Goal: Task Accomplishment & Management: Use online tool/utility

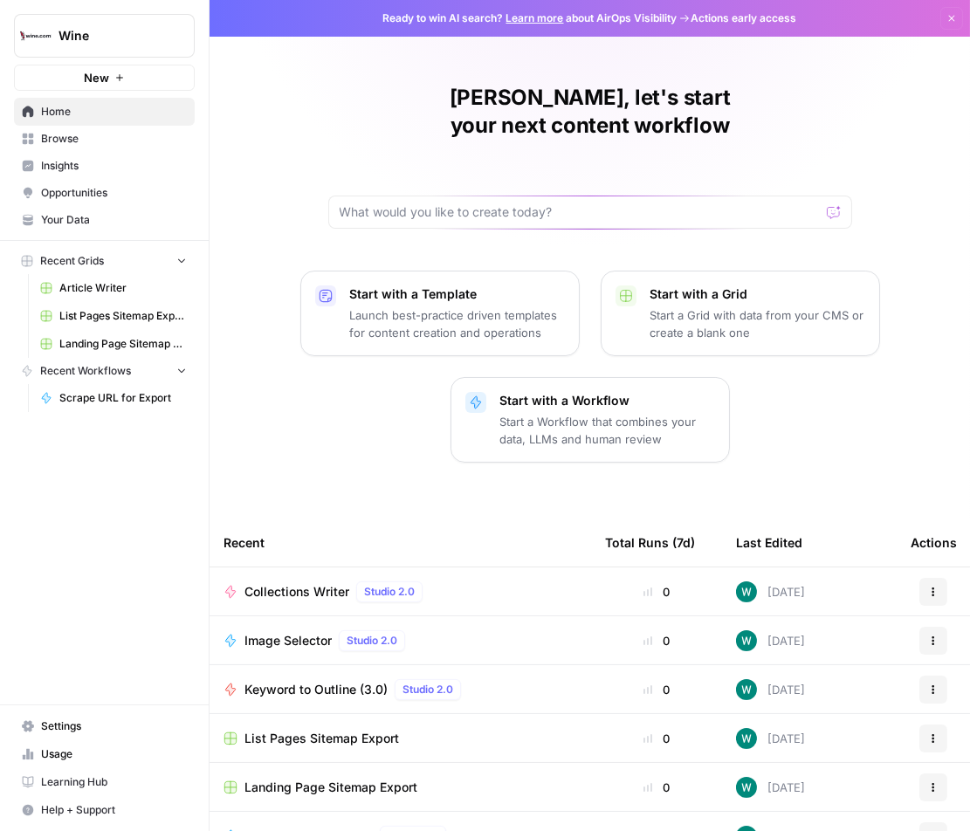
click at [40, 714] on nav "Settings Usage Learning Hub Help + Support" at bounding box center [104, 768] width 209 height 126
click at [41, 731] on span "Settings" at bounding box center [114, 726] width 146 height 16
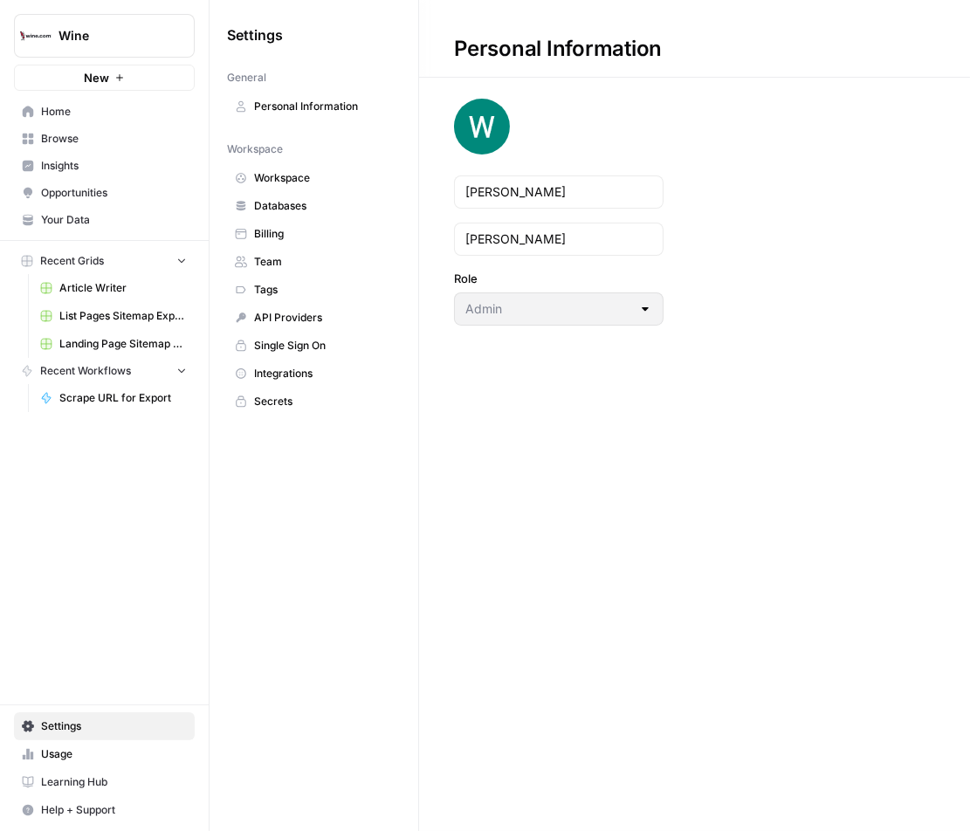
click at [363, 240] on link "Billing" at bounding box center [314, 234] width 174 height 28
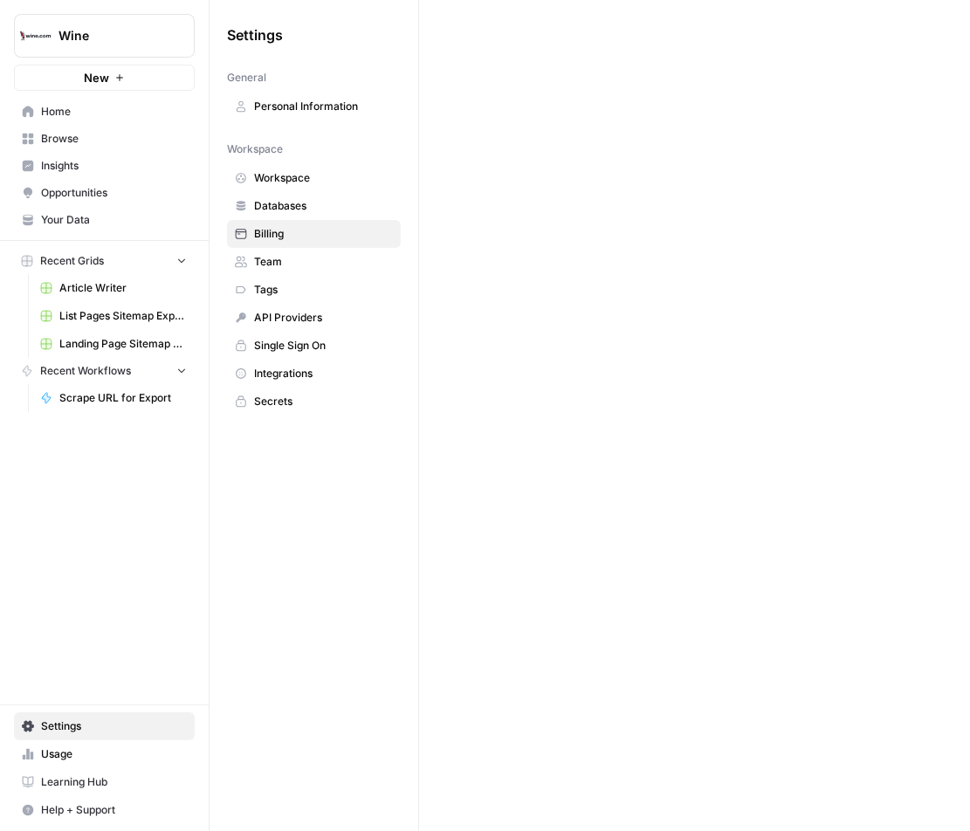
click at [354, 269] on link "Team" at bounding box center [314, 262] width 174 height 28
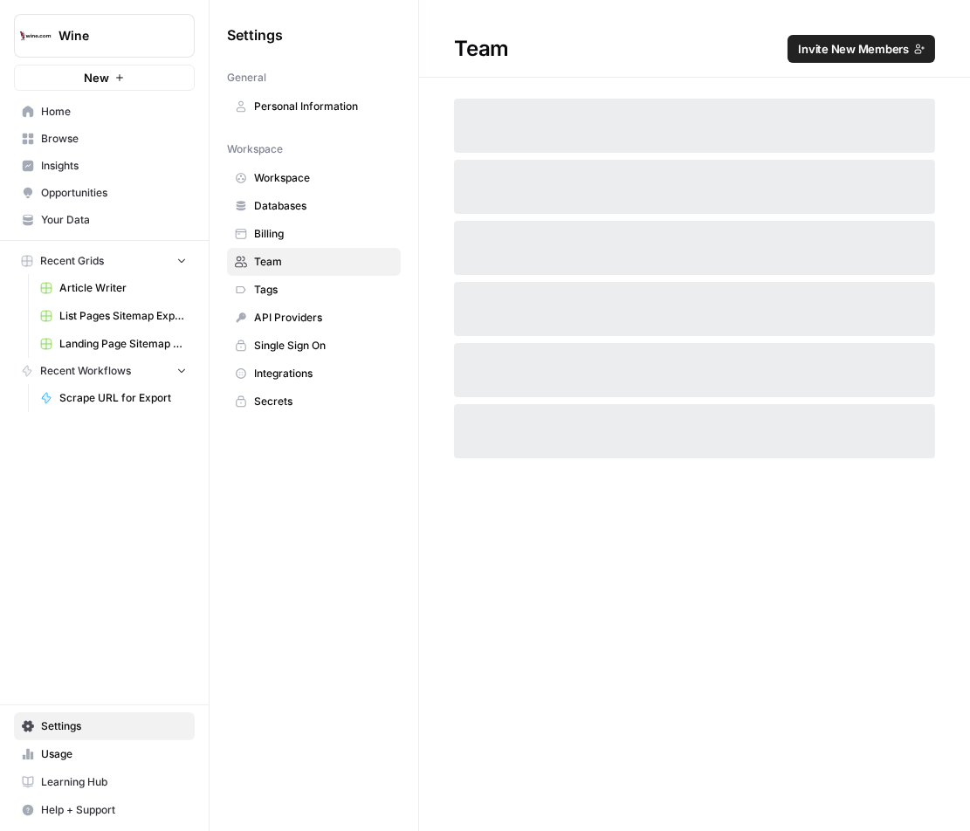
click at [849, 50] on span "Invite New Members" at bounding box center [853, 48] width 111 height 17
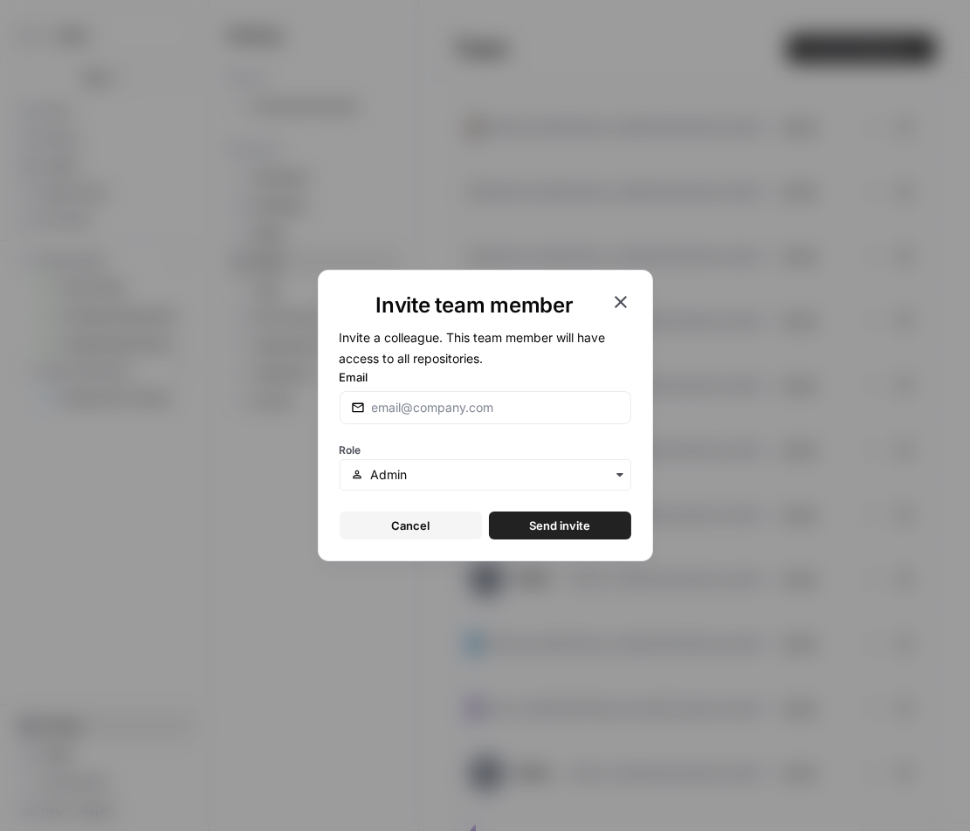
click at [553, 388] on div "Email" at bounding box center [486, 396] width 292 height 56
click at [539, 404] on input "Email" at bounding box center [496, 407] width 248 height 17
paste input "wgalanko@wine.com"
type input "wgalanko@wine.com"
click at [607, 537] on button "Send invite" at bounding box center [560, 526] width 142 height 28
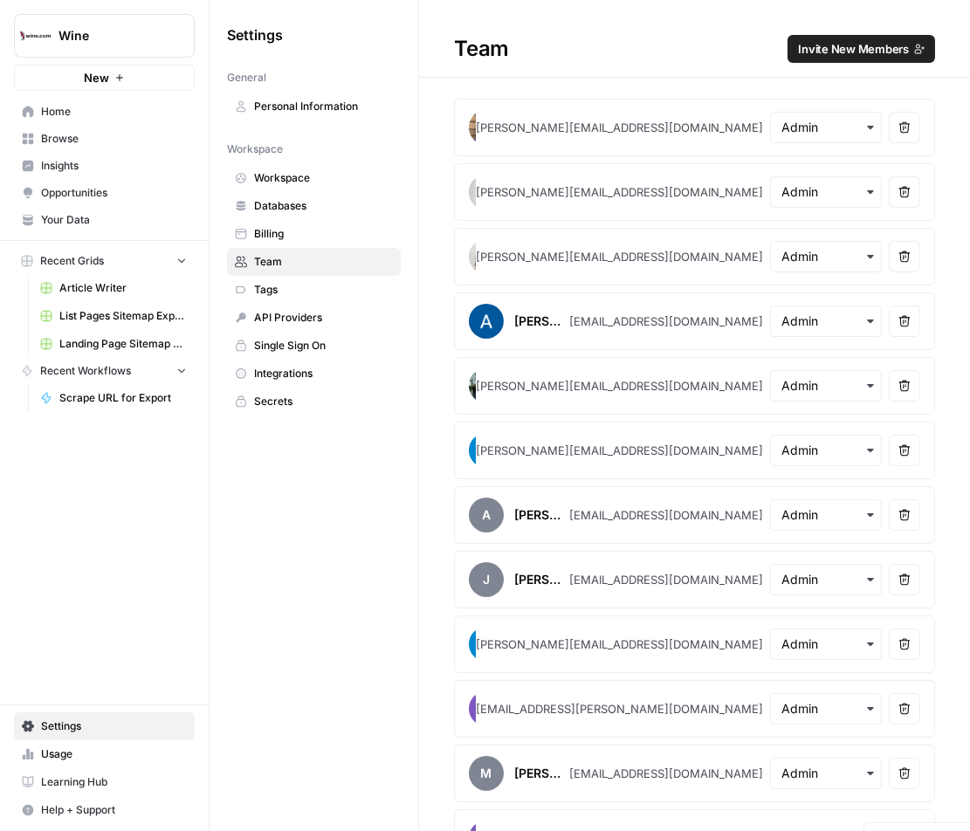
click at [141, 106] on span "Home" at bounding box center [114, 112] width 146 height 16
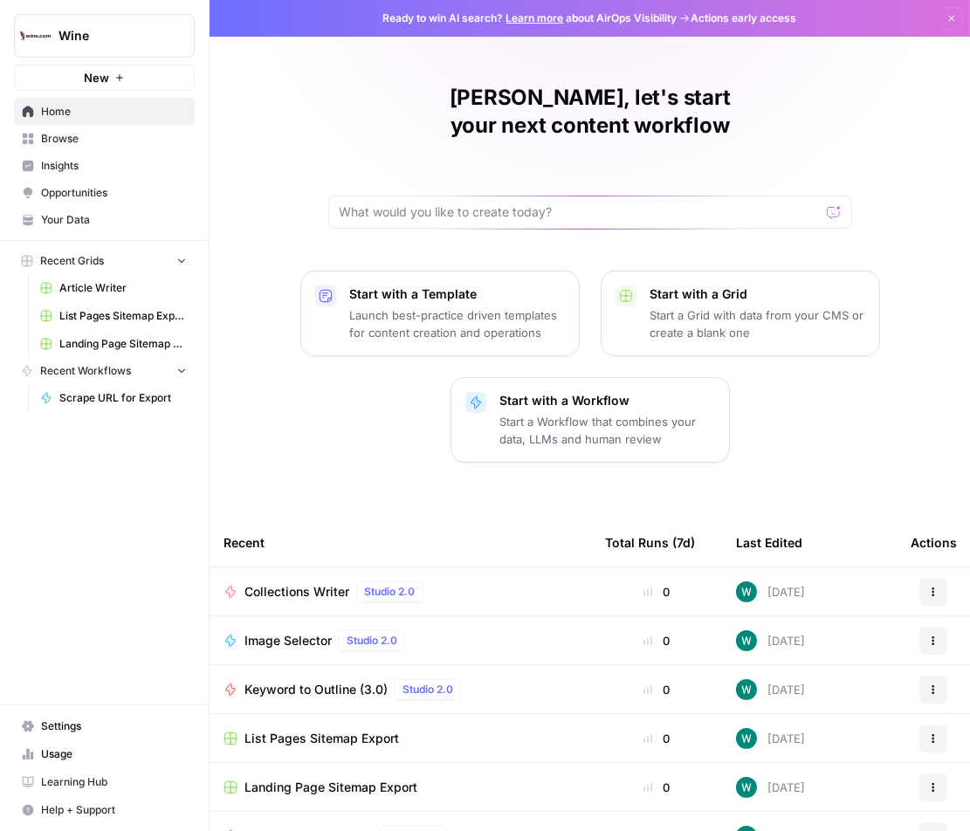
click at [251, 314] on div "Start with a Template Launch best-practice driven templates for content creatio…" at bounding box center [590, 367] width 760 height 192
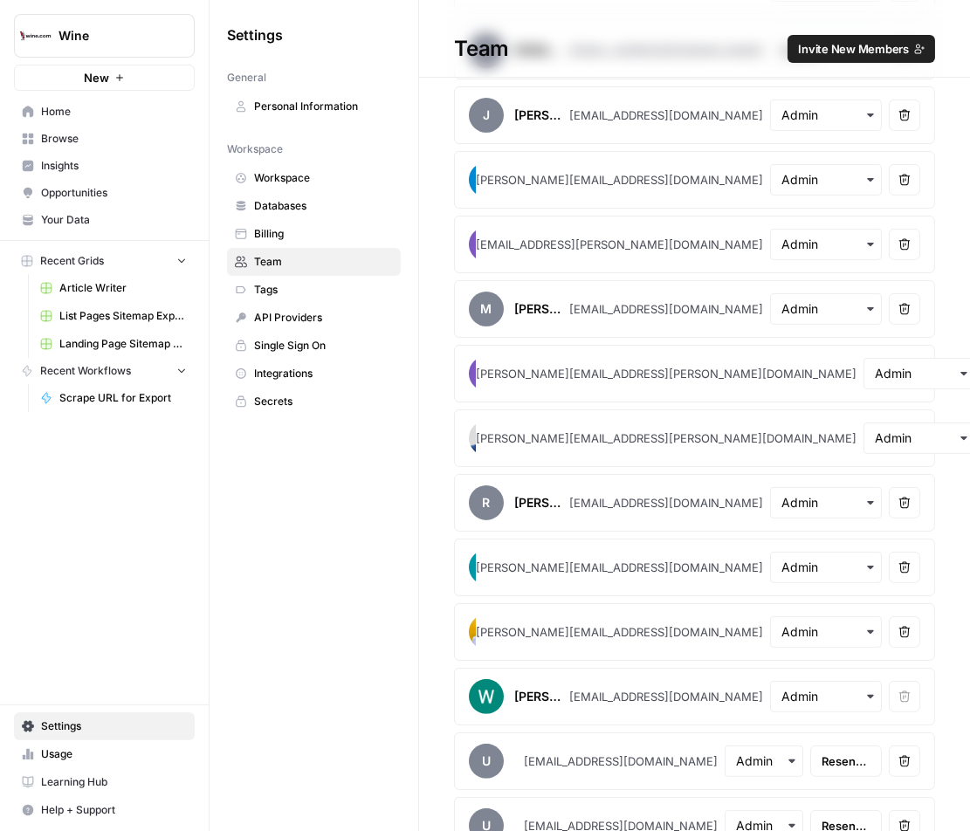
scroll to position [543, 0]
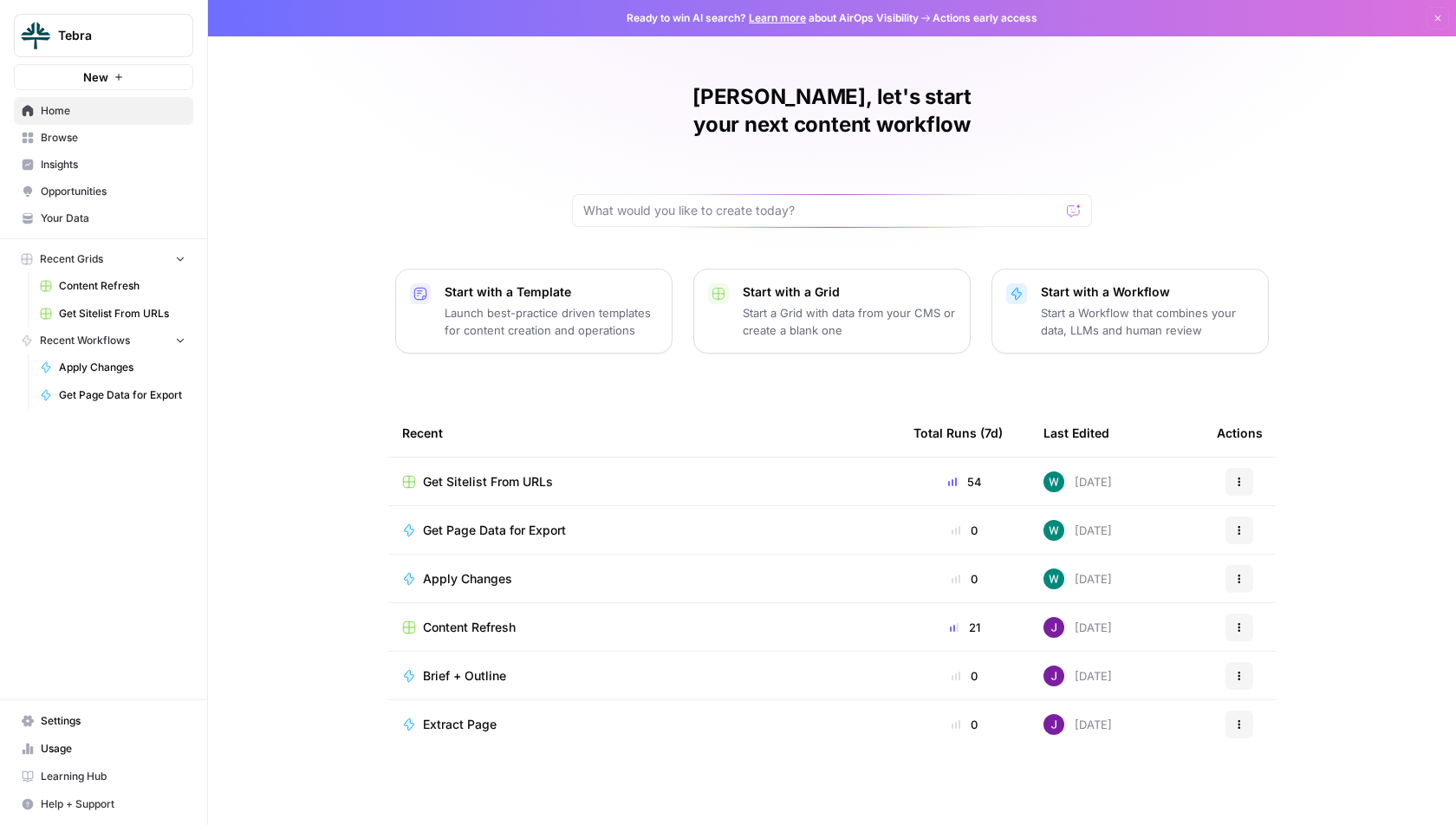
click at [89, 209] on link "Your Data" at bounding box center [103, 218] width 180 height 28
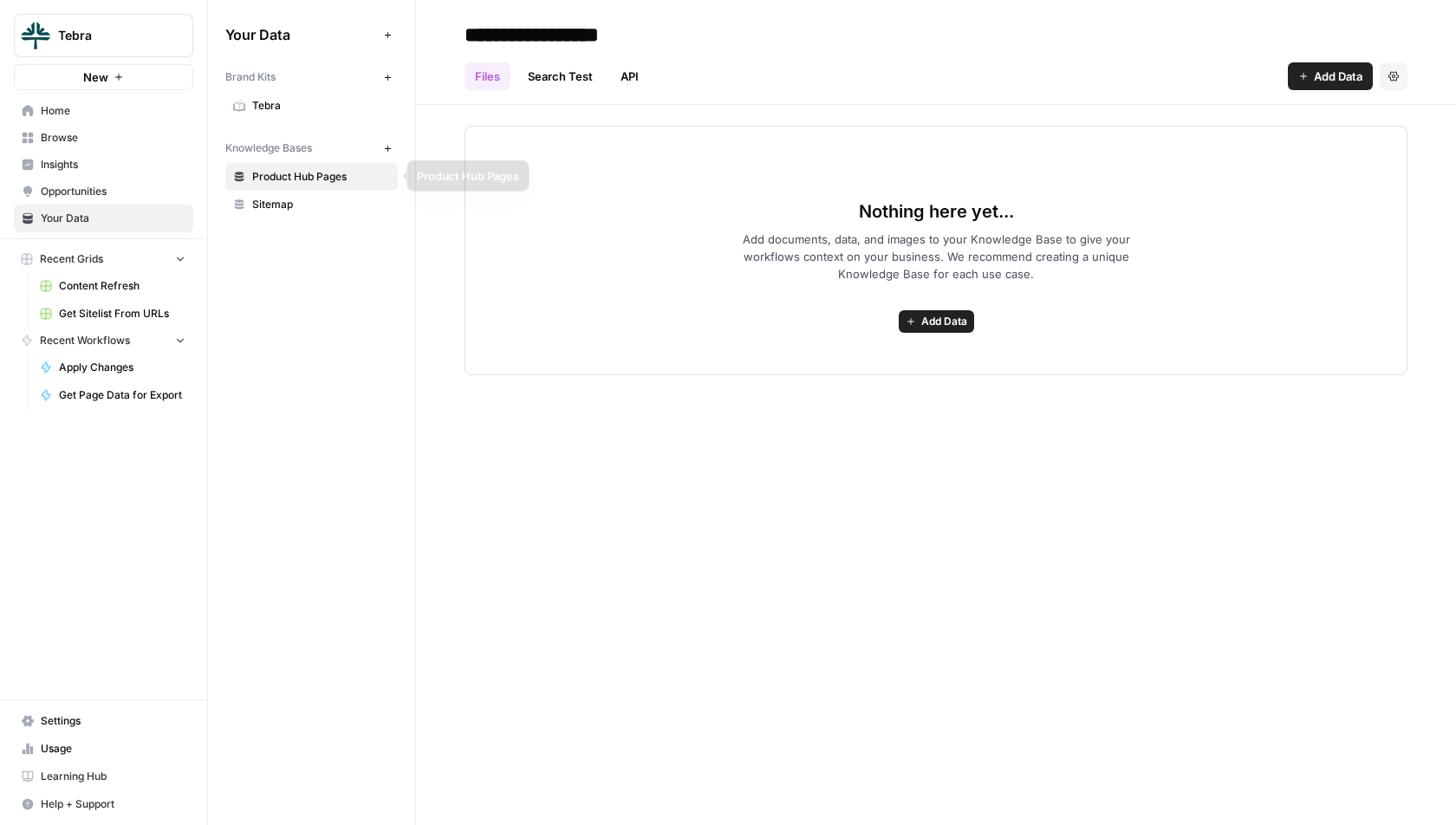
click at [77, 29] on span "Tebra" at bounding box center [110, 35] width 105 height 17
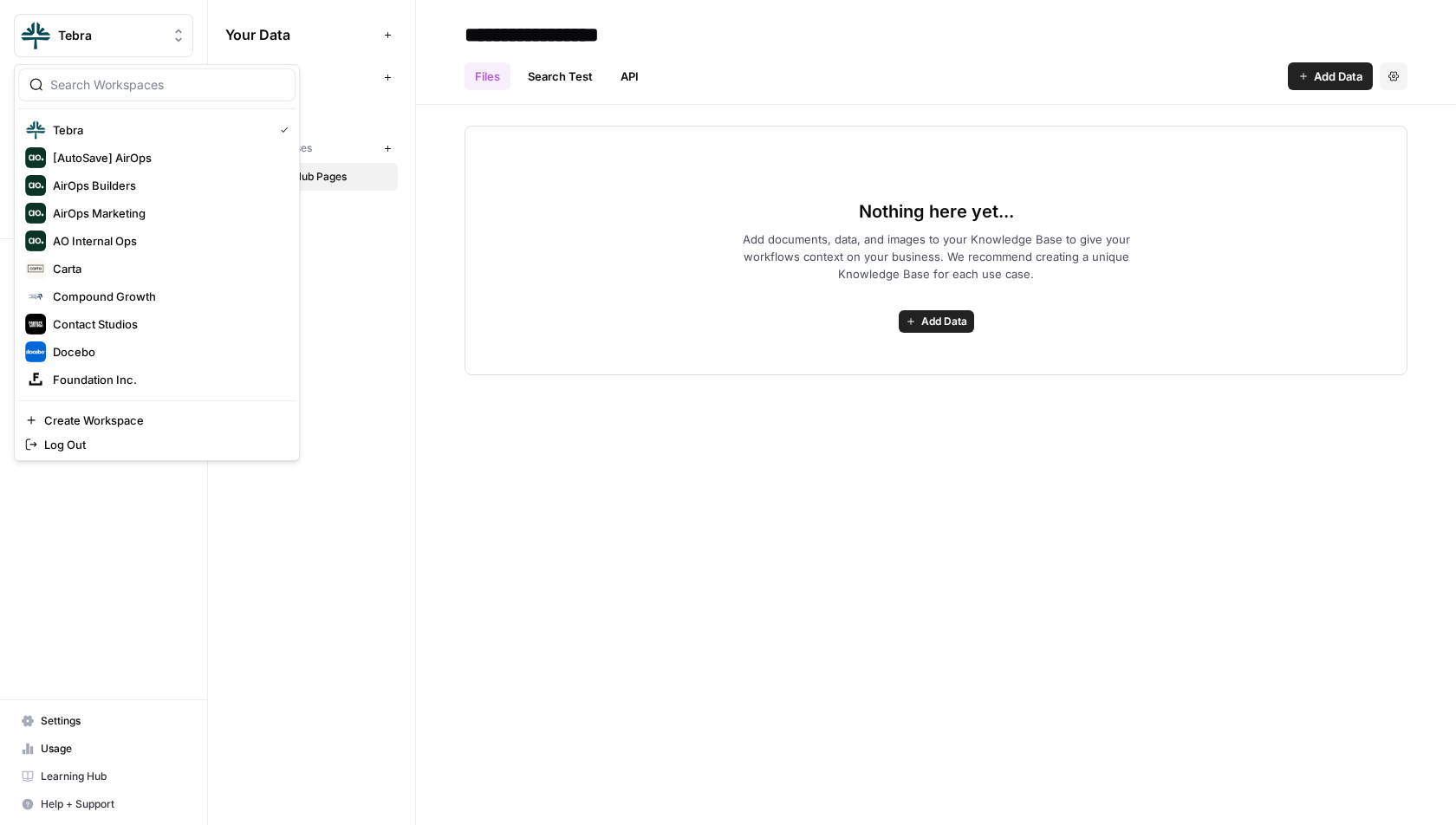
scroll to position [332, 0]
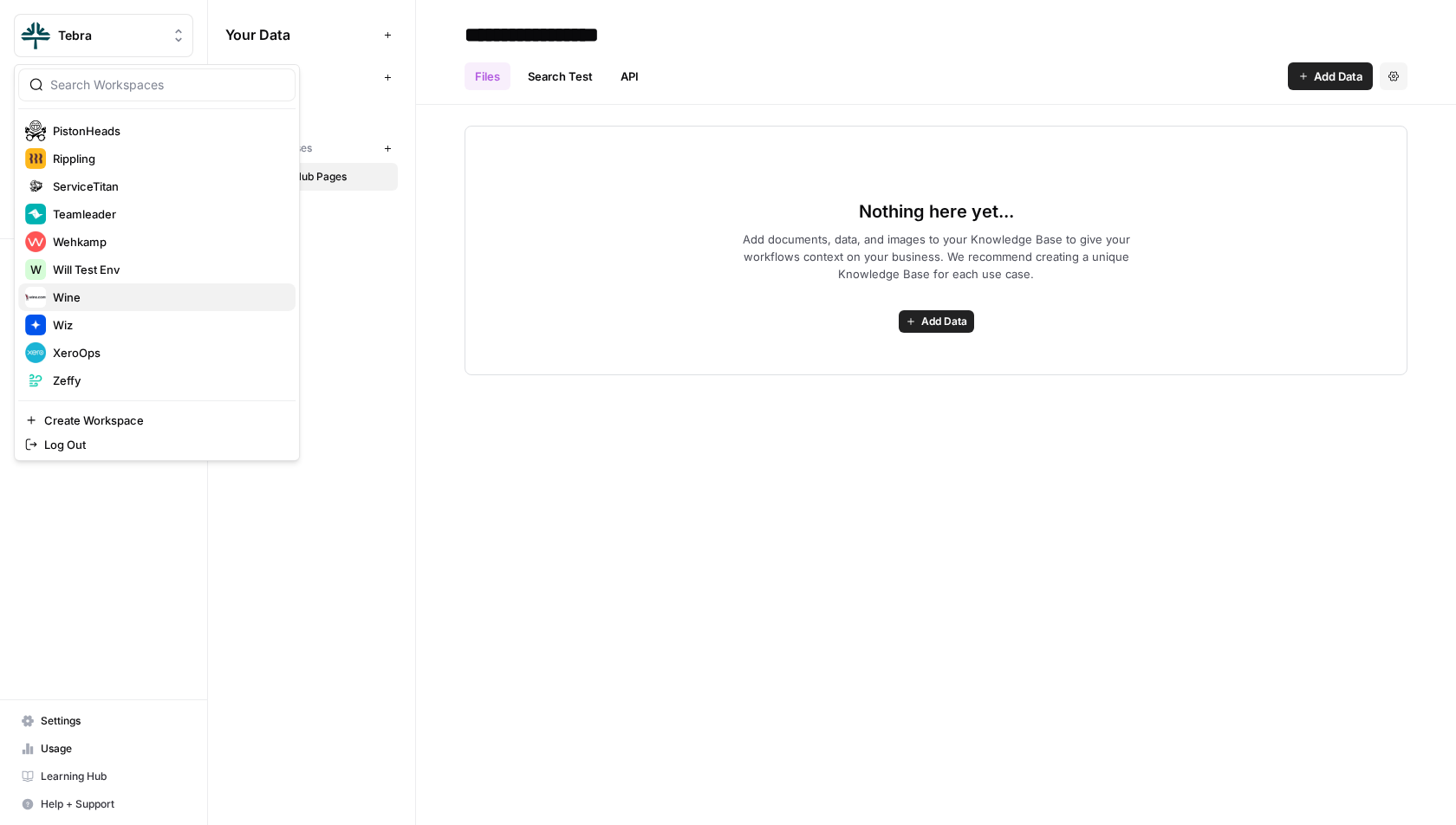
click at [148, 303] on span "Wine" at bounding box center [167, 297] width 228 height 17
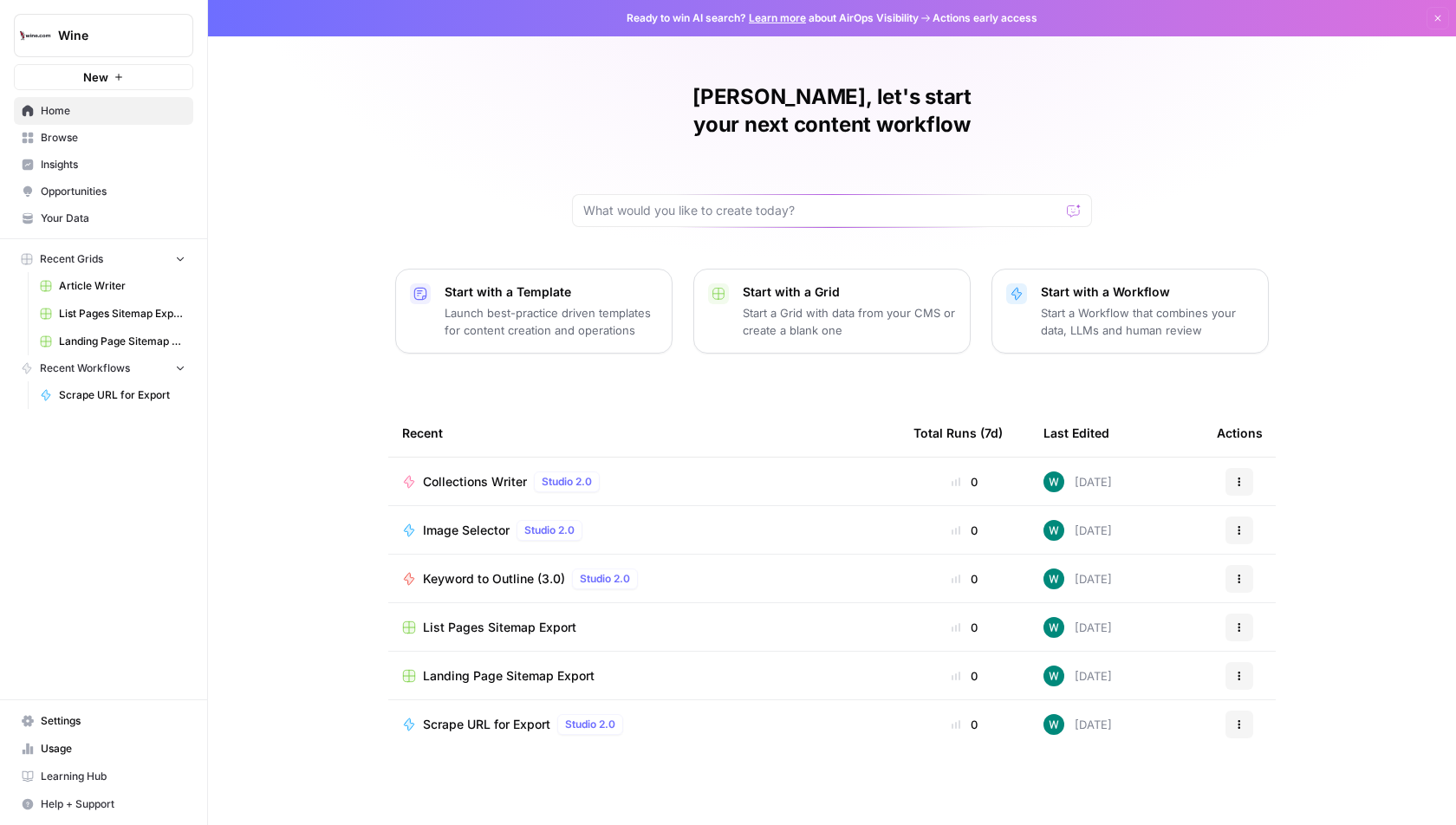
click at [126, 221] on span "Your Data" at bounding box center [113, 218] width 145 height 16
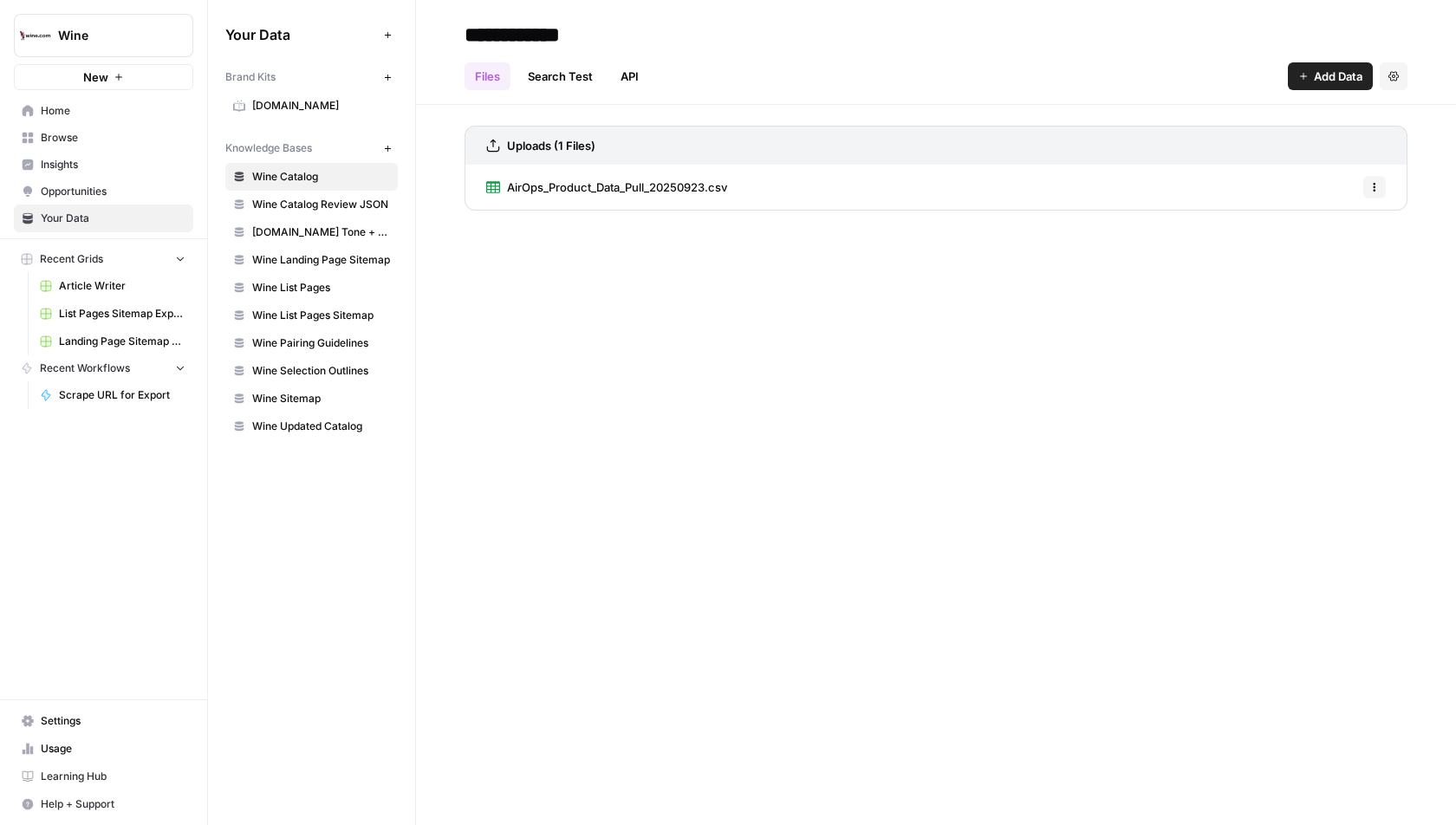
click at [315, 99] on span "Wine.com" at bounding box center [321, 106] width 138 height 16
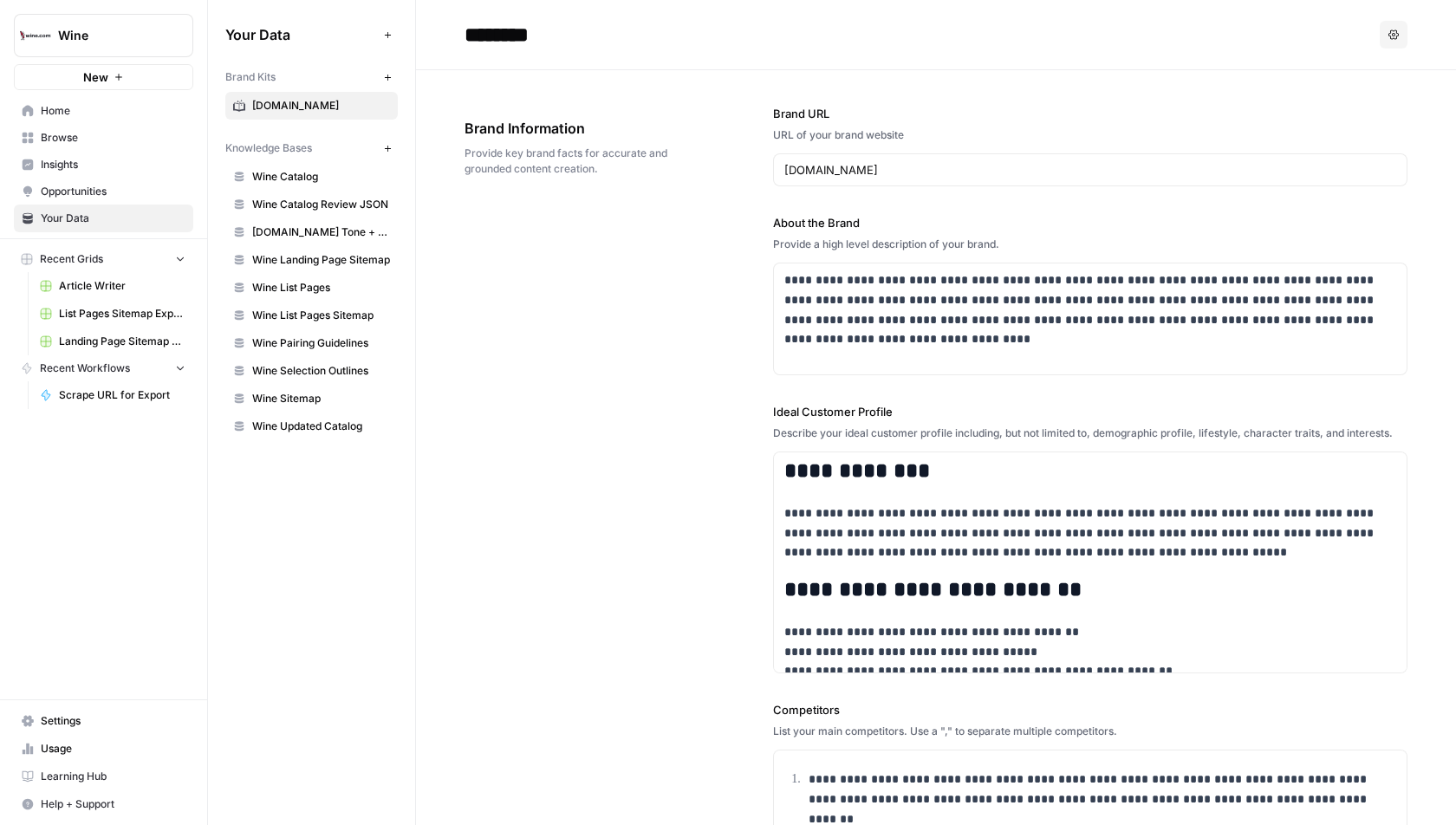
click at [302, 180] on span "Wine Catalog" at bounding box center [321, 177] width 138 height 16
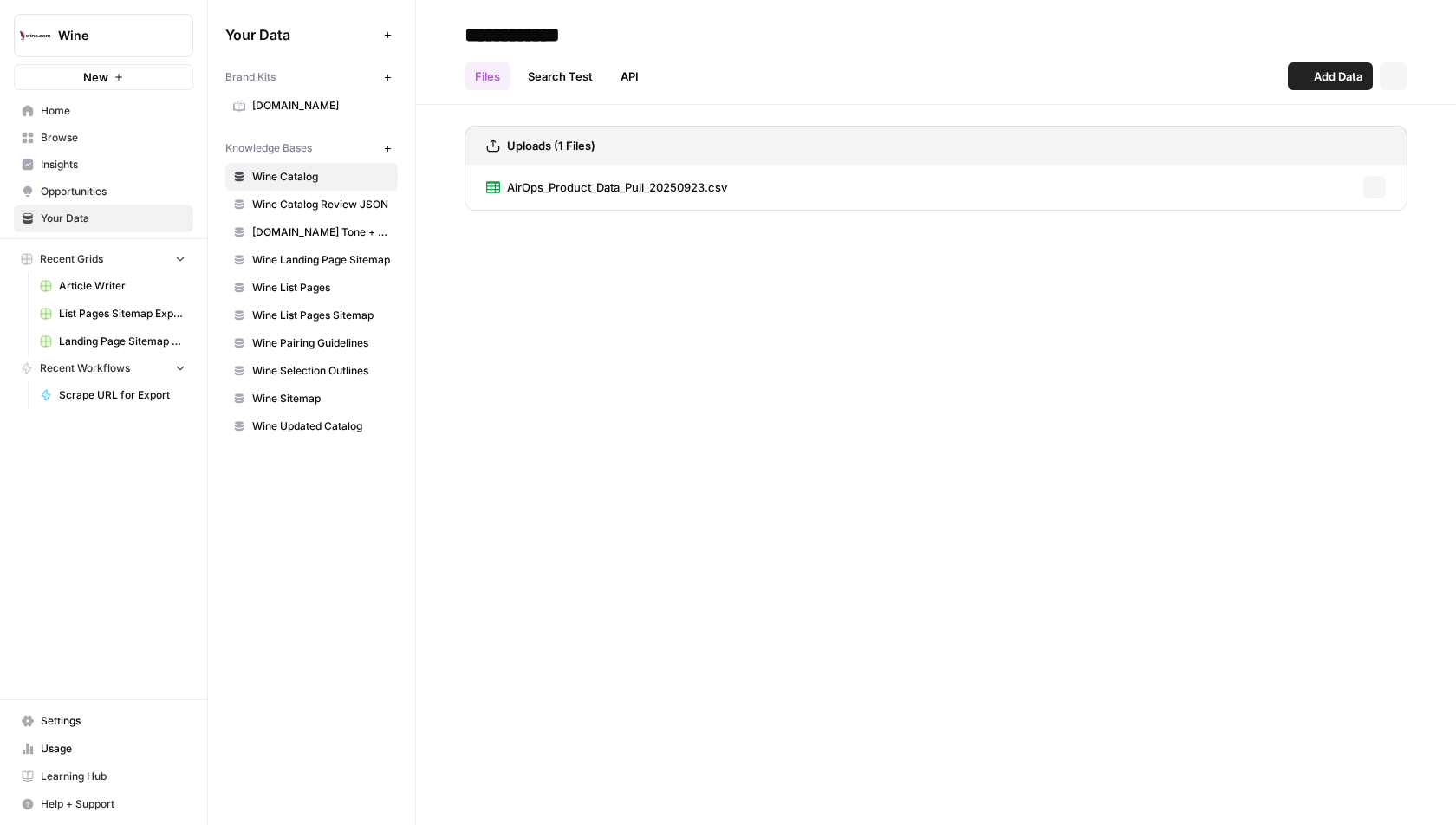
click at [293, 472] on div "Your Data Add Data Brand Kits New Wine.com Knowledge Bases New Wine Catalog Win…" at bounding box center [312, 412] width 207 height 825
click at [305, 398] on span "Wine Sitemap" at bounding box center [321, 399] width 138 height 16
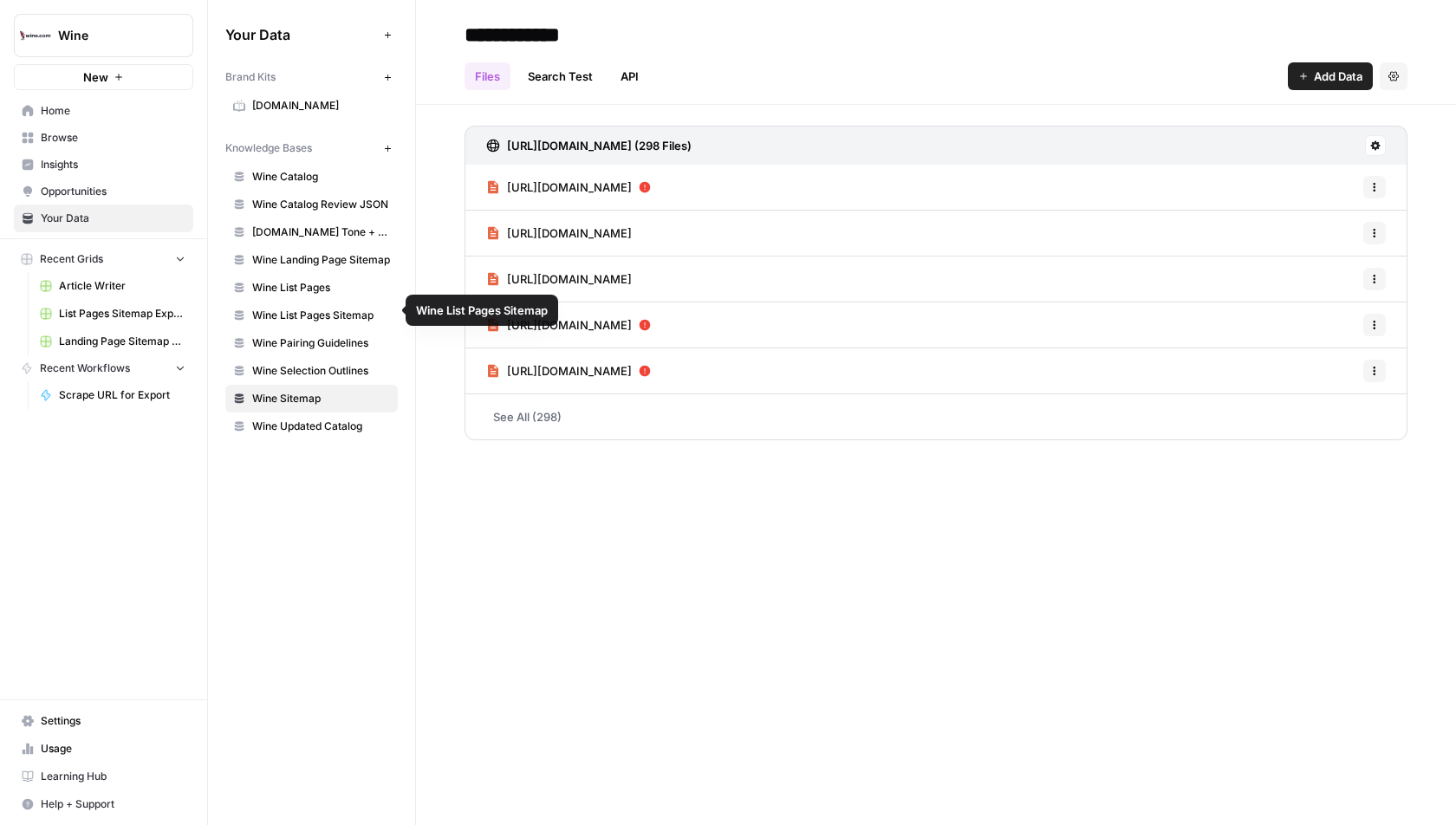
click at [362, 287] on span "Wine List Pages" at bounding box center [321, 288] width 138 height 16
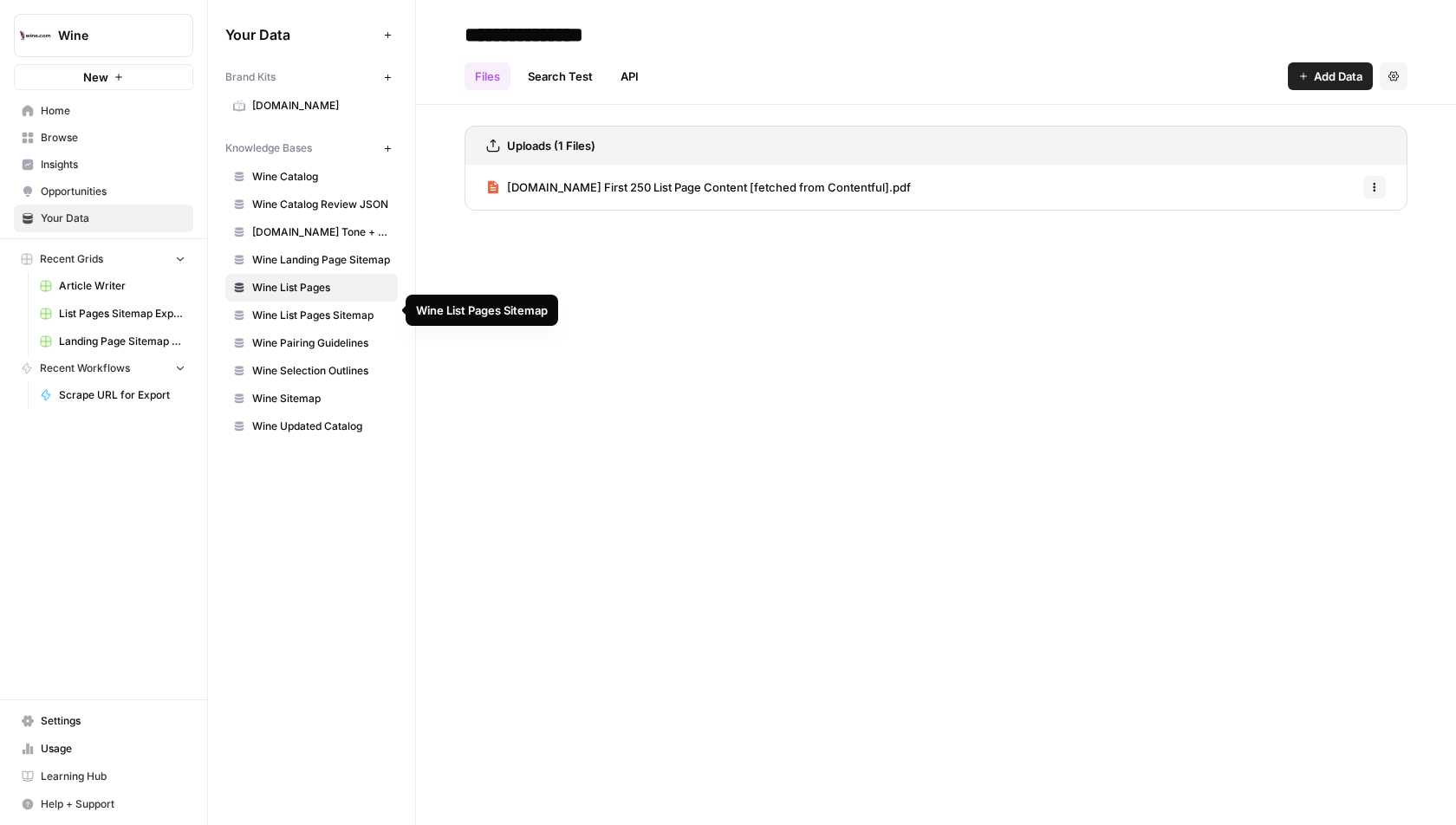
click at [355, 311] on span "Wine List Pages Sitemap" at bounding box center [321, 316] width 138 height 16
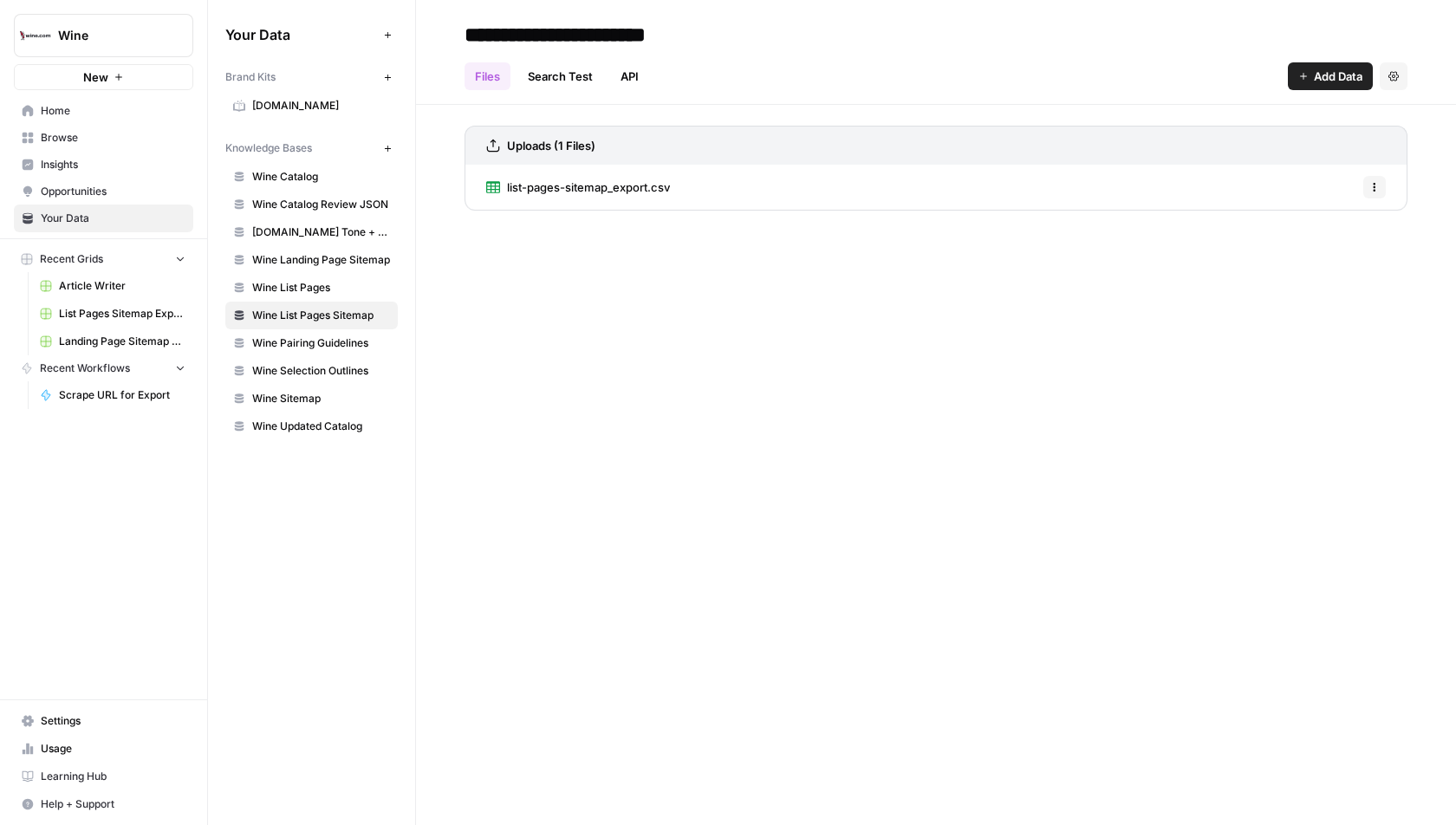
click at [769, 195] on div "list-pages-sitemap_export.csv Options" at bounding box center [936, 187] width 943 height 45
click at [670, 195] on div "list-pages-sitemap_export.csv Options" at bounding box center [936, 187] width 943 height 45
click at [639, 195] on link "list-pages-sitemap_export.csv" at bounding box center [578, 187] width 184 height 45
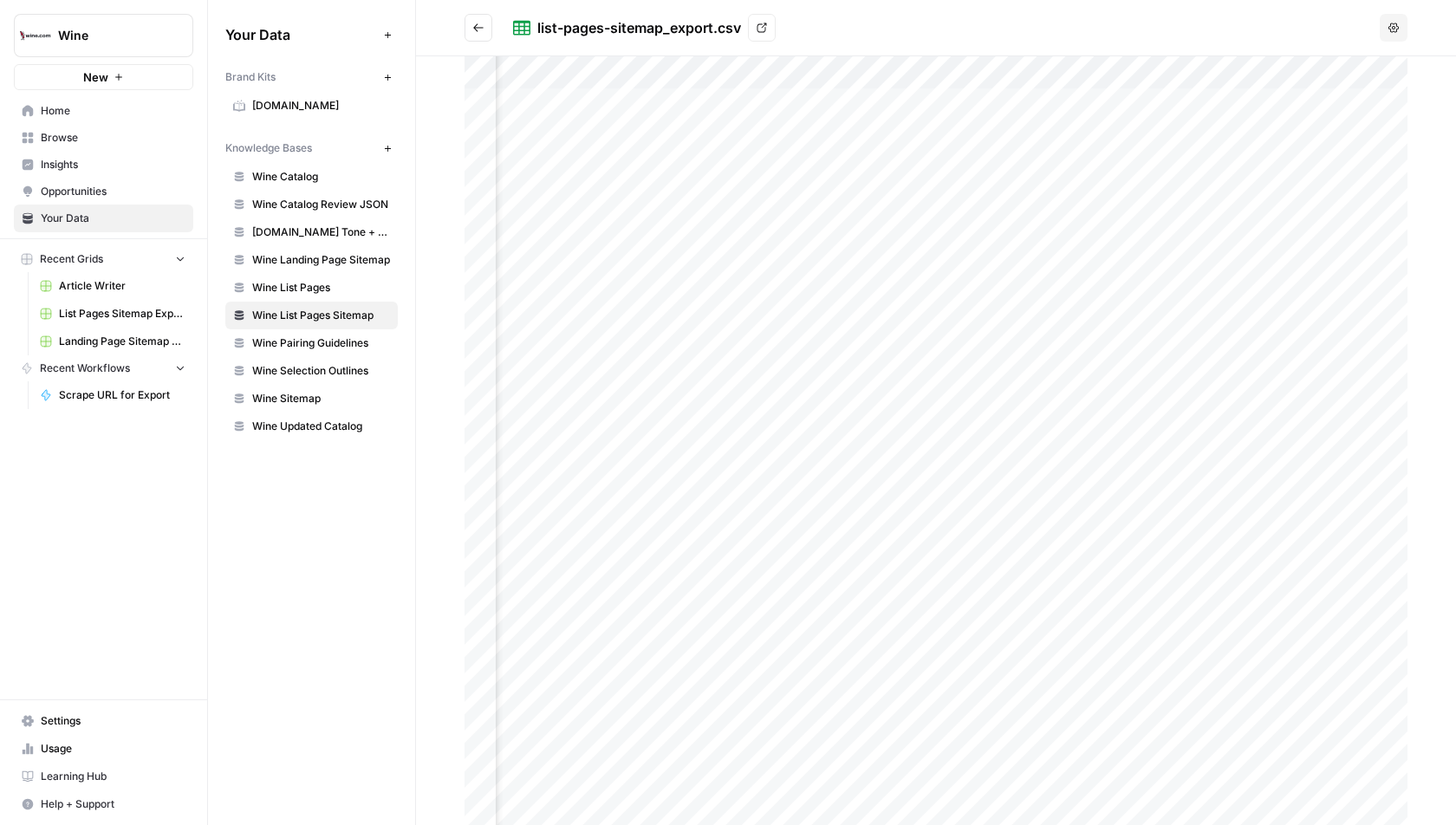
scroll to position [0, 496]
click at [961, 71] on div at bounding box center [936, 441] width 943 height 769
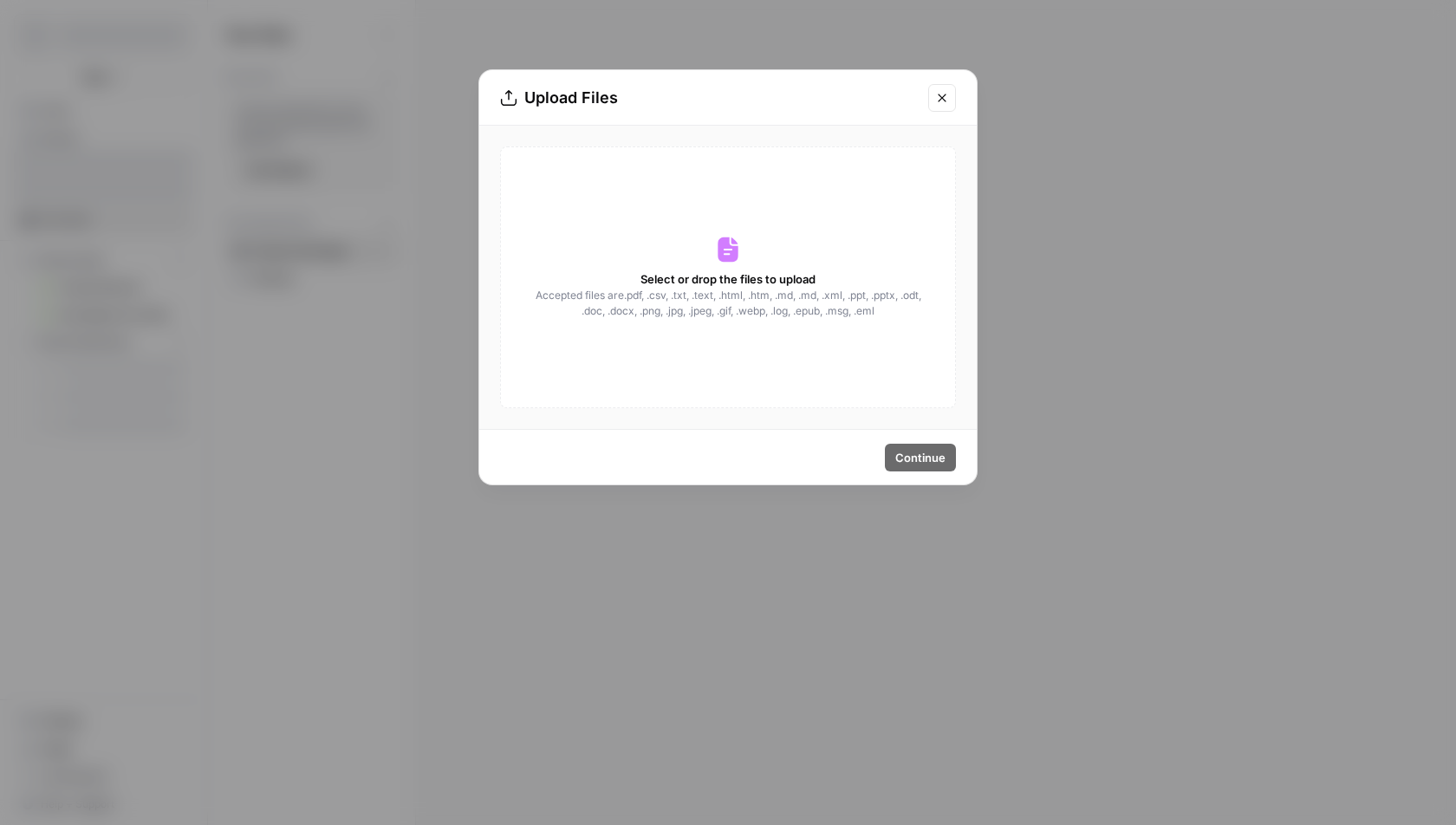
click at [804, 329] on div "Select or drop the files to upload Accepted files are .pdf, .csv, .txt, .text, …" at bounding box center [728, 278] width 456 height 262
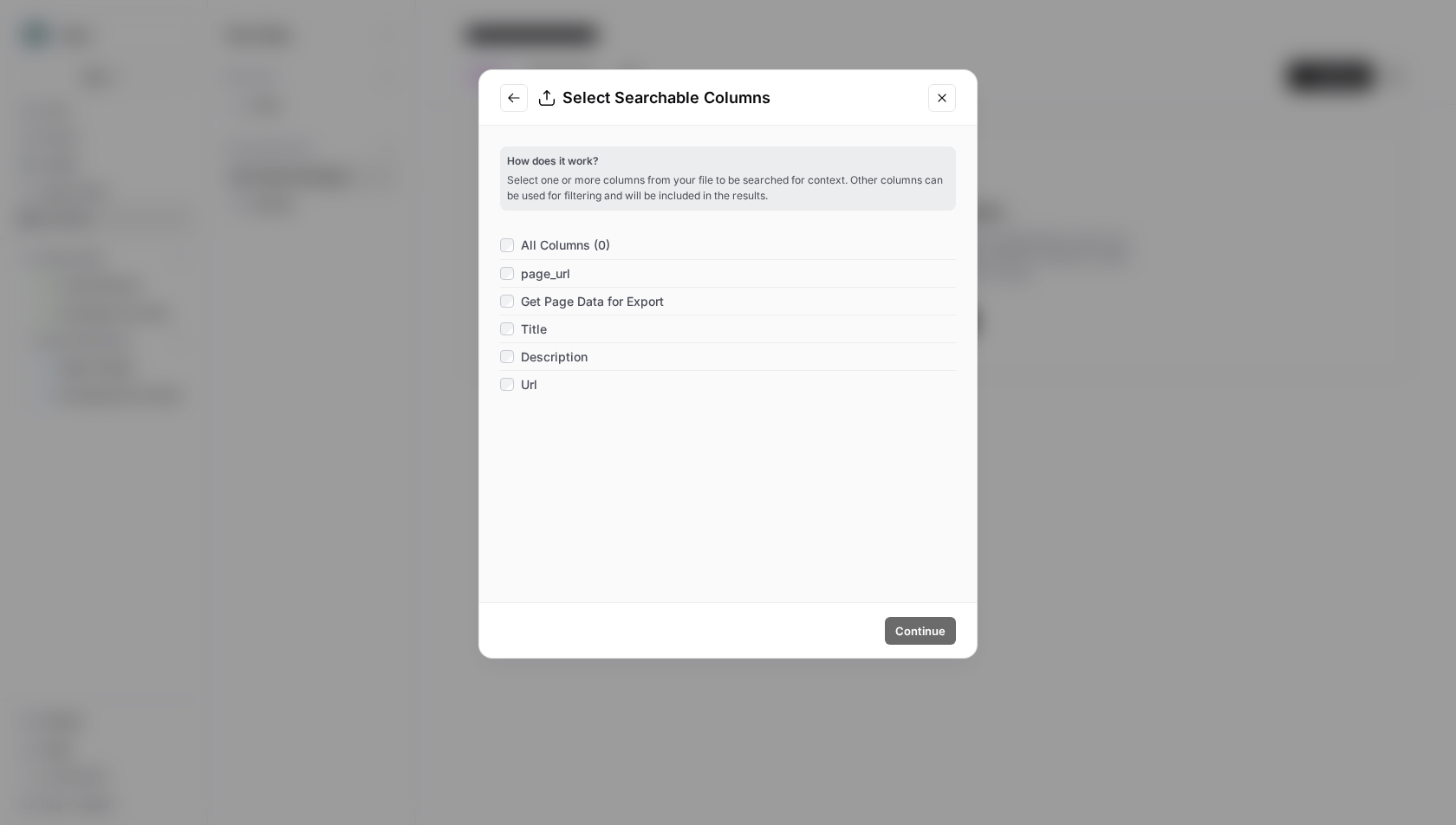
click at [511, 376] on div "Url" at bounding box center [519, 384] width 38 height 17
click at [510, 85] on button "Go to previous step" at bounding box center [514, 98] width 28 height 28
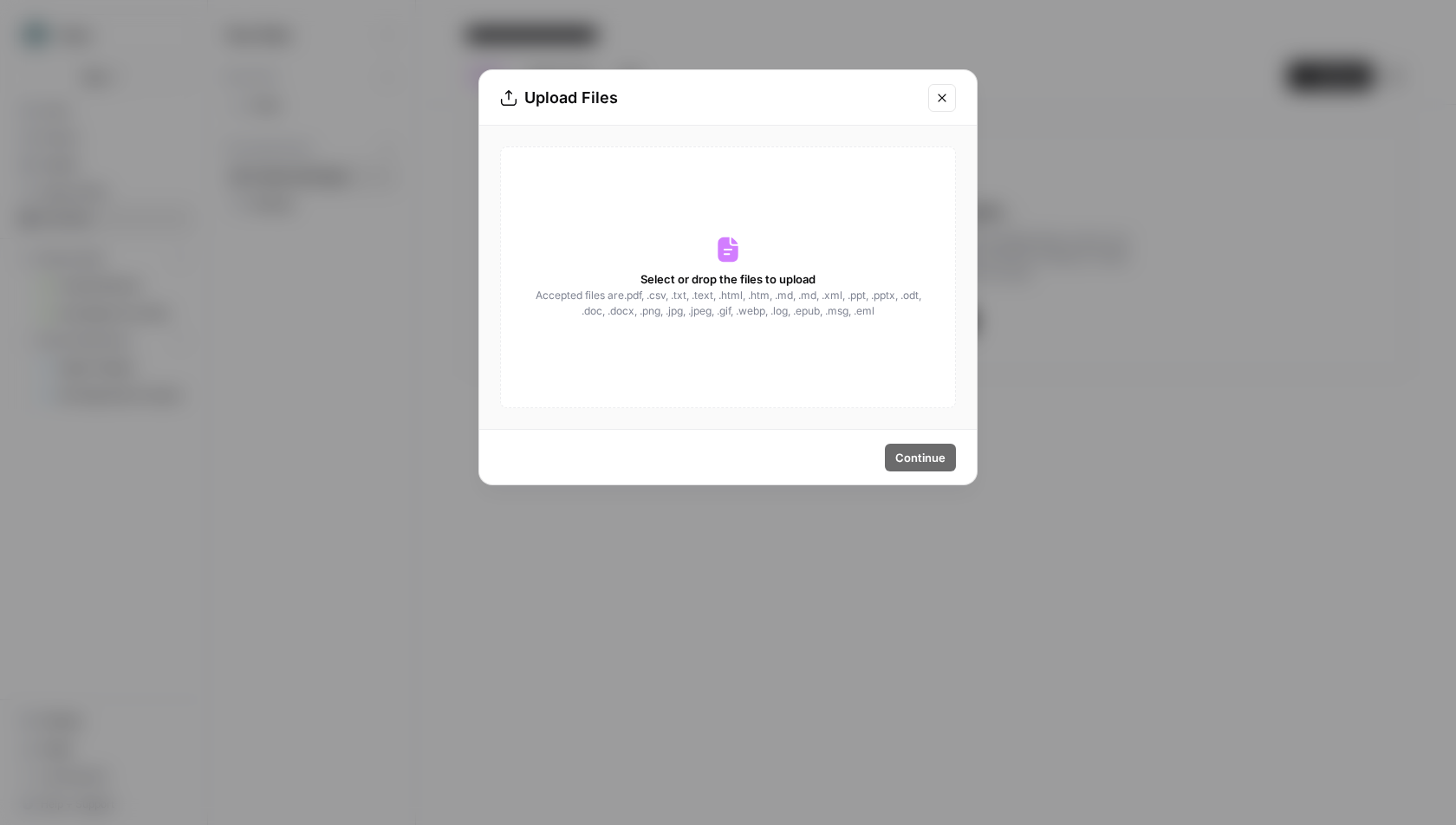
click at [928, 99] on button "Close modal" at bounding box center [942, 98] width 28 height 28
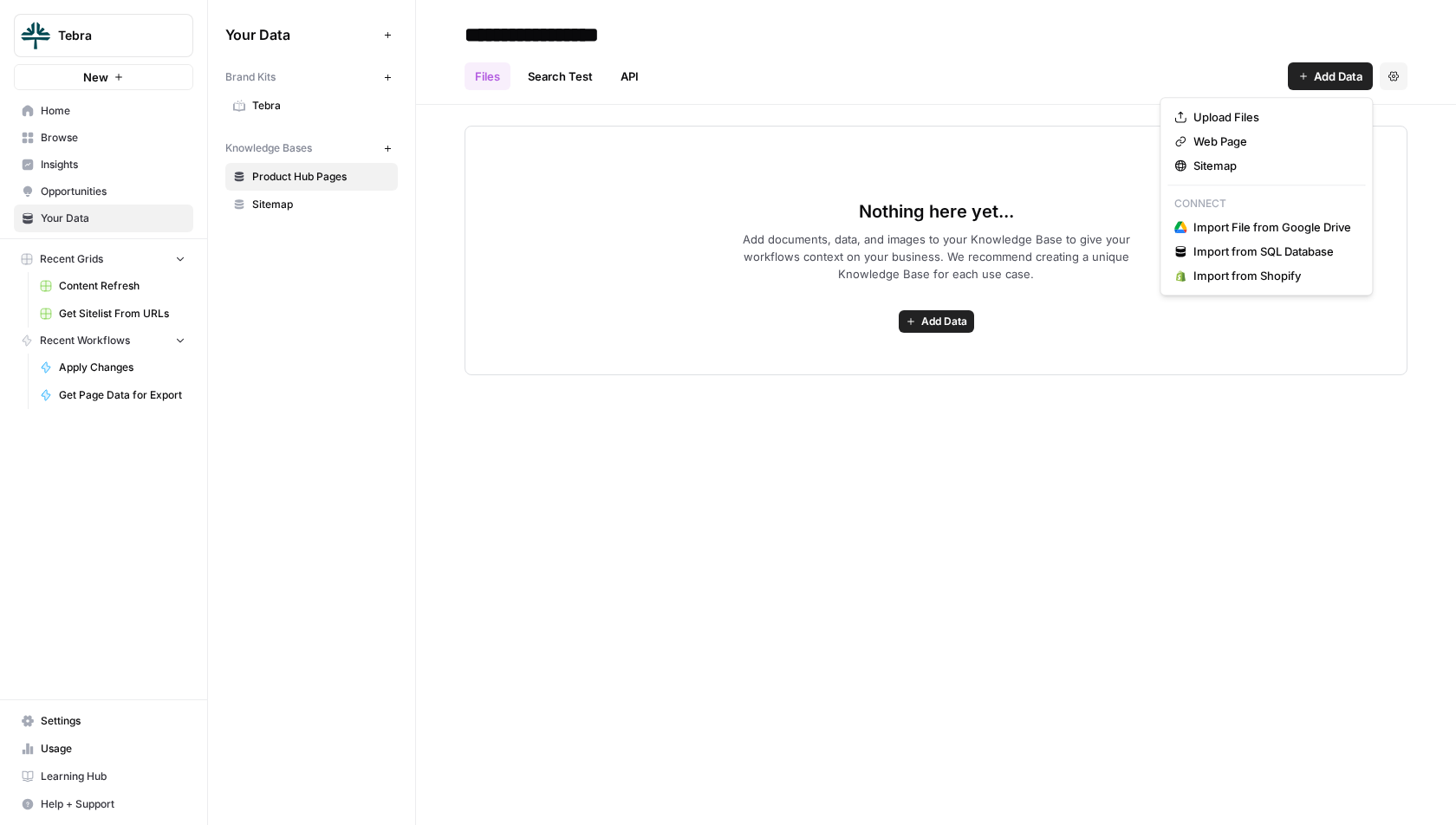
click at [1302, 70] on button "Add Data" at bounding box center [1330, 76] width 85 height 28
click at [1240, 118] on span "Upload Files" at bounding box center [1271, 116] width 158 height 17
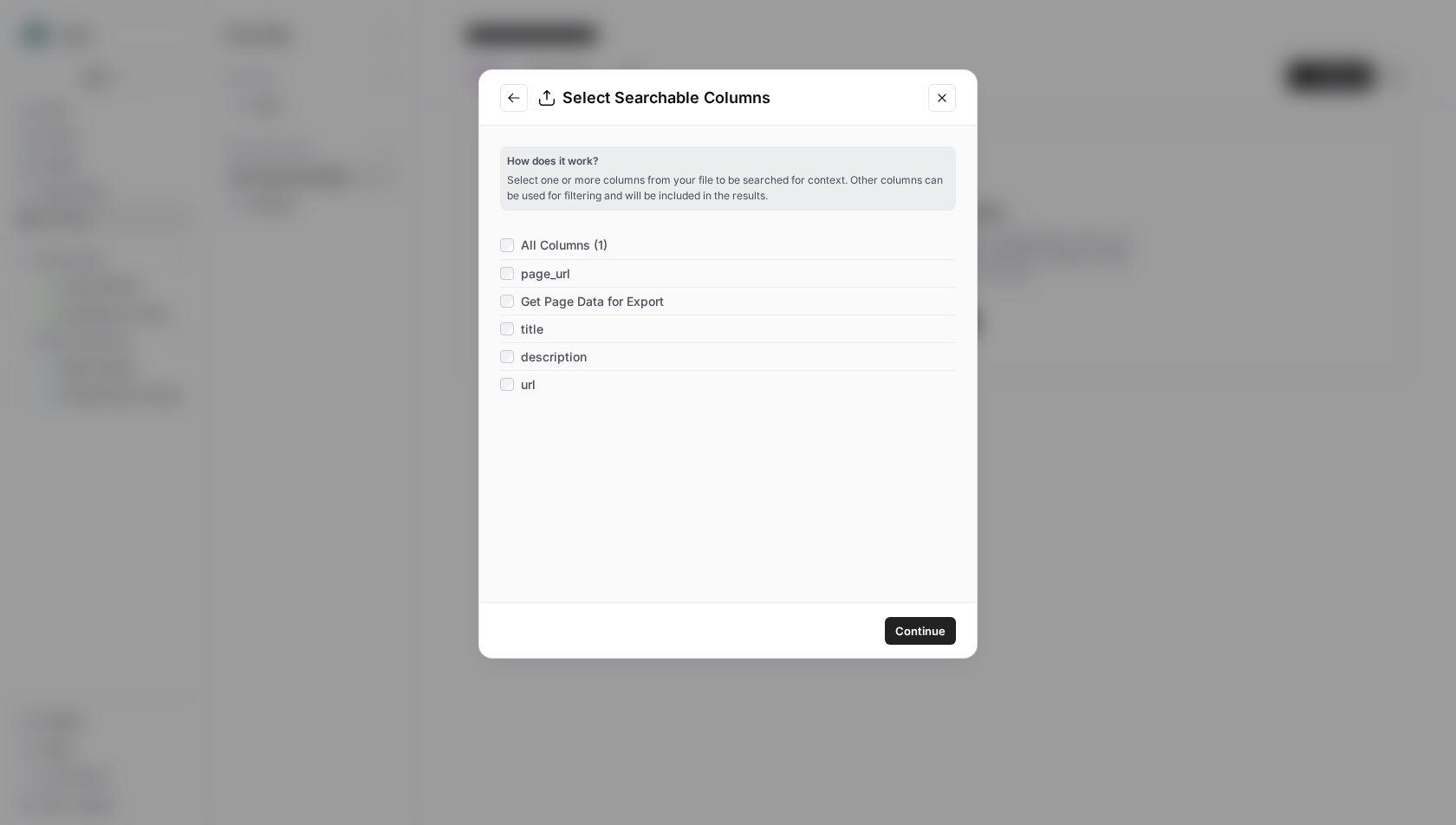
click at [508, 364] on div "description" at bounding box center [728, 356] width 456 height 28
click at [927, 639] on button "Continue" at bounding box center [920, 631] width 71 height 28
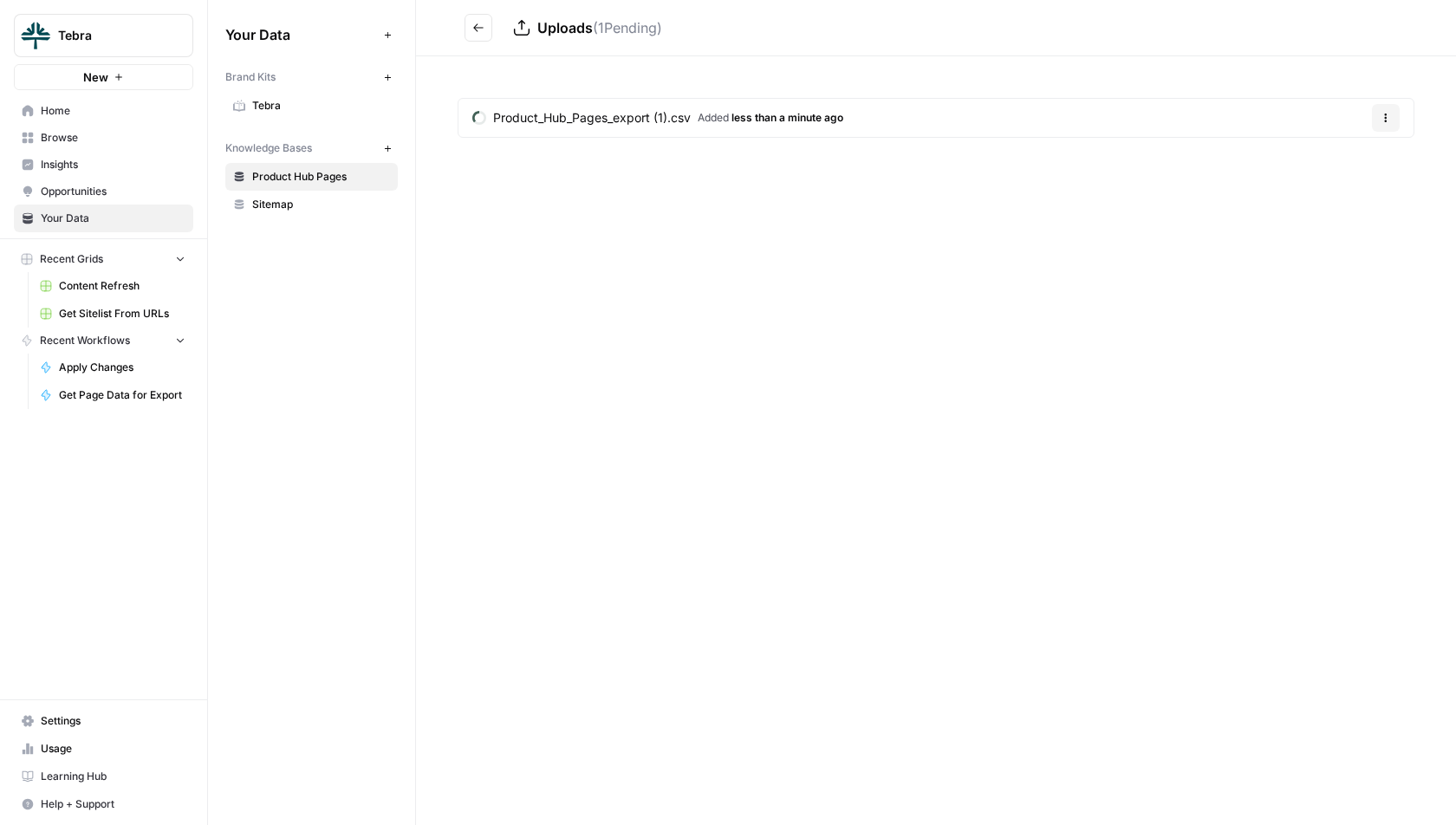
click at [385, 144] on icon "button" at bounding box center [388, 149] width 10 height 10
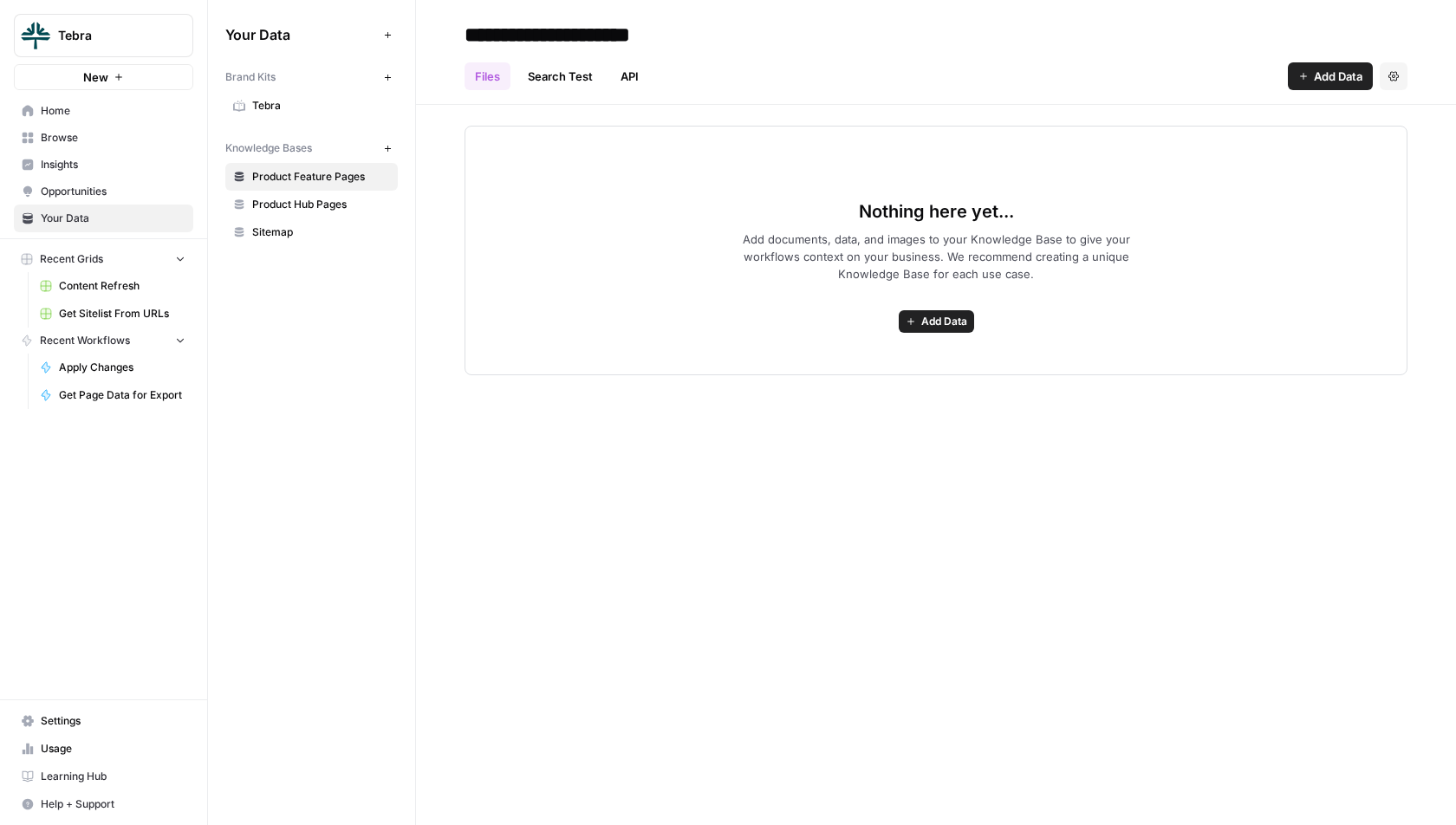
type input "**********"
click at [1154, 92] on header "**********" at bounding box center [936, 53] width 1040 height 105
click at [933, 319] on span "Add Data" at bounding box center [944, 322] width 46 height 16
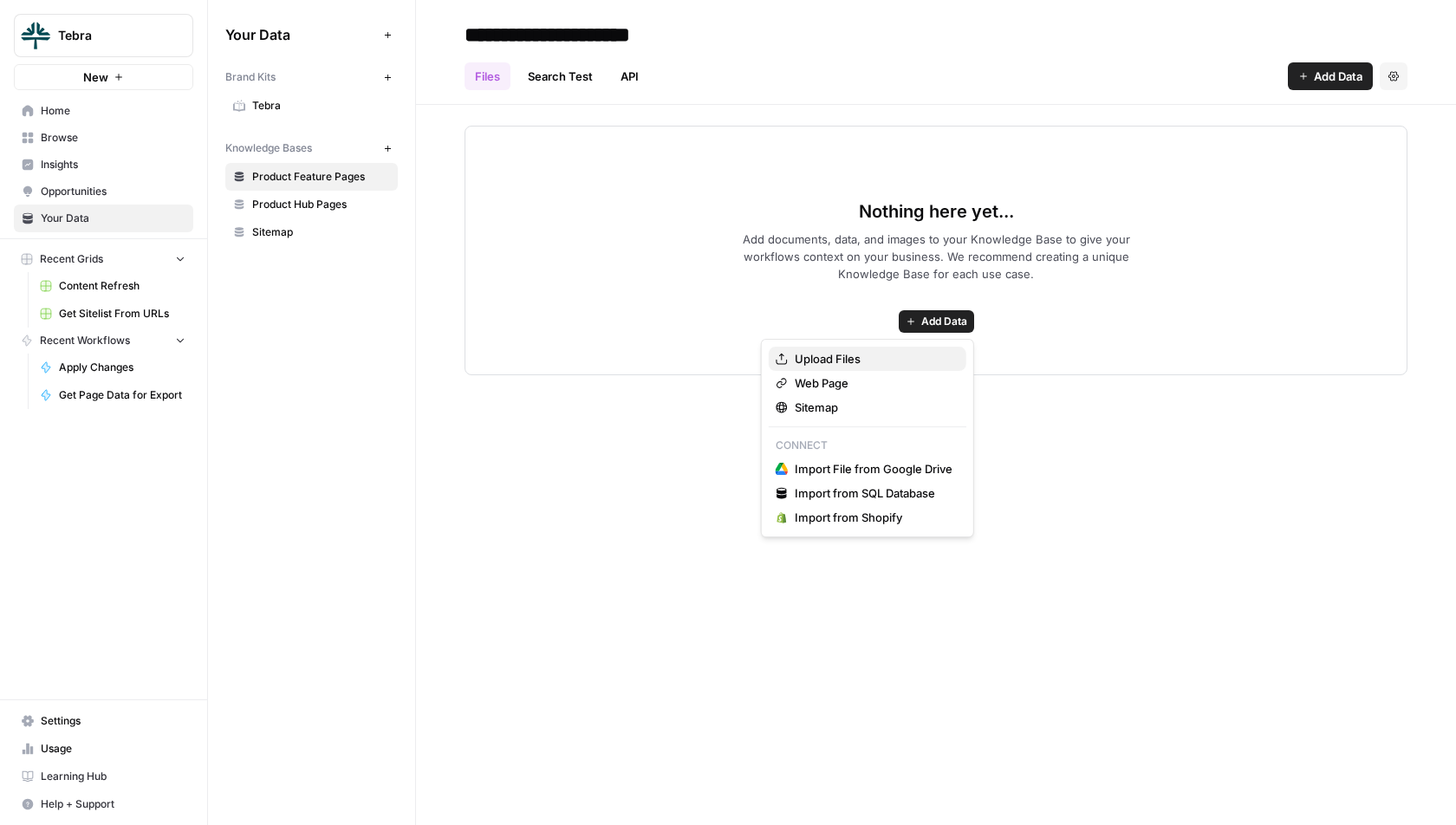
click at [867, 358] on span "Upload Files" at bounding box center [873, 358] width 158 height 17
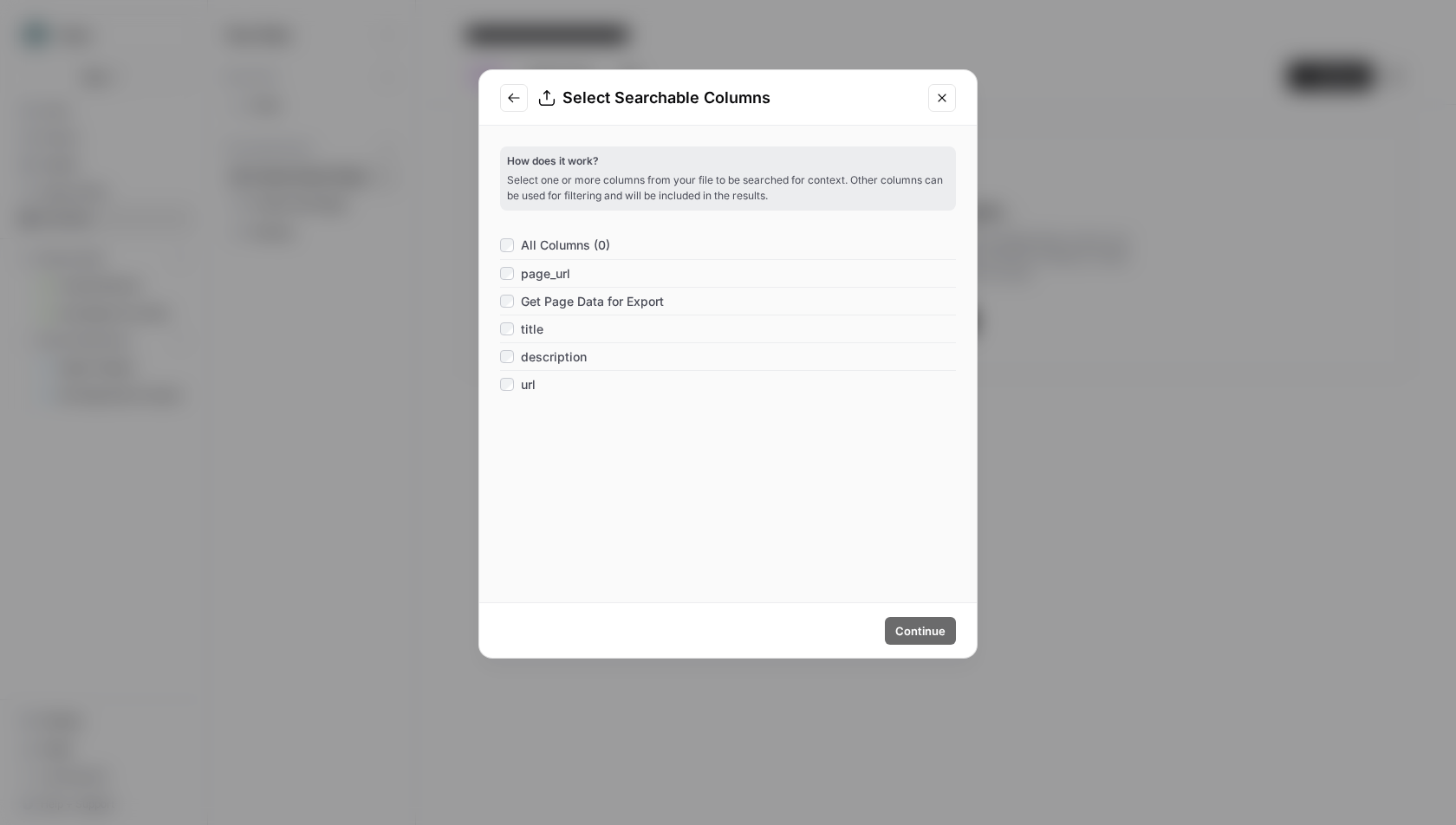
click at [541, 331] on span "title" at bounding box center [532, 329] width 23 height 17
click at [541, 353] on span "description" at bounding box center [554, 356] width 66 height 17
click at [536, 373] on div "url" at bounding box center [728, 384] width 456 height 28
click at [533, 378] on span "url" at bounding box center [528, 384] width 15 height 17
click at [940, 646] on div "Continue" at bounding box center [728, 630] width 497 height 55
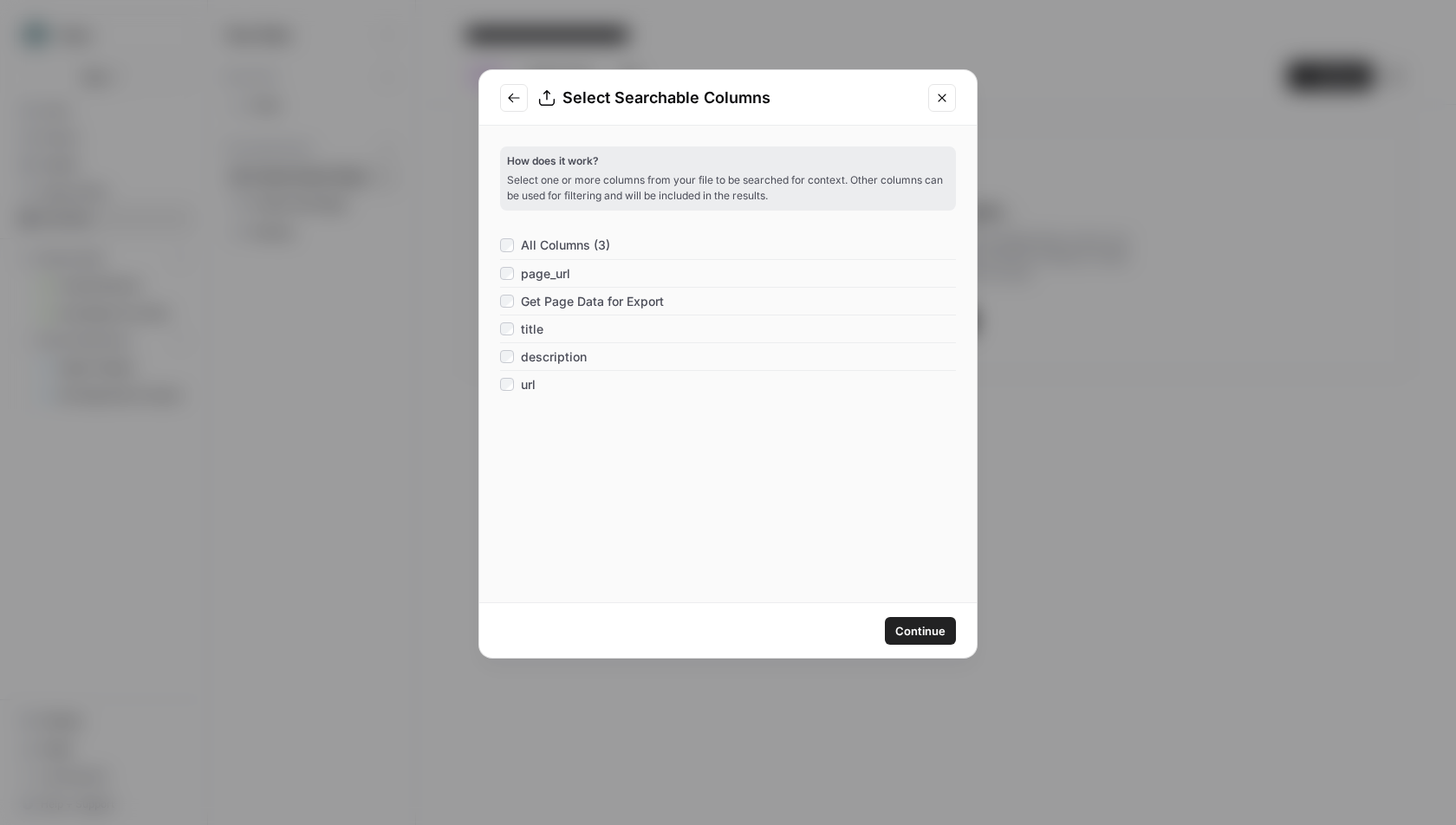
click at [940, 631] on span "Continue" at bounding box center [920, 630] width 51 height 17
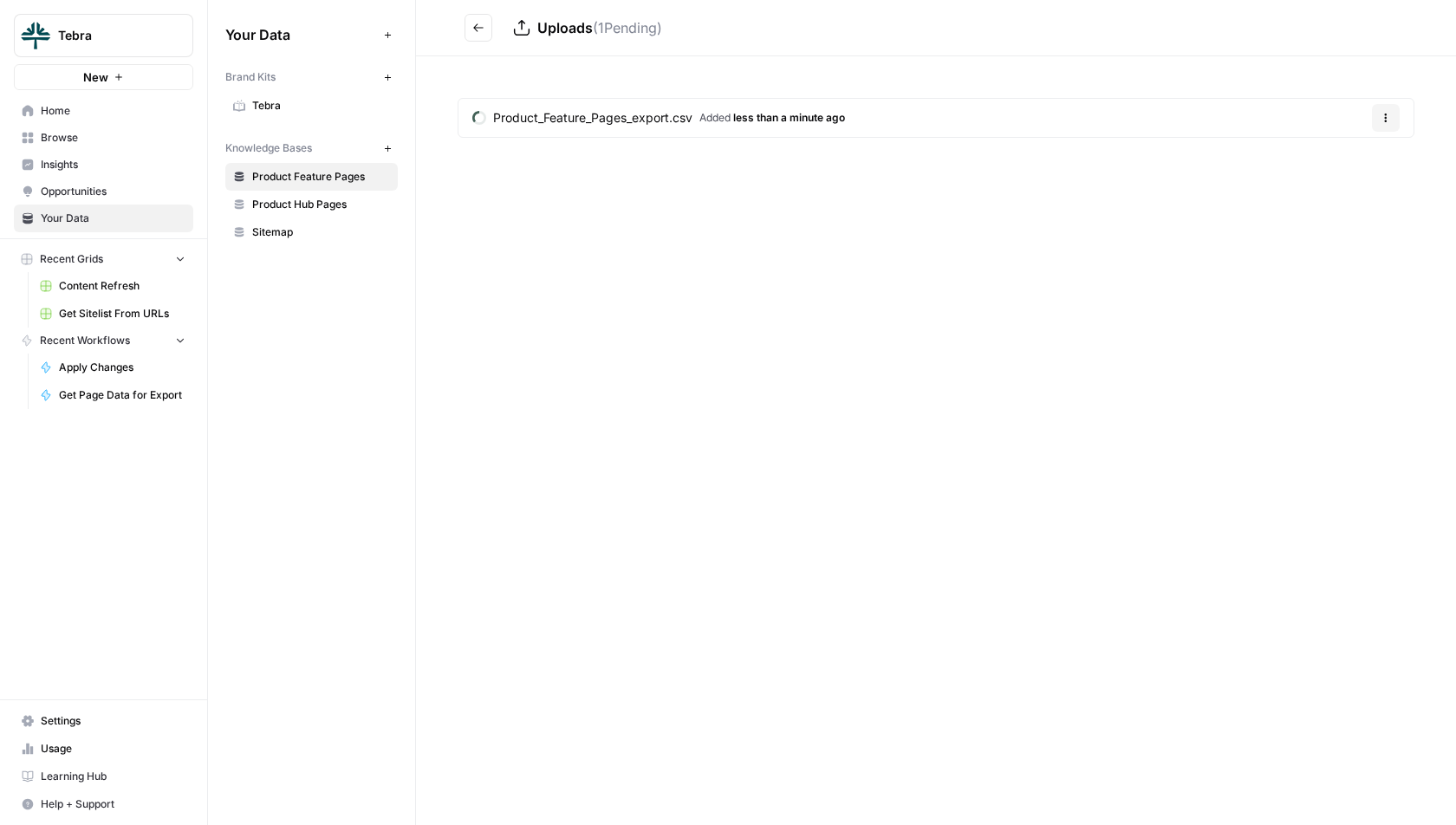
click at [376, 156] on div "Knowledge Bases New" at bounding box center [312, 148] width 173 height 30
click at [381, 156] on button "New" at bounding box center [387, 148] width 21 height 21
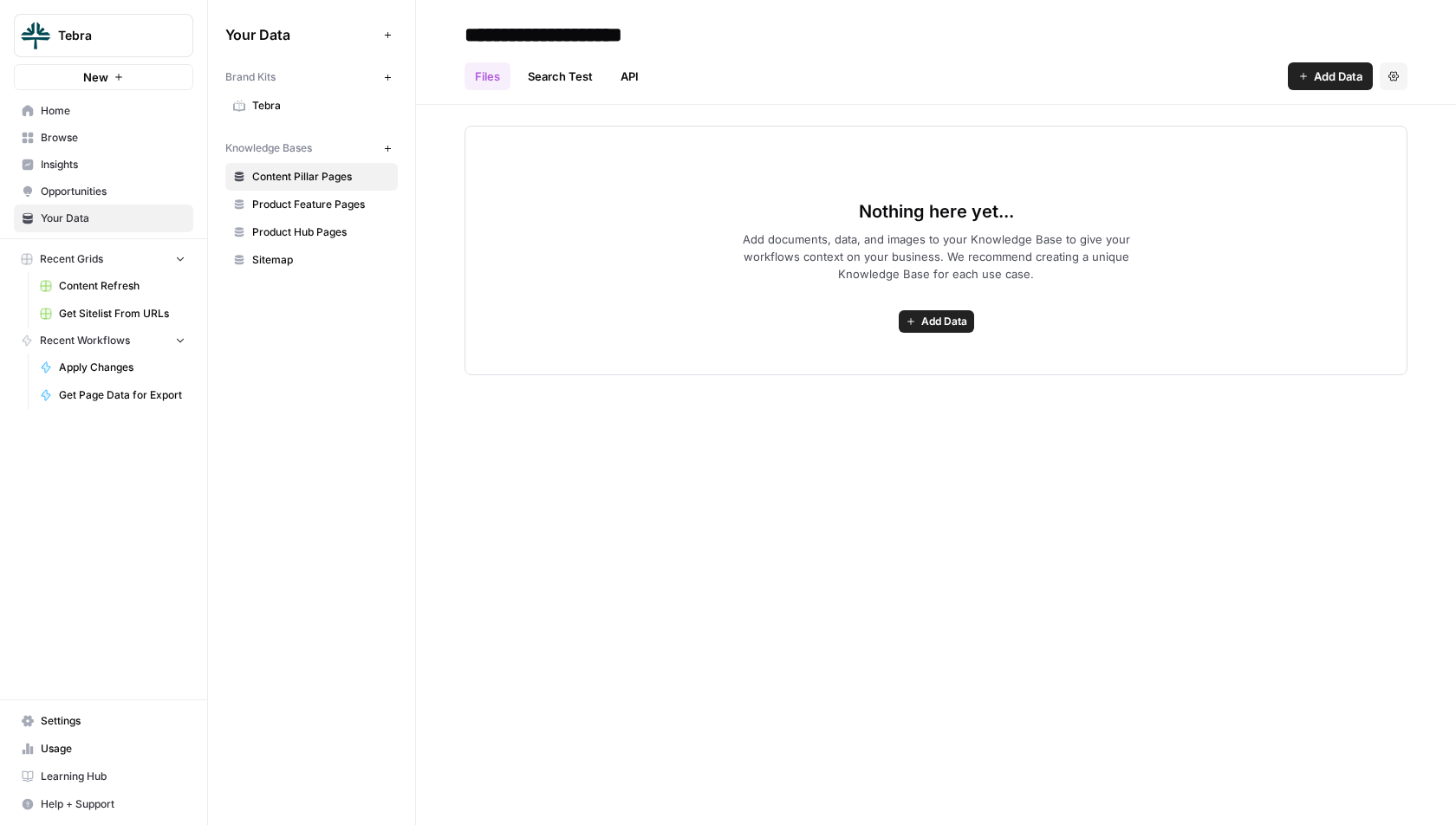
type input "**********"
click at [1194, 185] on div "Nothing here yet... Add documents, data, and images to your Knowledge Base to g…" at bounding box center [936, 250] width 943 height 249
click at [1343, 78] on span "Add Data" at bounding box center [1337, 75] width 49 height 17
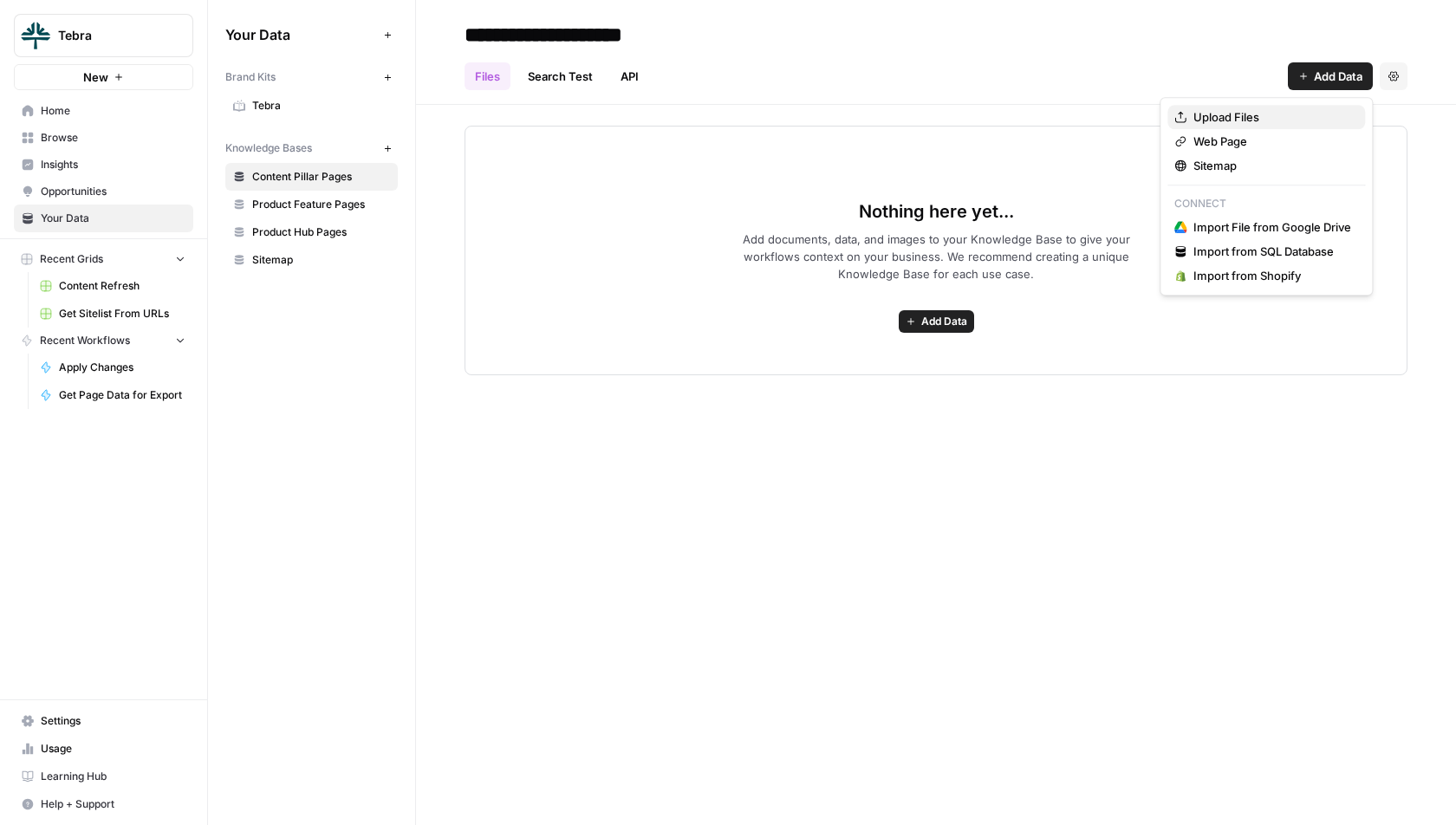
click at [1284, 111] on span "Upload Files" at bounding box center [1271, 116] width 158 height 17
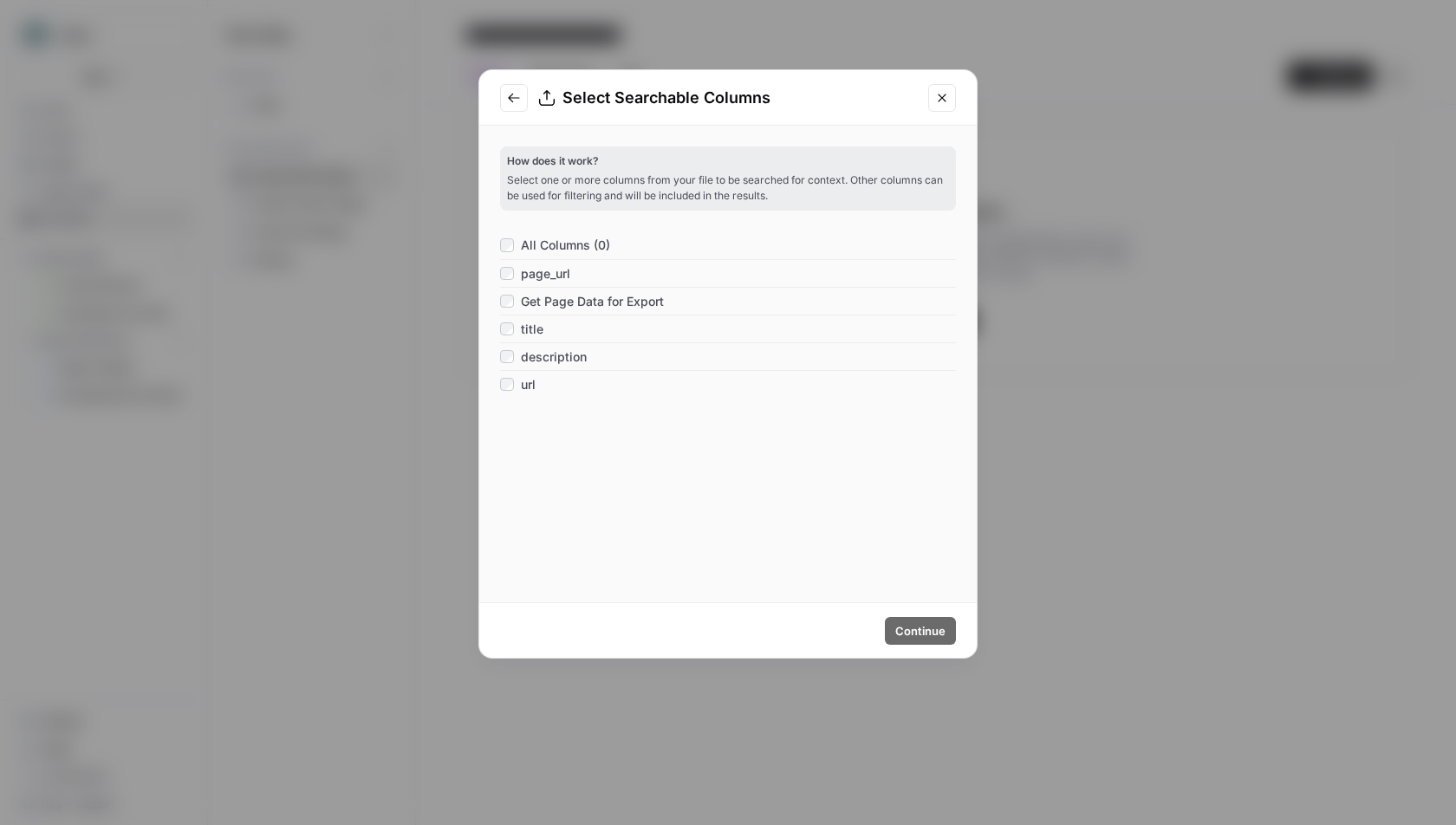
click at [528, 332] on span "title" at bounding box center [532, 329] width 23 height 17
click at [528, 360] on span "description" at bounding box center [554, 356] width 66 height 17
click at [519, 385] on div "url" at bounding box center [518, 384] width 36 height 17
click at [904, 631] on span "Continue" at bounding box center [920, 630] width 51 height 17
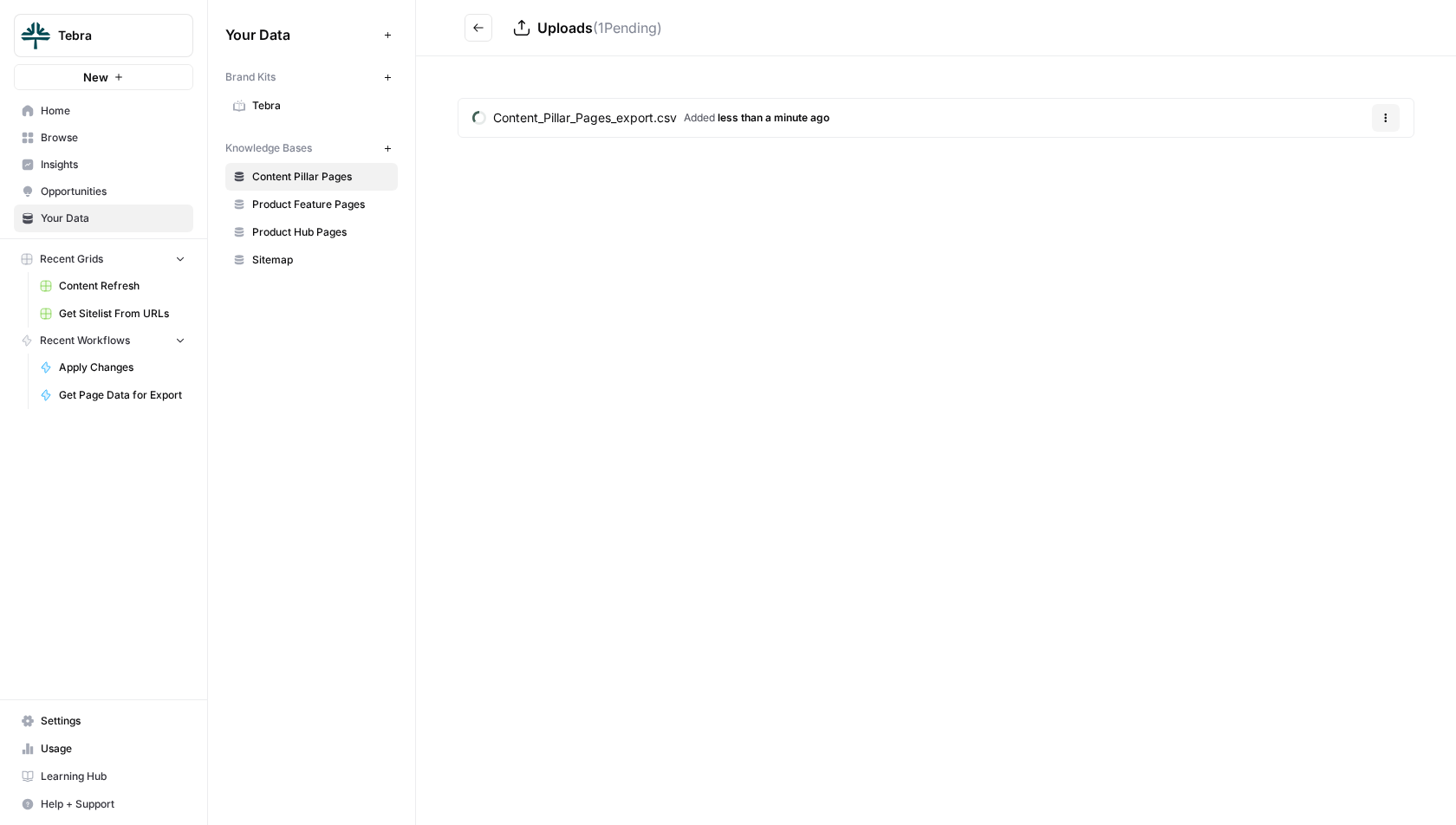
click at [272, 224] on span "Product Hub Pages" at bounding box center [321, 232] width 138 height 16
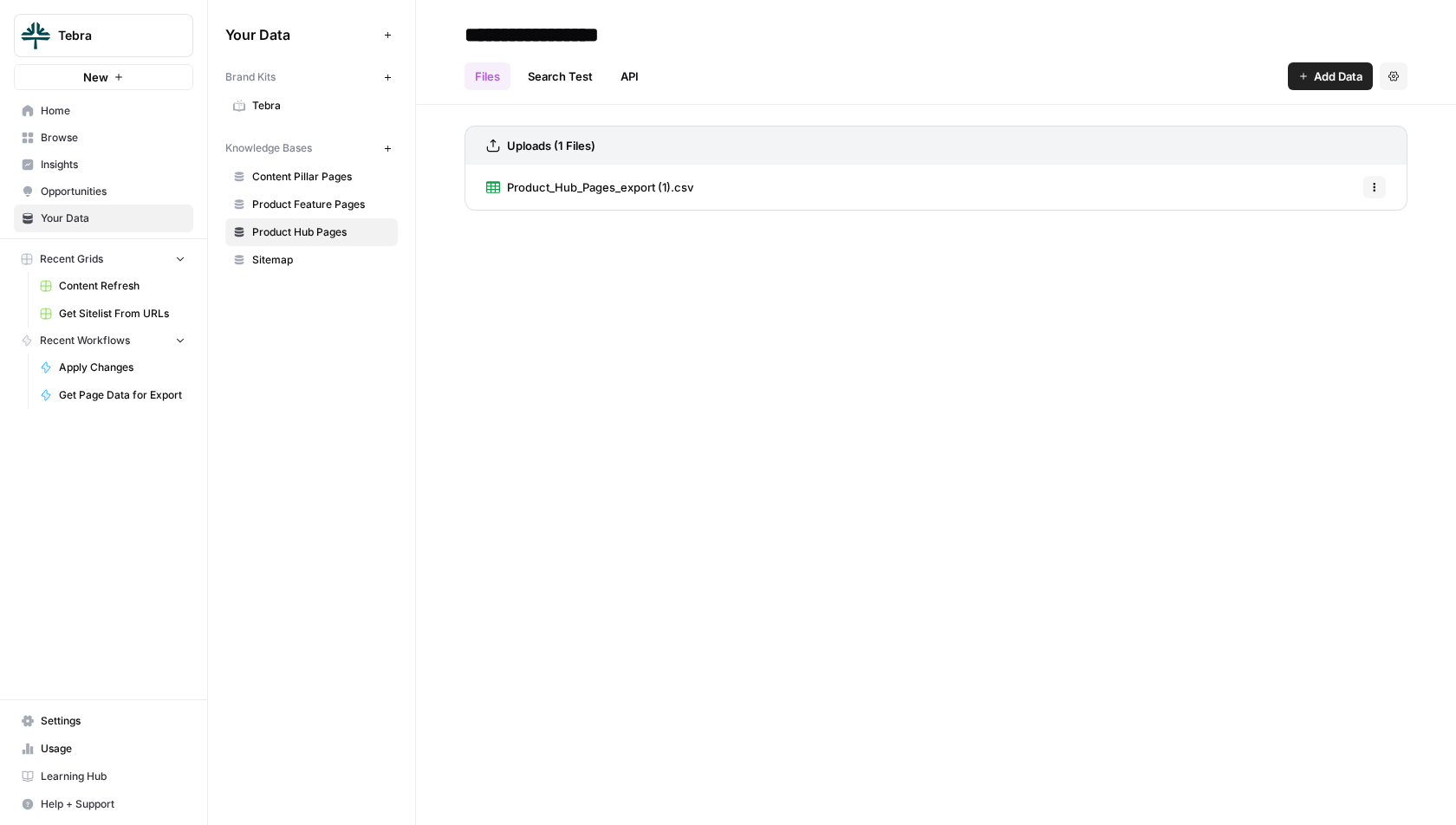
click at [782, 189] on div "Product_Hub_Pages_export (1).csv Options" at bounding box center [936, 187] width 943 height 45
click at [613, 189] on span "Product_Hub_Pages_export (1).csv" at bounding box center [600, 187] width 187 height 17
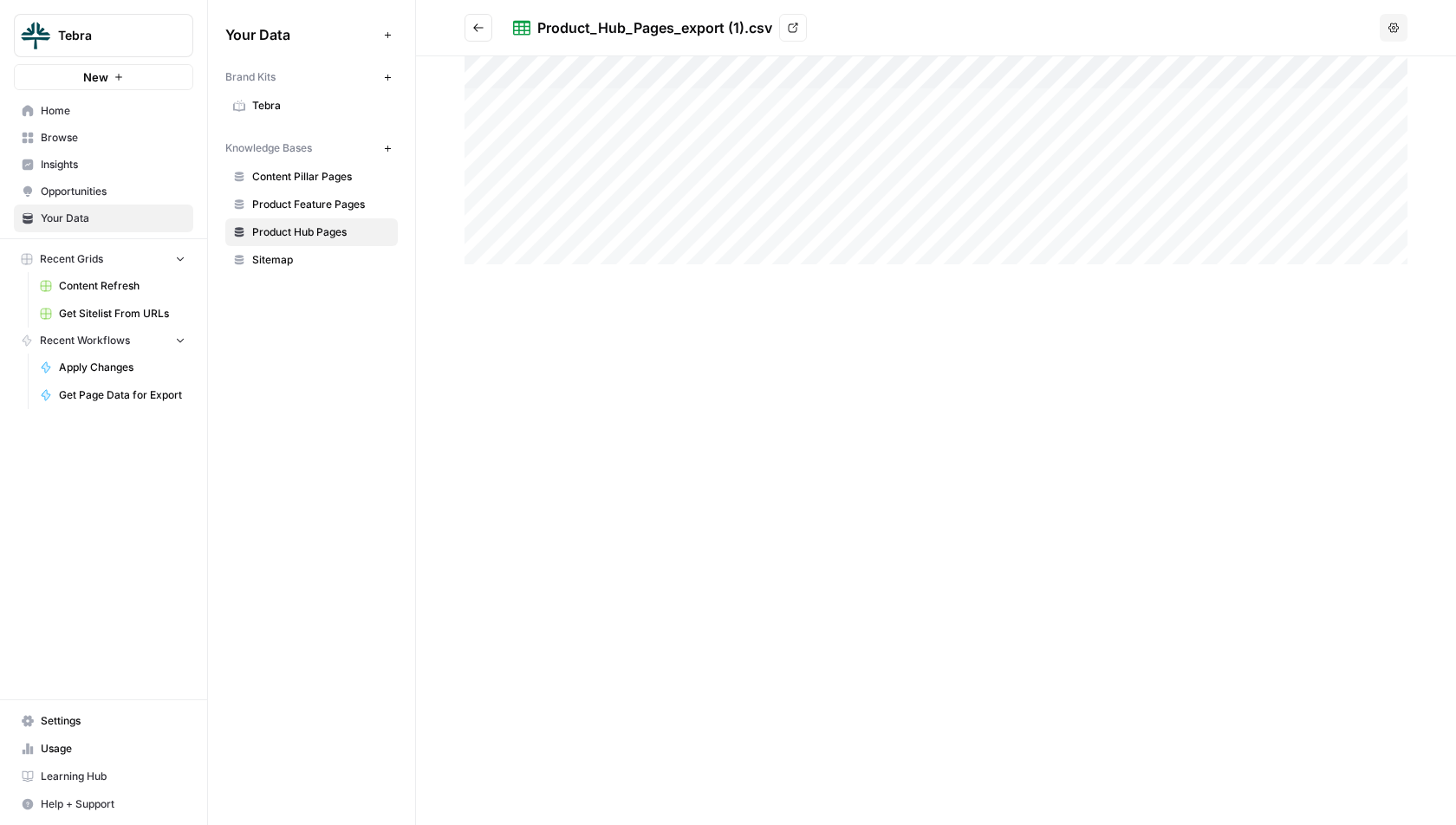
click at [185, 105] on span "Home" at bounding box center [113, 111] width 145 height 16
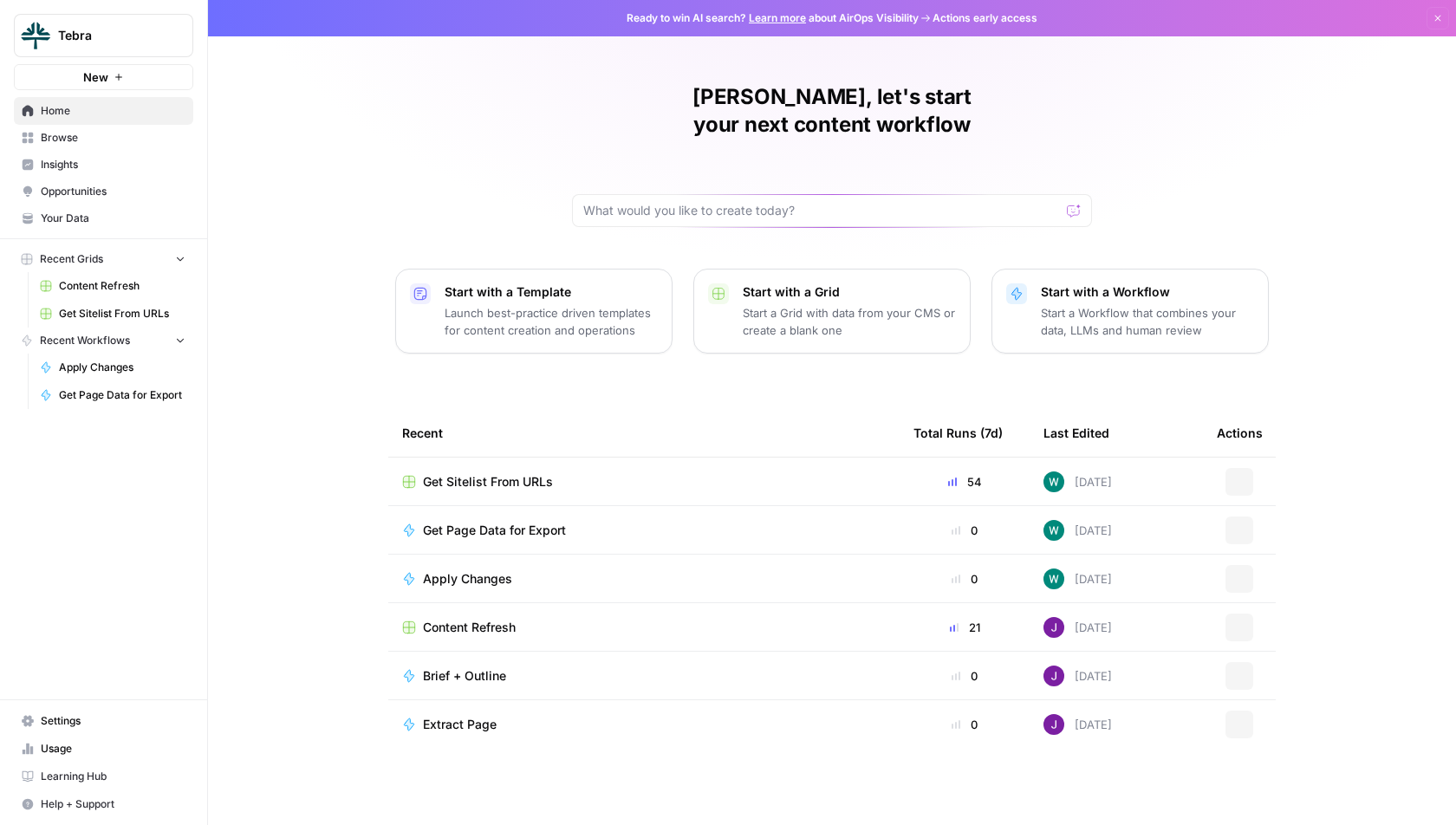
click at [860, 619] on div "Content Refresh" at bounding box center [643, 626] width 483 height 17
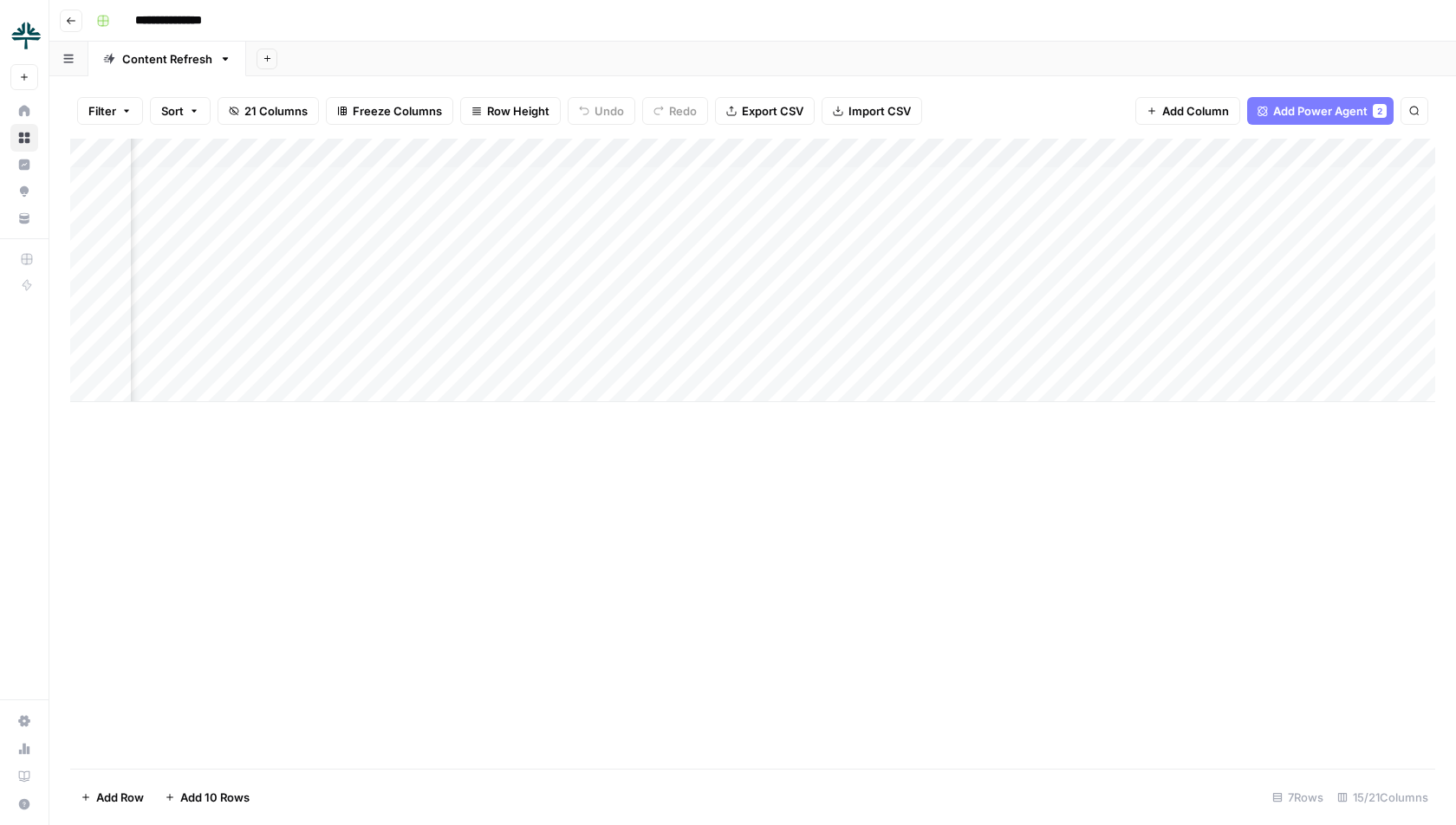
scroll to position [0, 1363]
click at [993, 160] on div "Add Column" at bounding box center [752, 270] width 1365 height 263
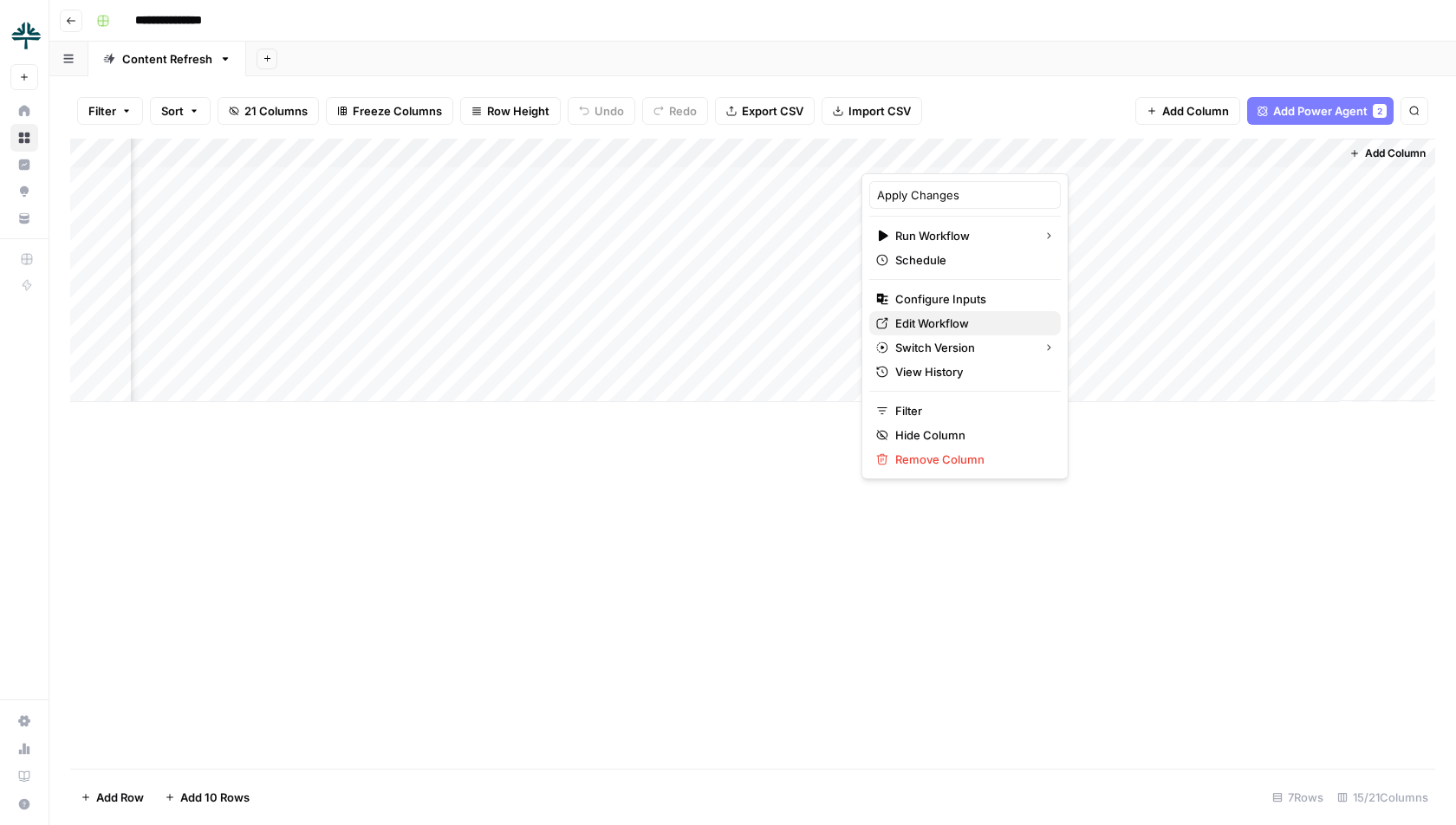
click at [952, 318] on span "Edit Workflow" at bounding box center [971, 323] width 152 height 17
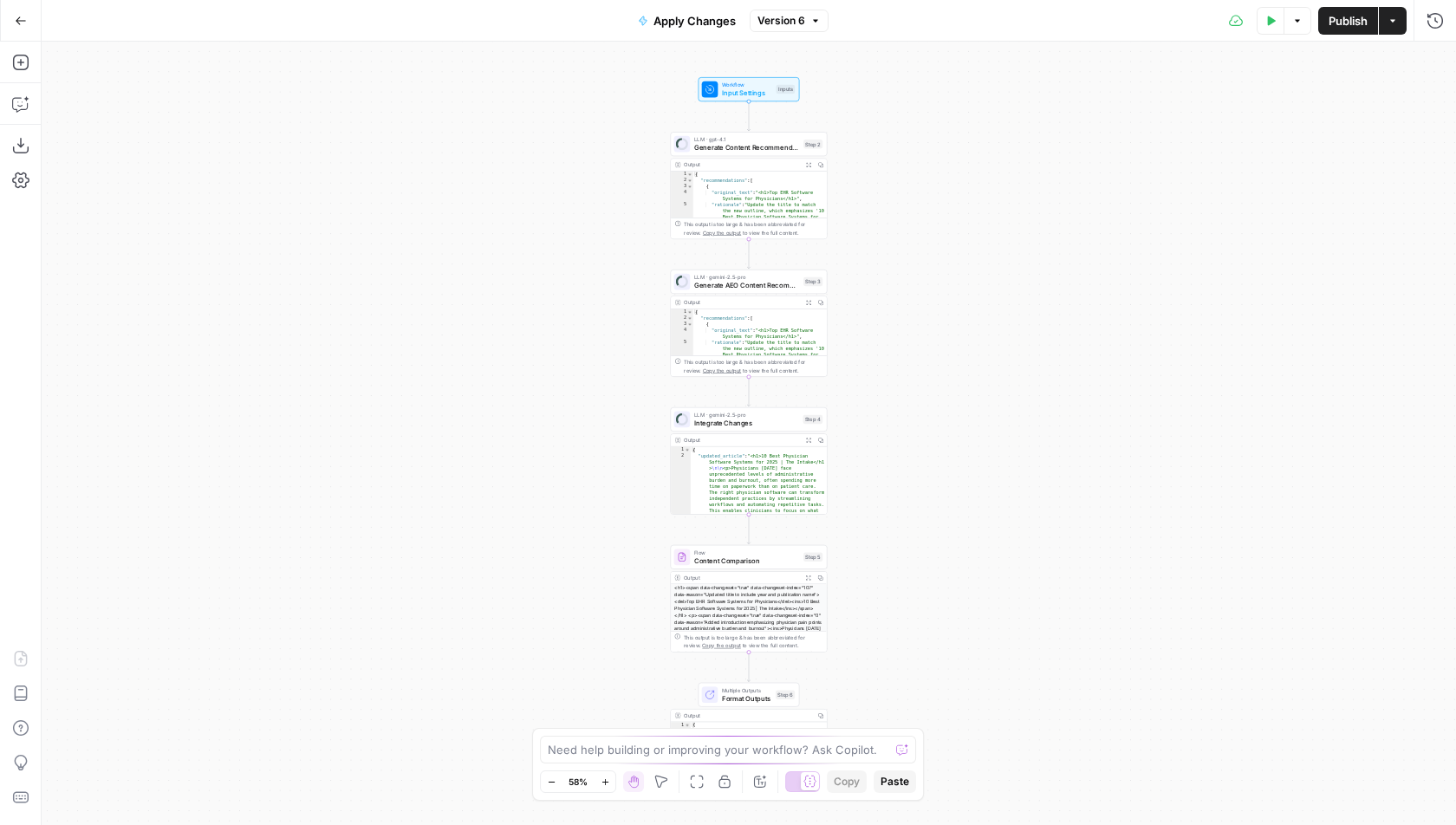
click at [918, 420] on div "Workflow Input Settings Inputs LLM · gpt-4.1 Generate Content Recommendations S…" at bounding box center [748, 433] width 1414 height 783
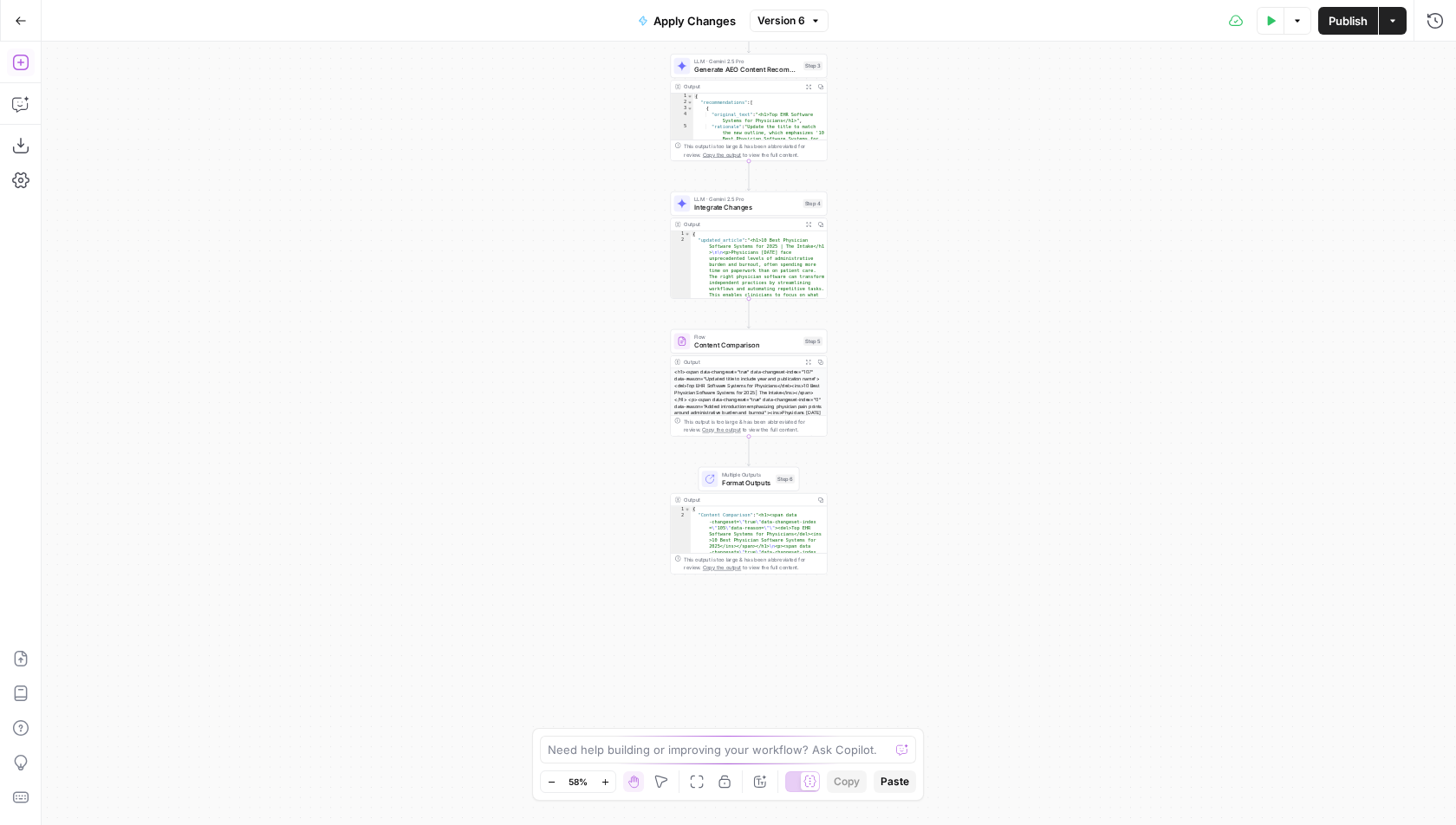
click at [25, 66] on icon "button" at bounding box center [20, 62] width 17 height 17
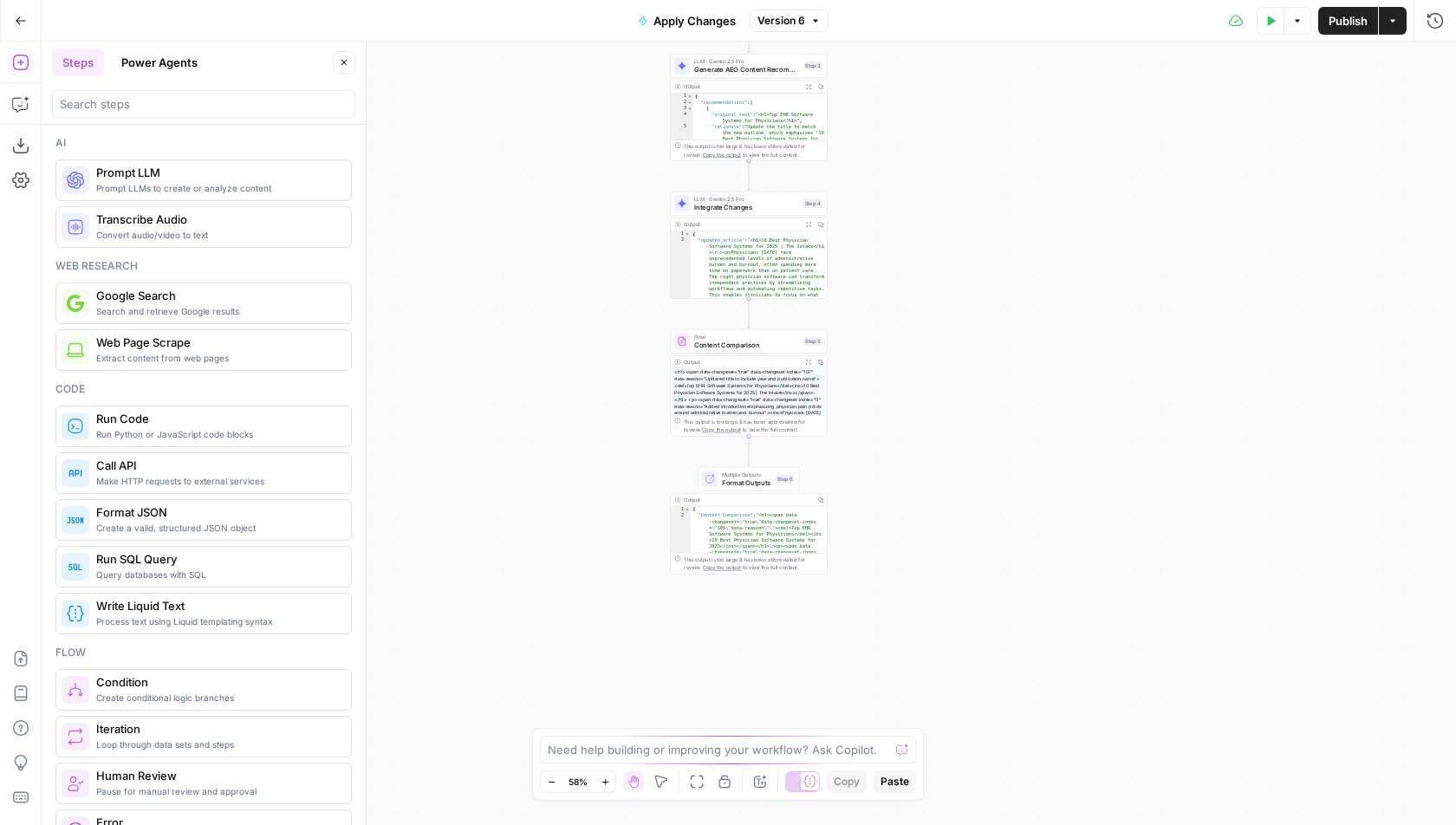
click at [221, 112] on div at bounding box center [203, 104] width 304 height 28
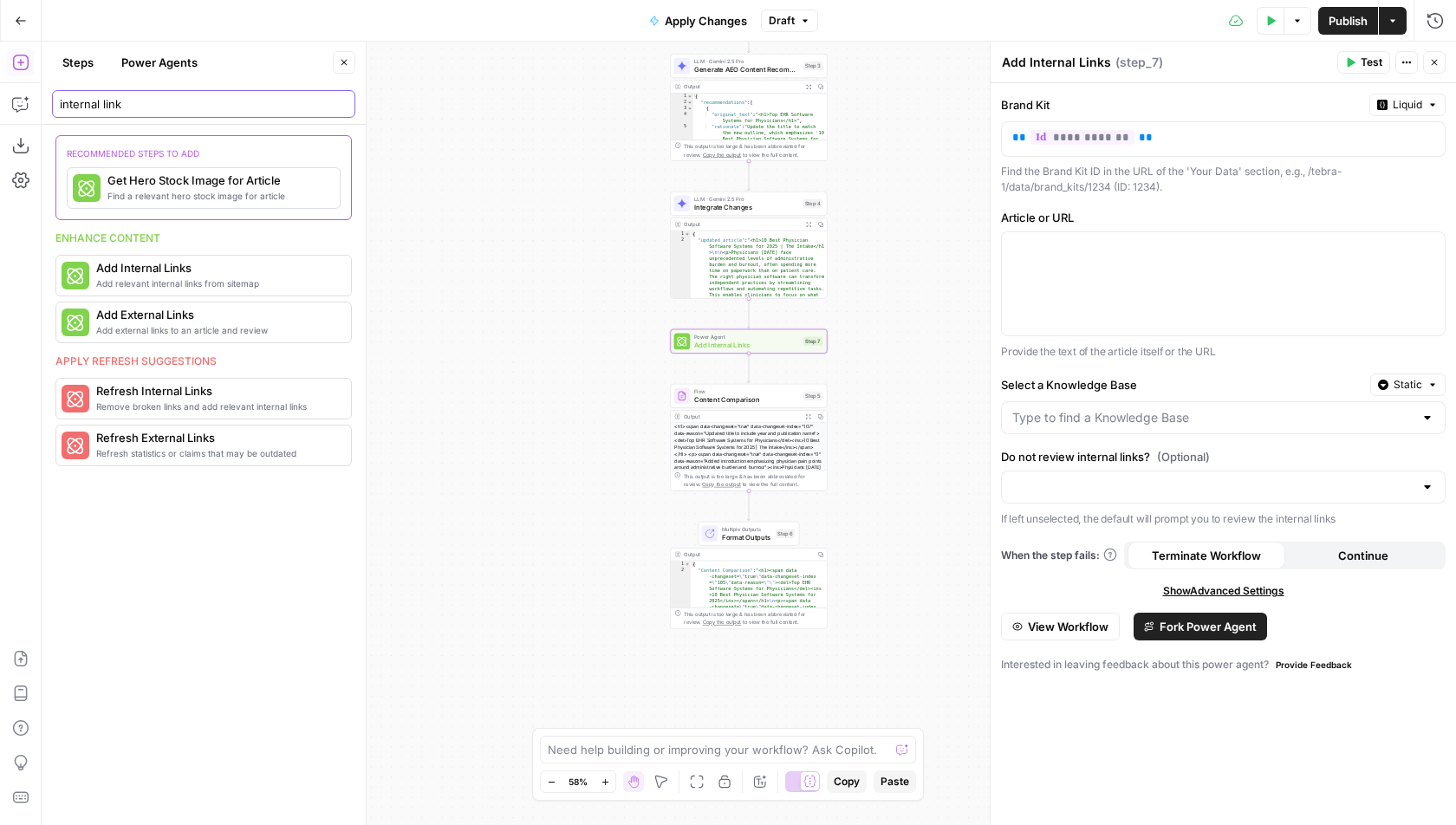
click at [252, 111] on input "internal link" at bounding box center [203, 103] width 288 height 17
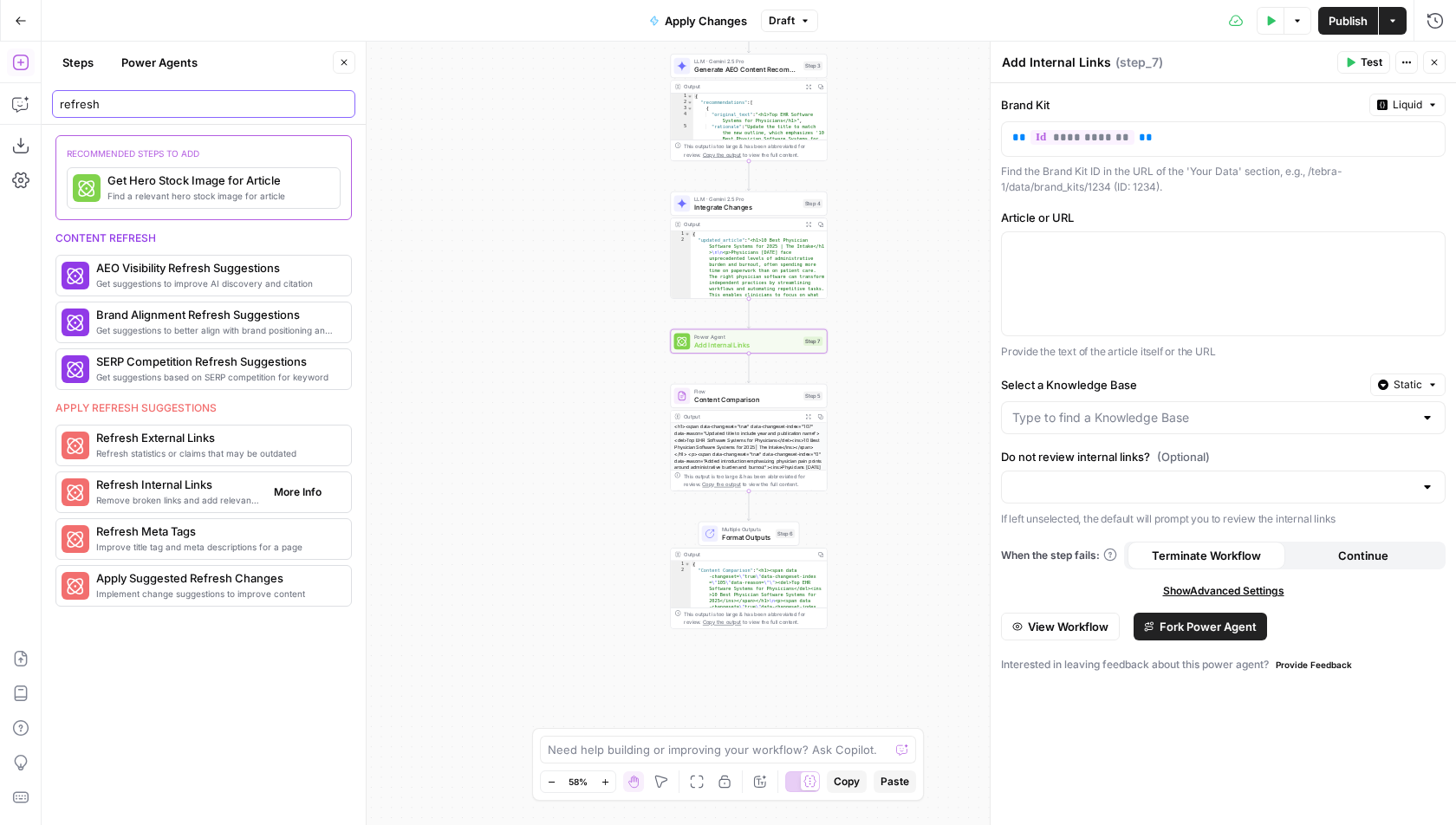
type input "refresh"
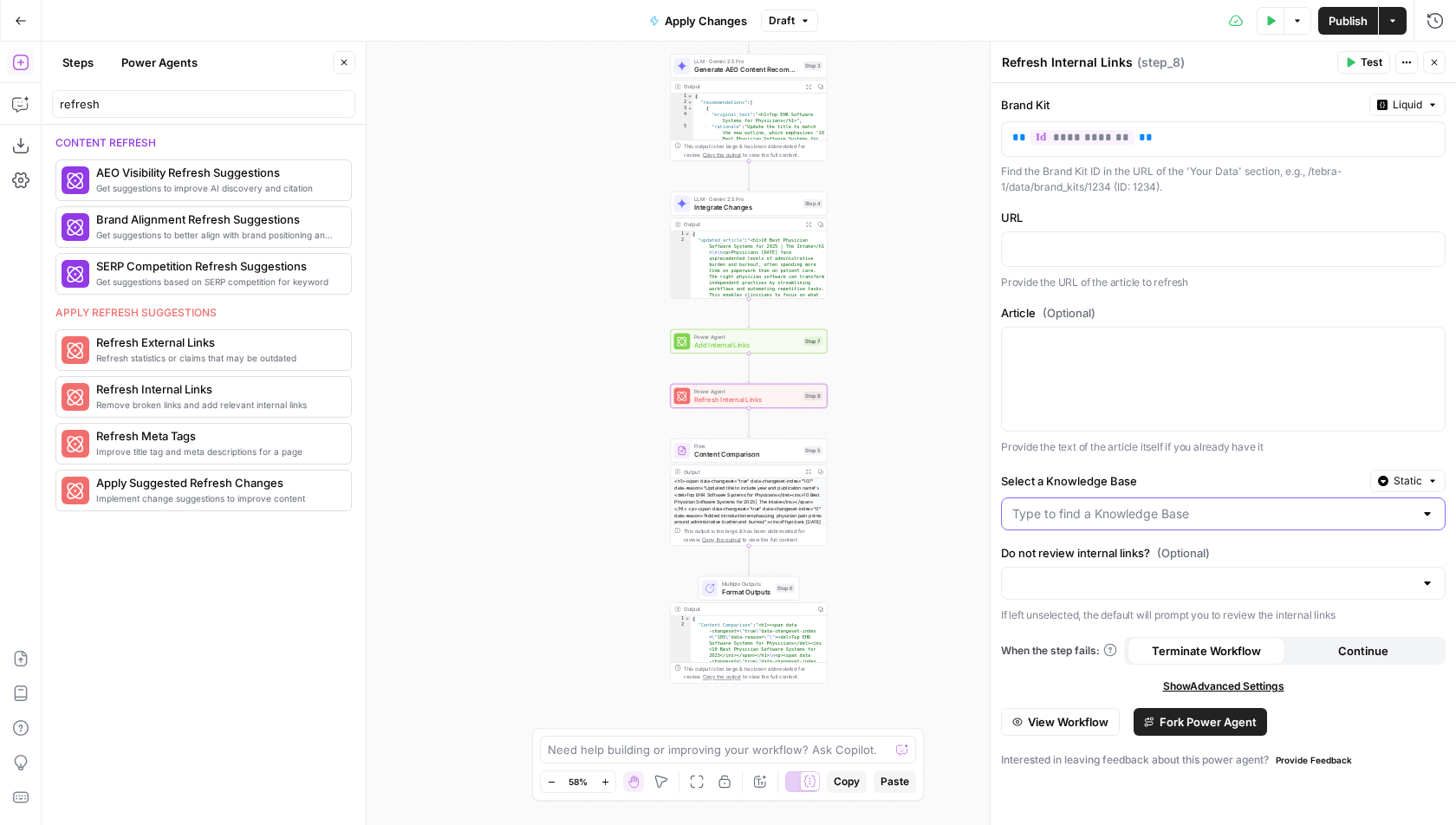
click at [1225, 515] on input "Select a Knowledge Base" at bounding box center [1213, 513] width 401 height 17
click at [1296, 440] on p "Provide the text of the article itself if you already have it" at bounding box center [1223, 447] width 445 height 17
click at [764, 321] on icon "button" at bounding box center [764, 323] width 8 height 8
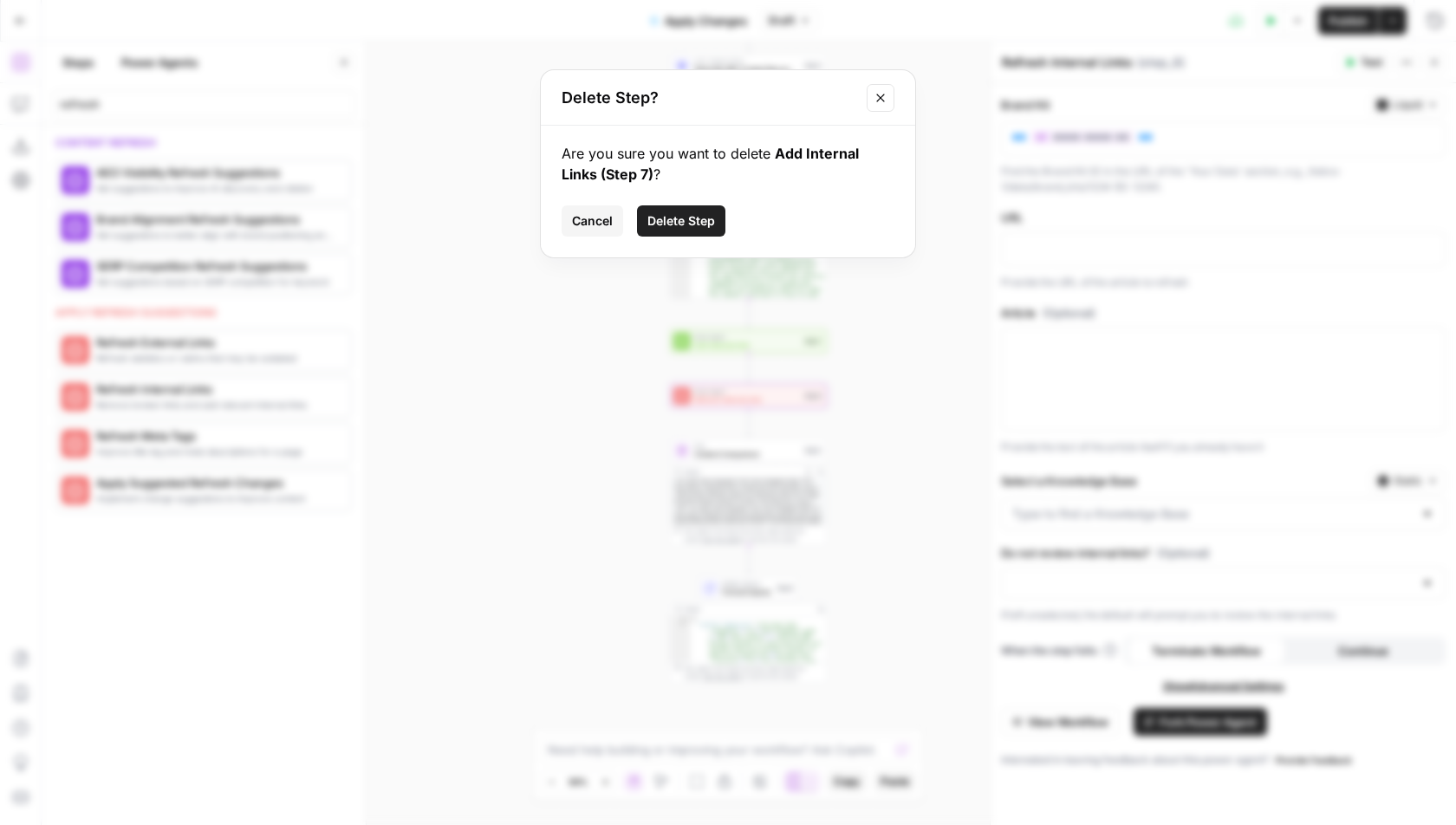
click at [883, 99] on icon "Close modal" at bounding box center [880, 98] width 14 height 14
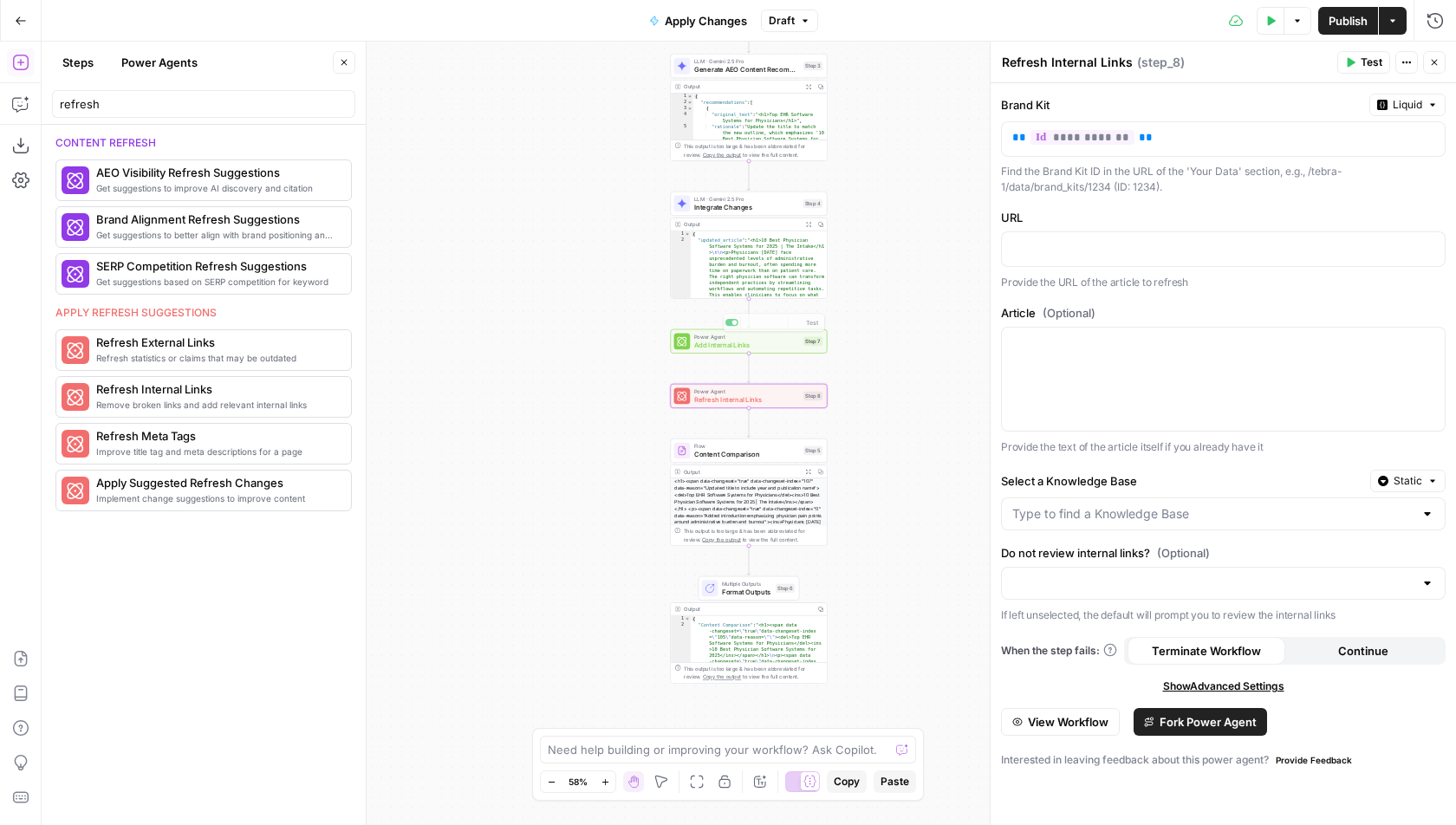
click at [725, 406] on div "Power Agent Refresh Internal Links Step 8 Copy step Delete step Add Note Test" at bounding box center [748, 396] width 157 height 24
click at [1069, 713] on span "View Workflow" at bounding box center [1067, 721] width 80 height 17
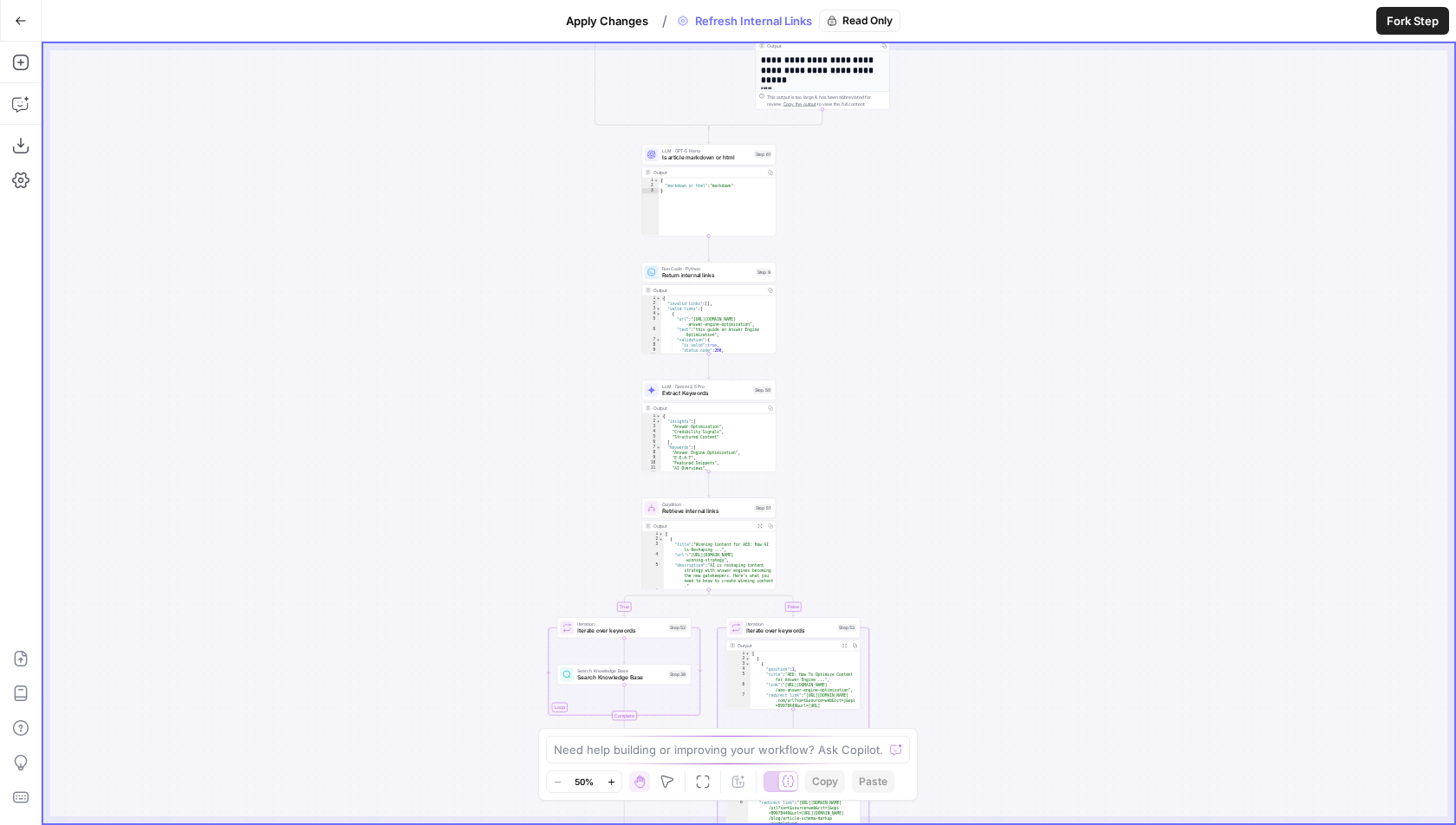
drag, startPoint x: 961, startPoint y: 278, endPoint x: 959, endPoint y: 499, distance: 221.0
click at [959, 499] on div "**********" at bounding box center [748, 434] width 1410 height 780
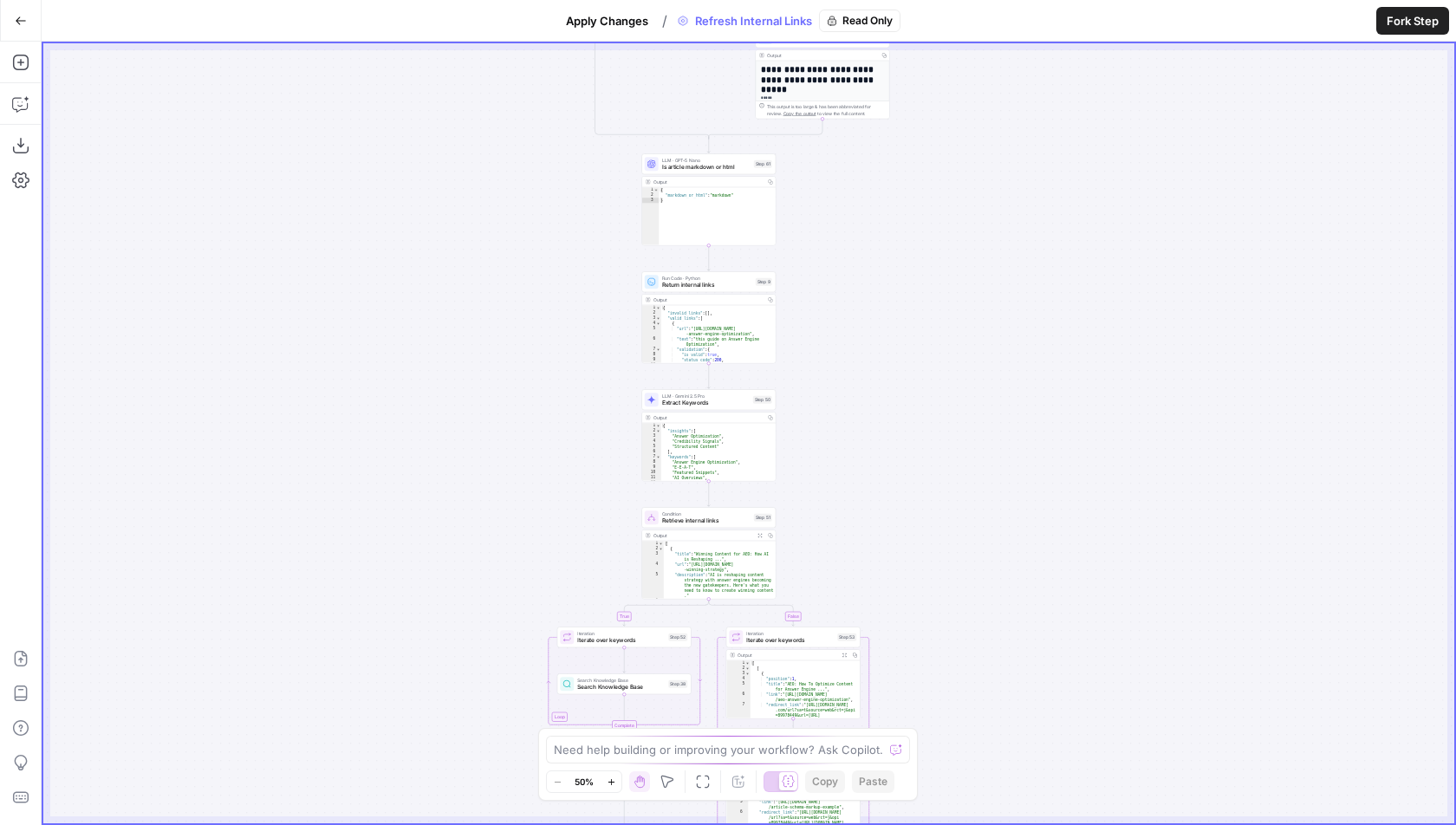
drag, startPoint x: 987, startPoint y: 270, endPoint x: 987, endPoint y: 280, distance: 10.0
click at [987, 280] on div "**********" at bounding box center [748, 434] width 1410 height 780
drag, startPoint x: 988, startPoint y: 208, endPoint x: 988, endPoint y: 584, distance: 376.0
click at [988, 584] on div "**********" at bounding box center [748, 434] width 1410 height 780
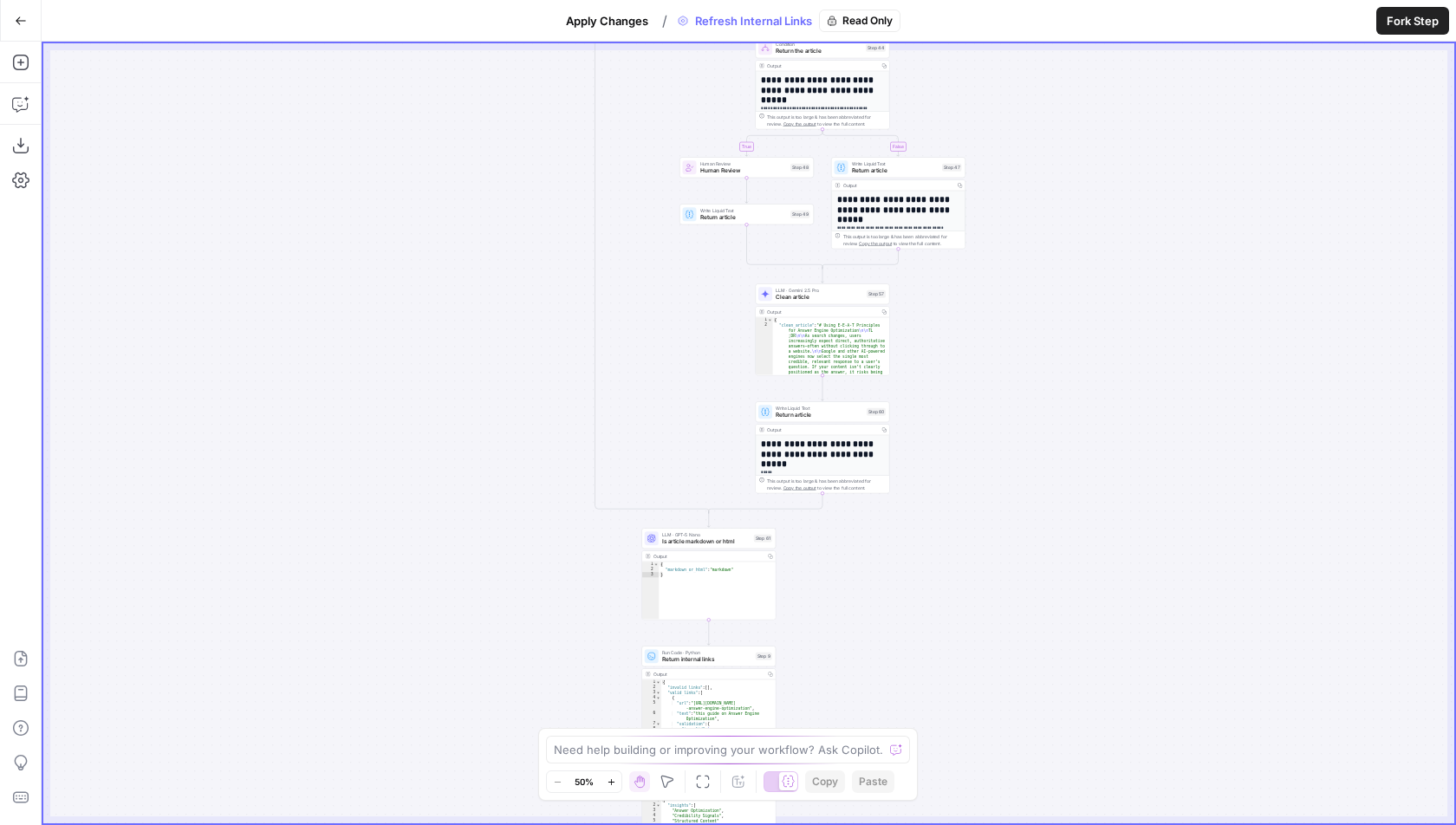
click at [1056, 181] on div "**********" at bounding box center [748, 434] width 1410 height 780
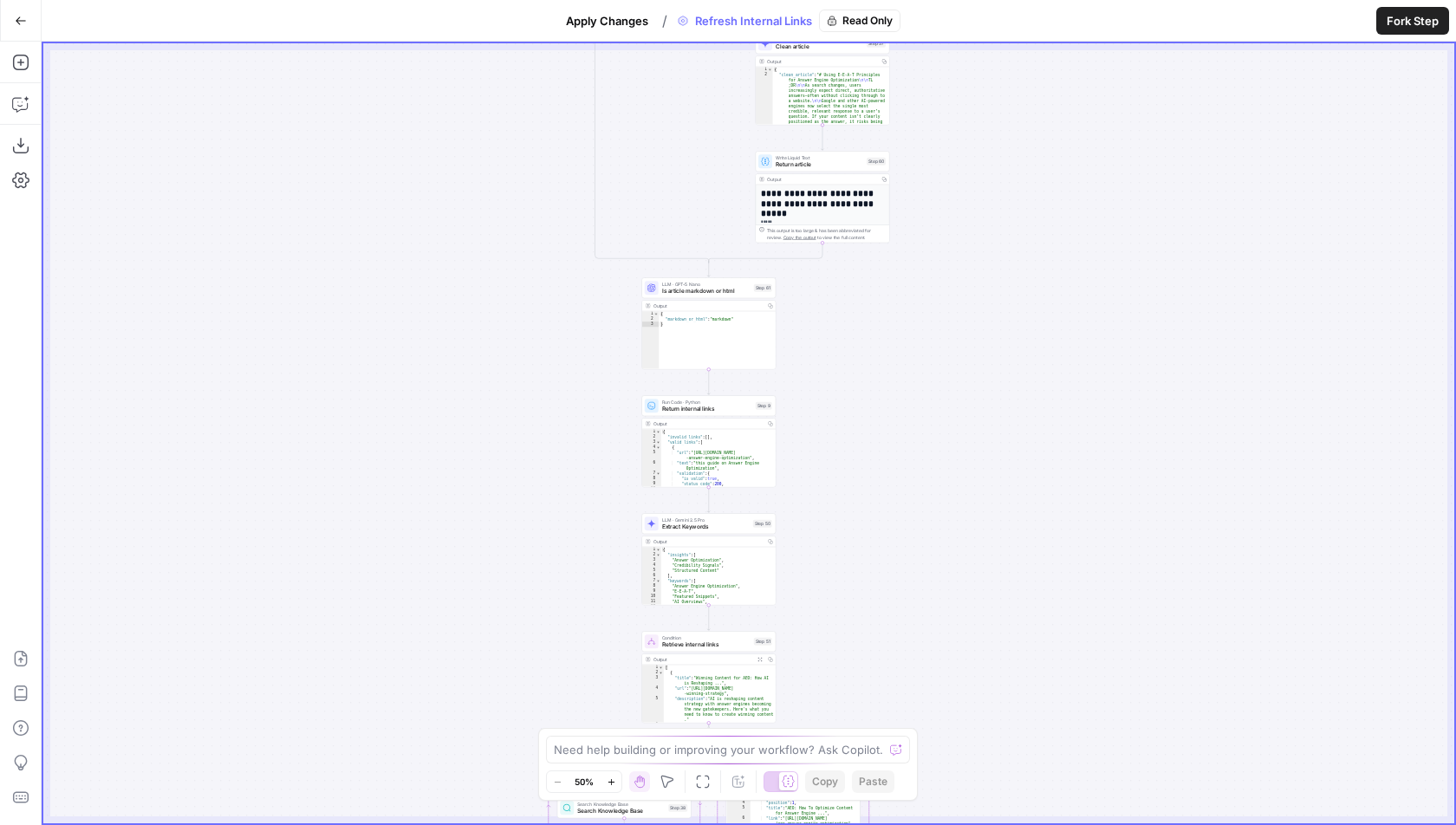
drag, startPoint x: 969, startPoint y: 483, endPoint x: 969, endPoint y: 170, distance: 313.0
click at [969, 170] on div "**********" at bounding box center [748, 434] width 1410 height 780
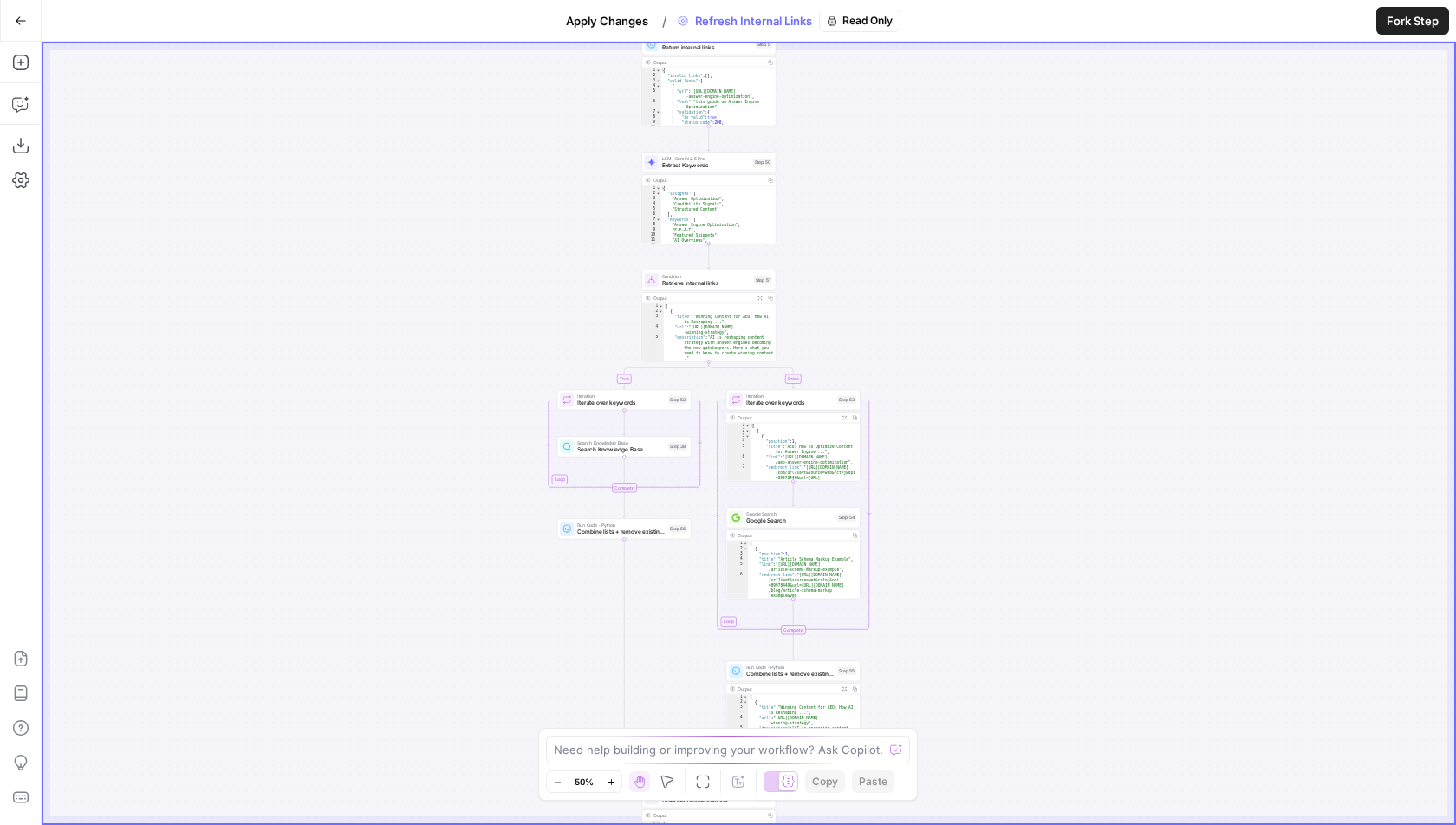
drag, startPoint x: 943, startPoint y: 546, endPoint x: 943, endPoint y: 421, distance: 125.0
click at [943, 421] on div "**********" at bounding box center [748, 434] width 1410 height 780
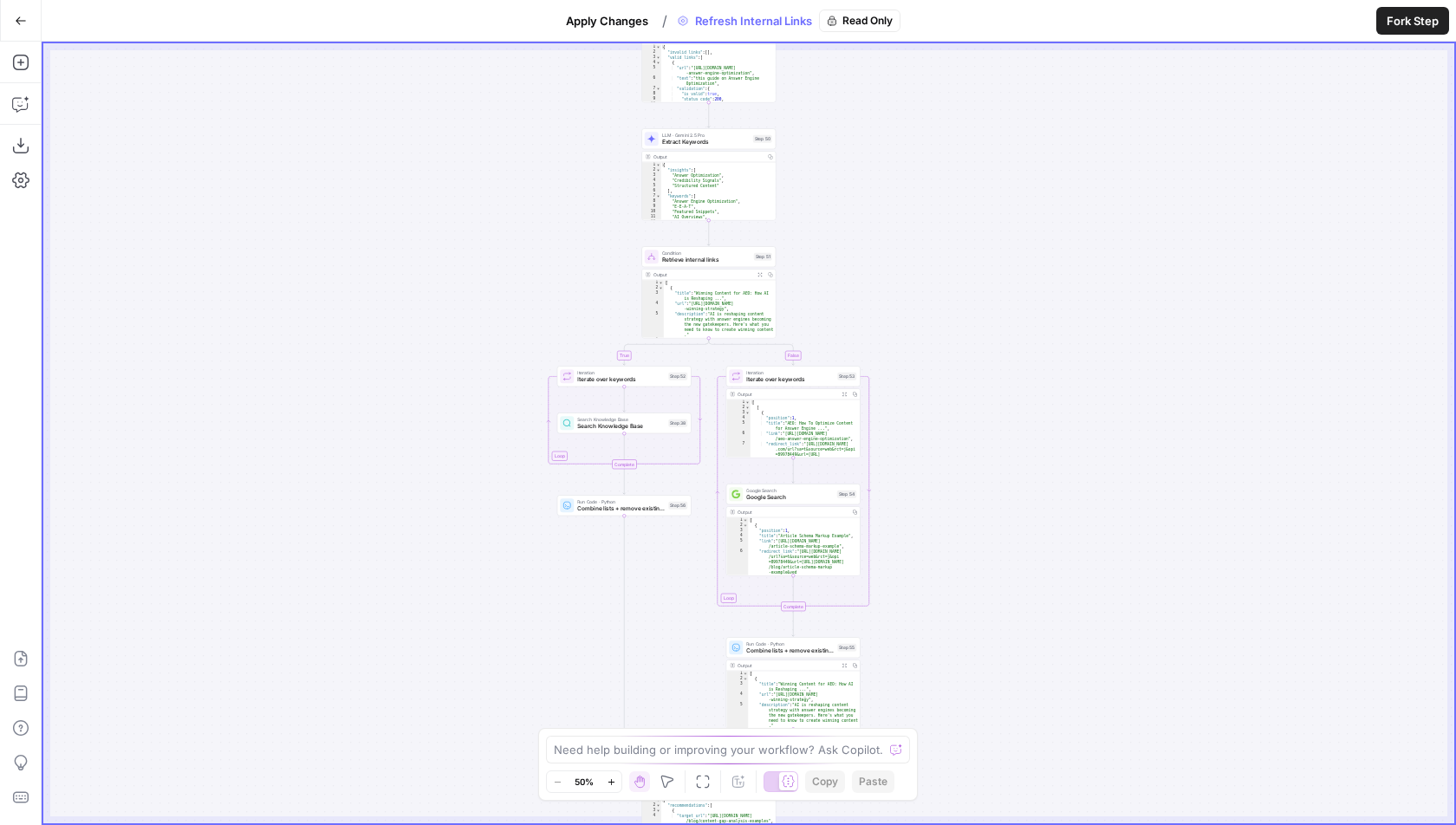
drag, startPoint x: 977, startPoint y: 557, endPoint x: 984, endPoint y: 304, distance: 253.1
click at [984, 304] on div "**********" at bounding box center [748, 434] width 1410 height 780
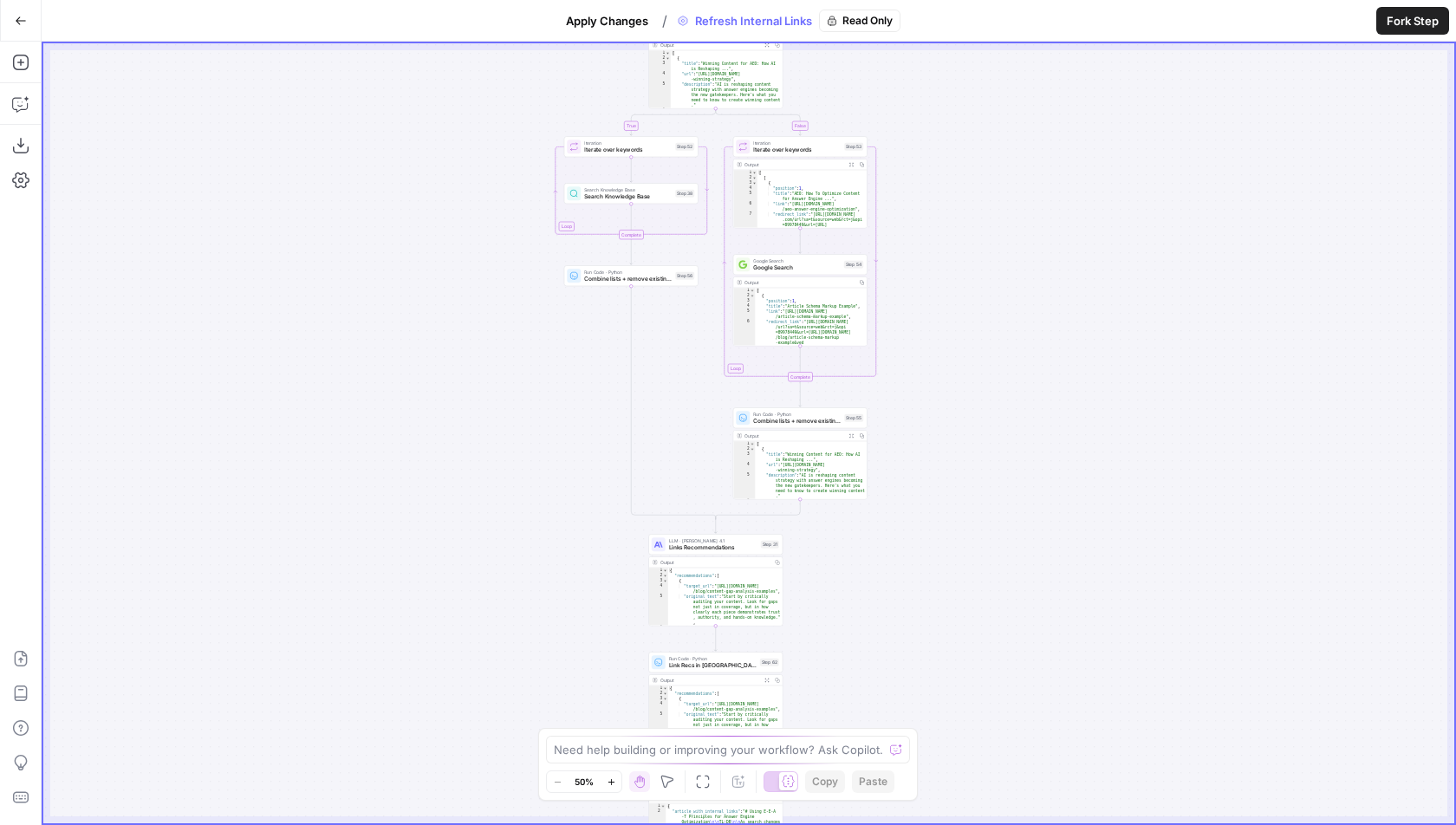
click at [728, 547] on span "Links Recommendations" at bounding box center [713, 547] width 88 height 9
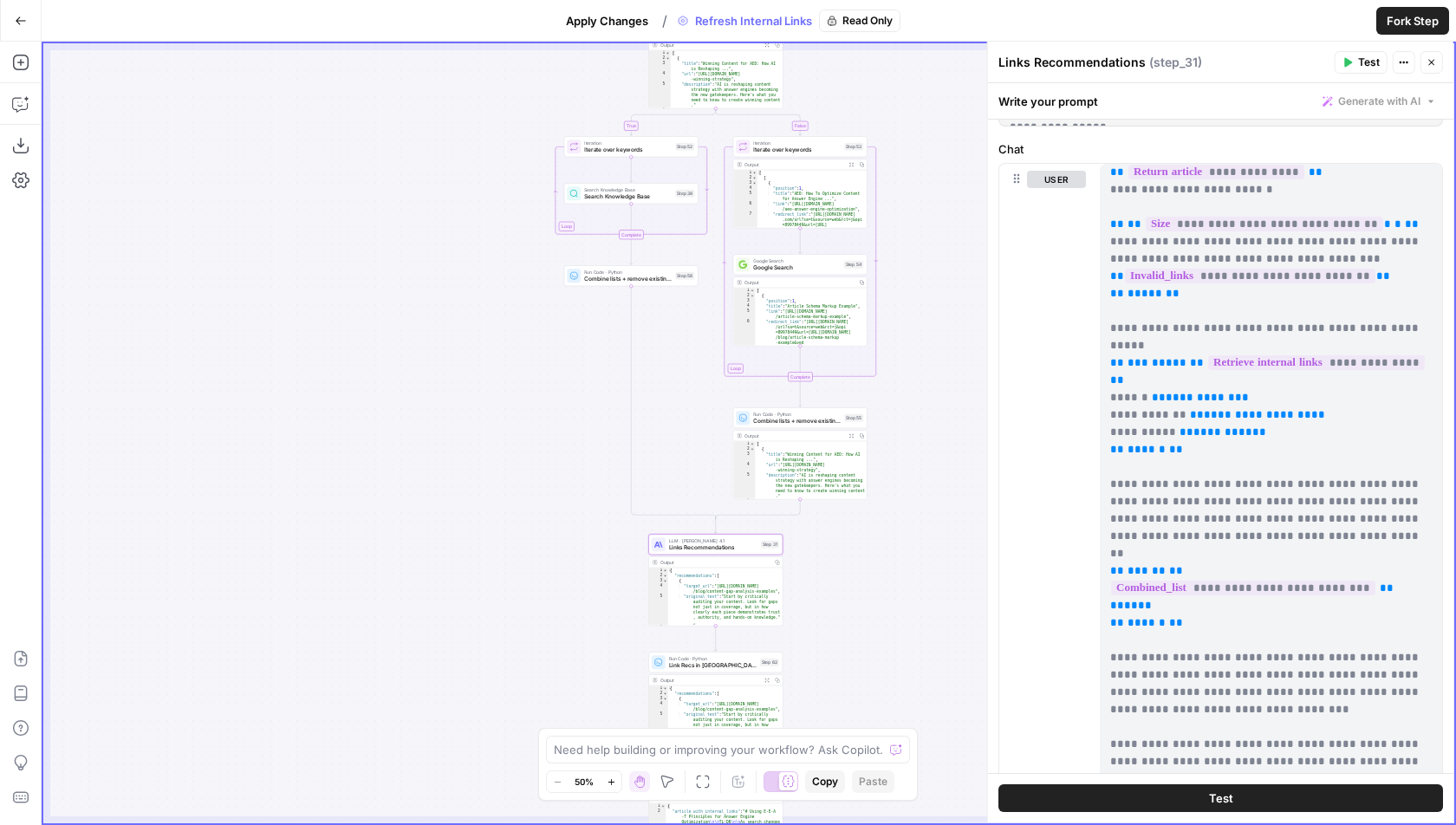
scroll to position [172, 0]
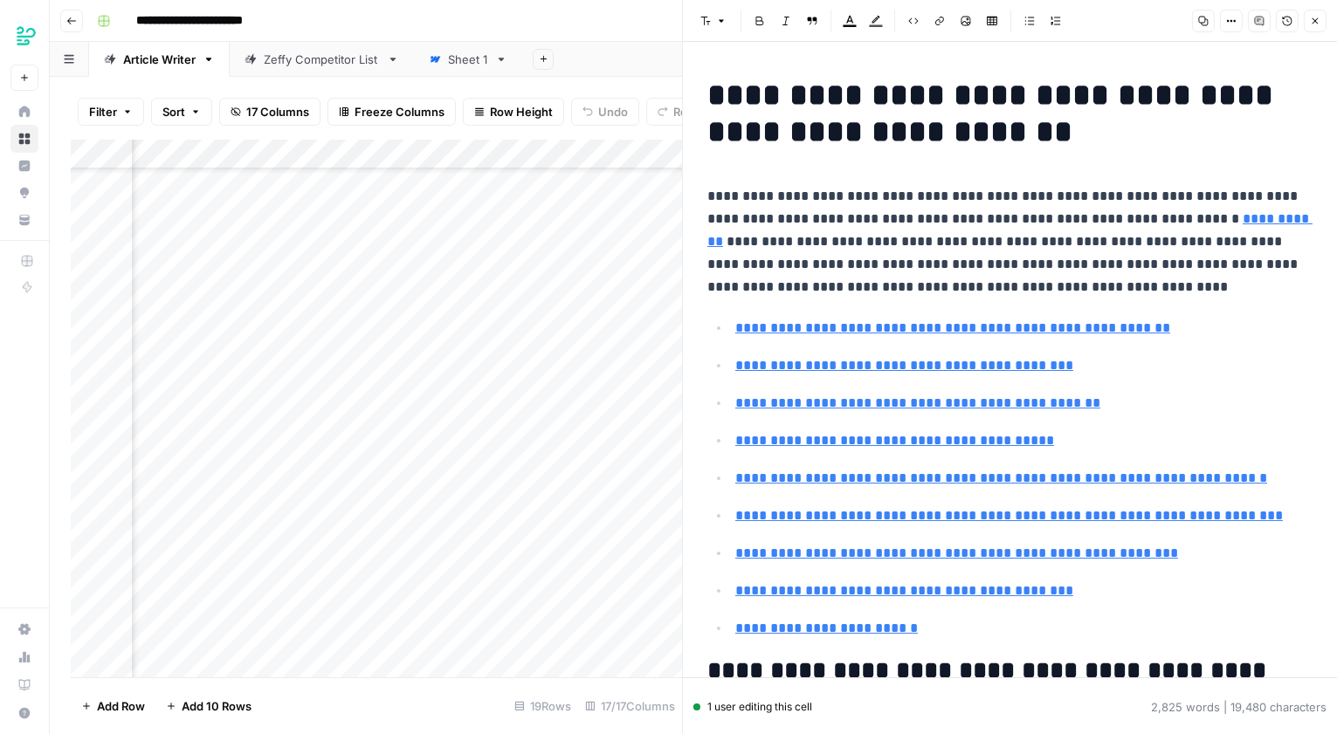
scroll to position [13607, 0]
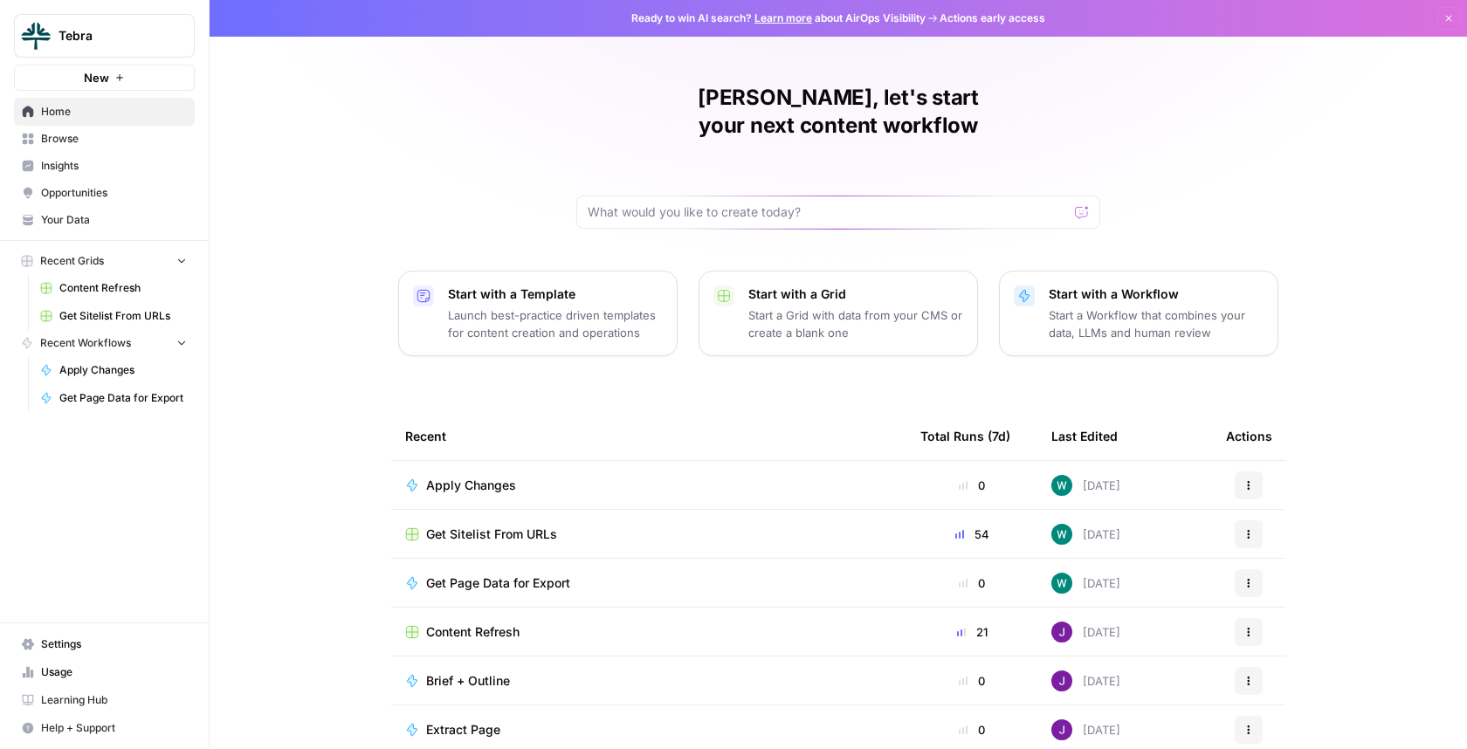
click at [101, 17] on button "Tebra" at bounding box center [104, 36] width 181 height 44
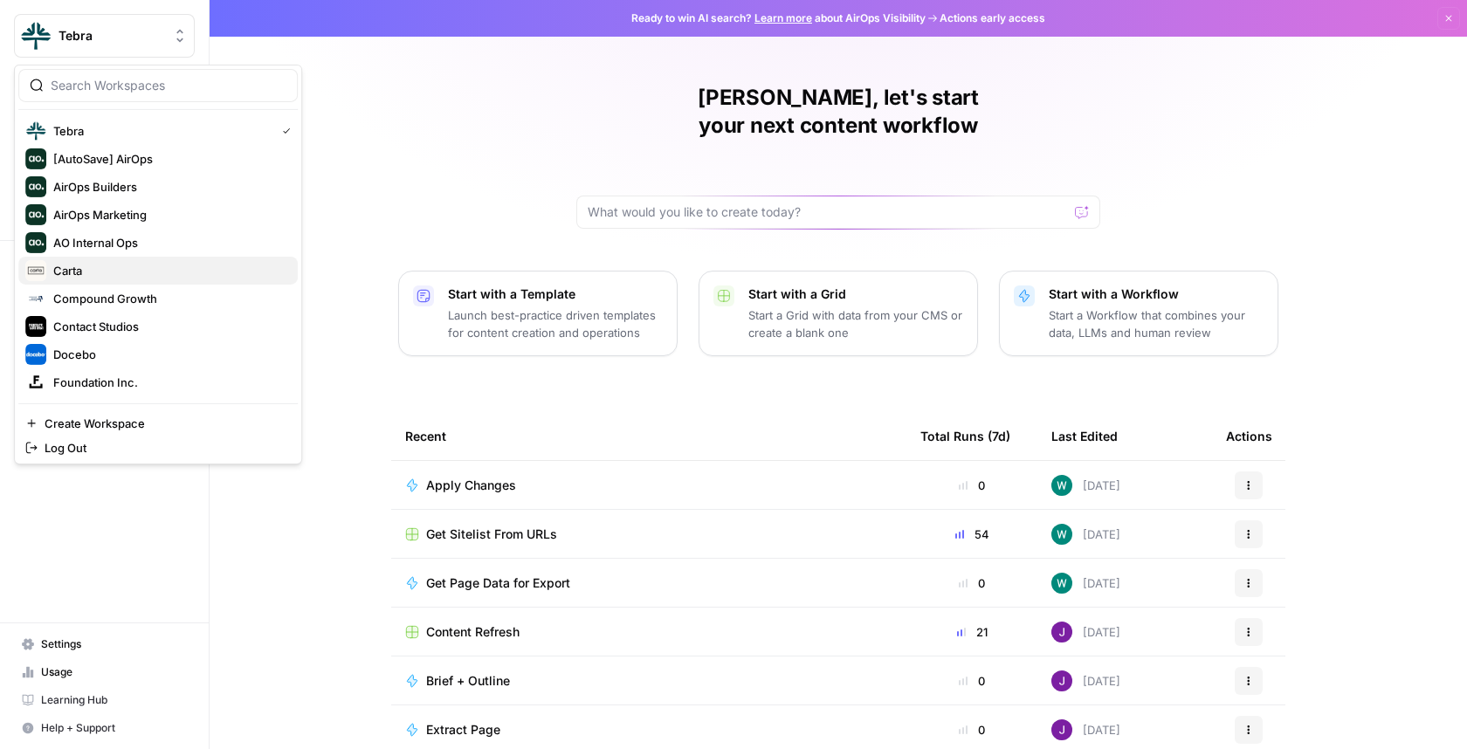
scroll to position [334, 0]
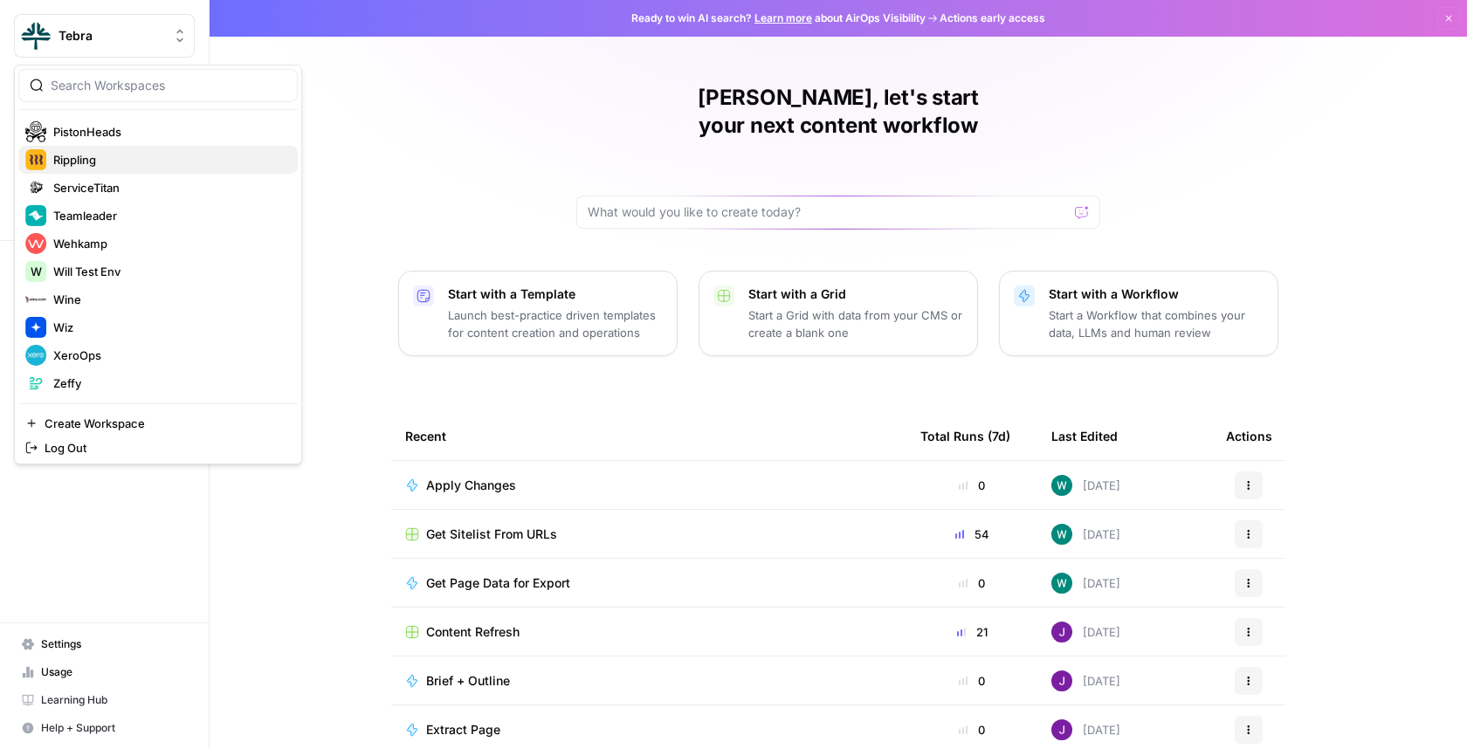
drag, startPoint x: 195, startPoint y: 174, endPoint x: 204, endPoint y: 162, distance: 15.5
click at [204, 162] on div "Tebra [AutoSave] AirOps AirOps Builders AirOps Marketing AO Internal Ops Carta …" at bounding box center [157, 256] width 279 height 279
click at [204, 162] on span "Rippling" at bounding box center [168, 159] width 230 height 17
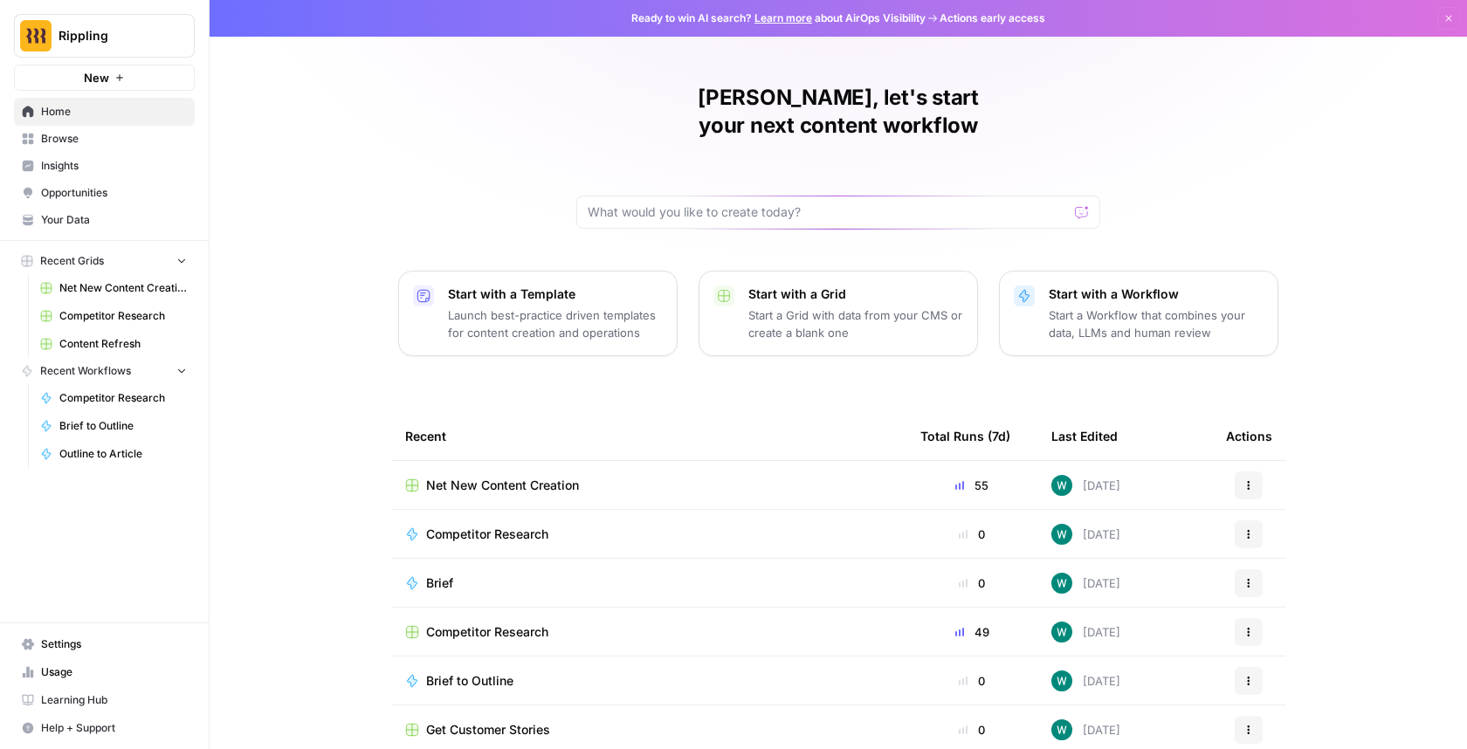
click at [145, 128] on link "Browse" at bounding box center [104, 139] width 181 height 28
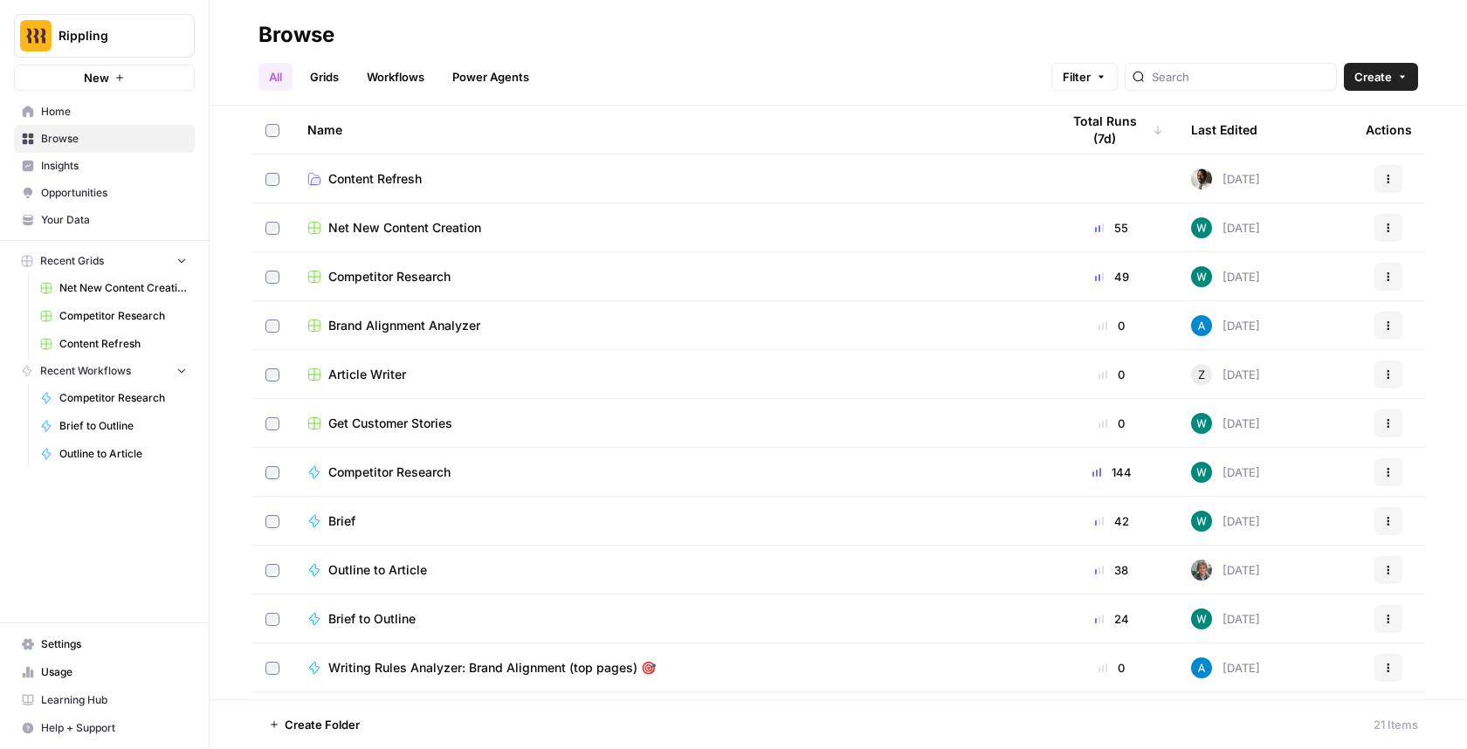
click at [421, 231] on span "Net New Content Creation" at bounding box center [404, 227] width 153 height 17
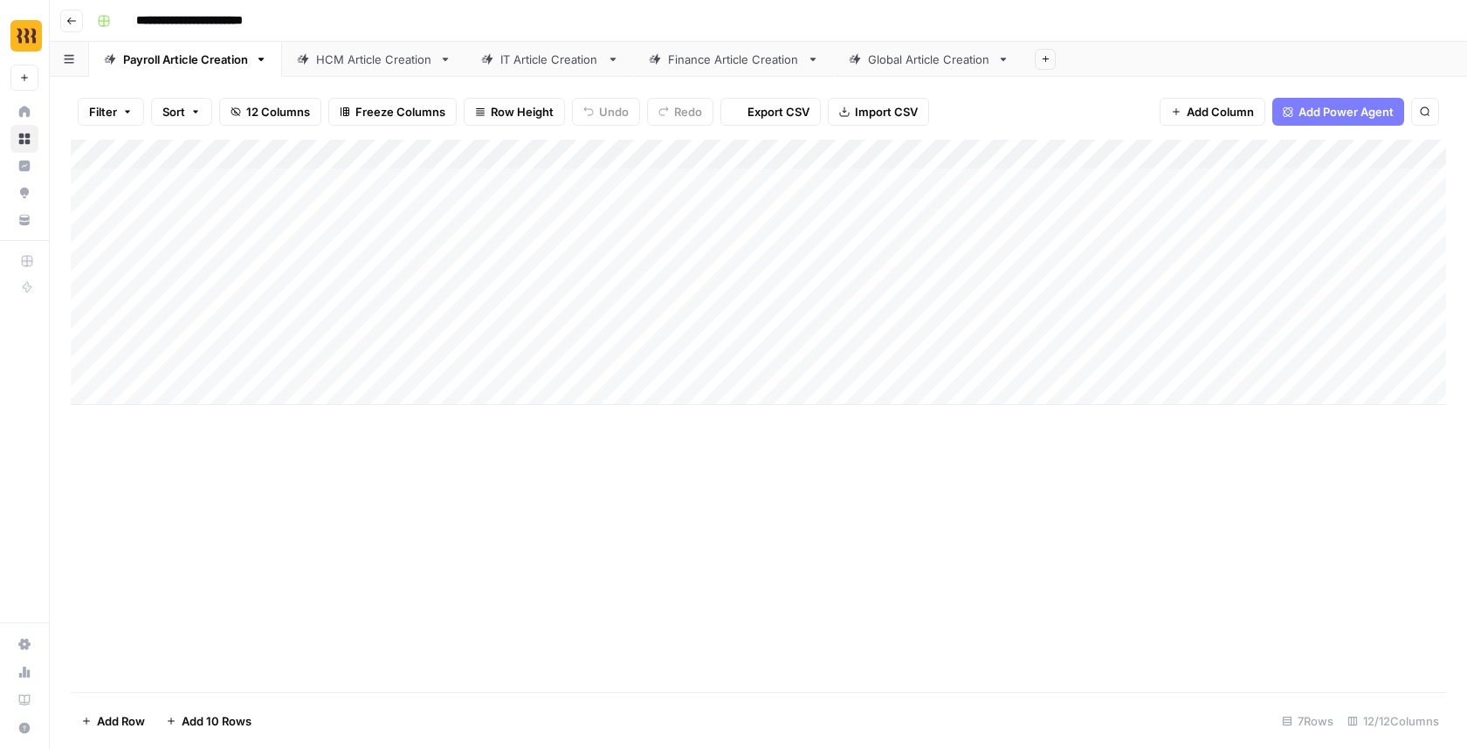
click at [775, 583] on div "Add Column" at bounding box center [758, 416] width 1375 height 553
click at [525, 363] on div "Add Column" at bounding box center [758, 272] width 1375 height 265
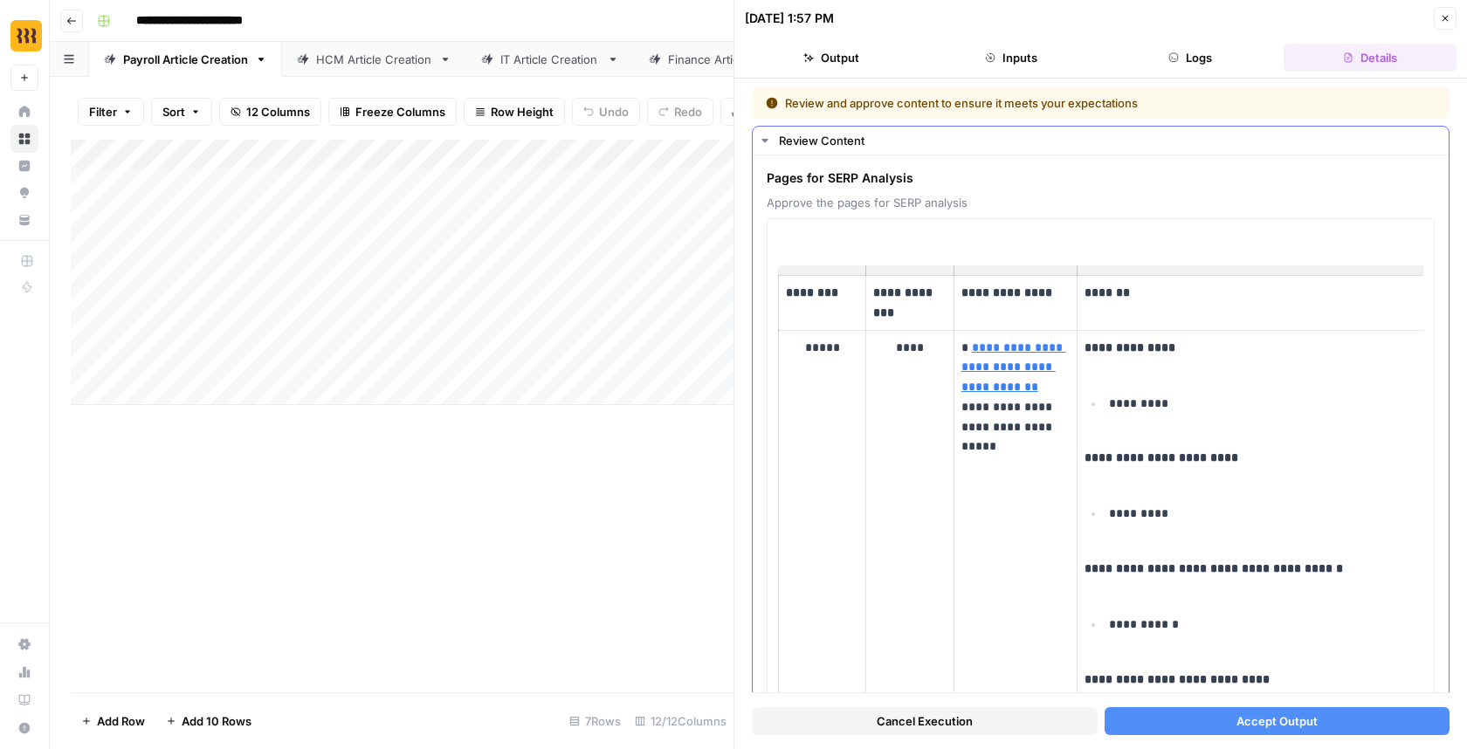
click at [1432, 716] on button "Accept Output" at bounding box center [1277, 721] width 346 height 28
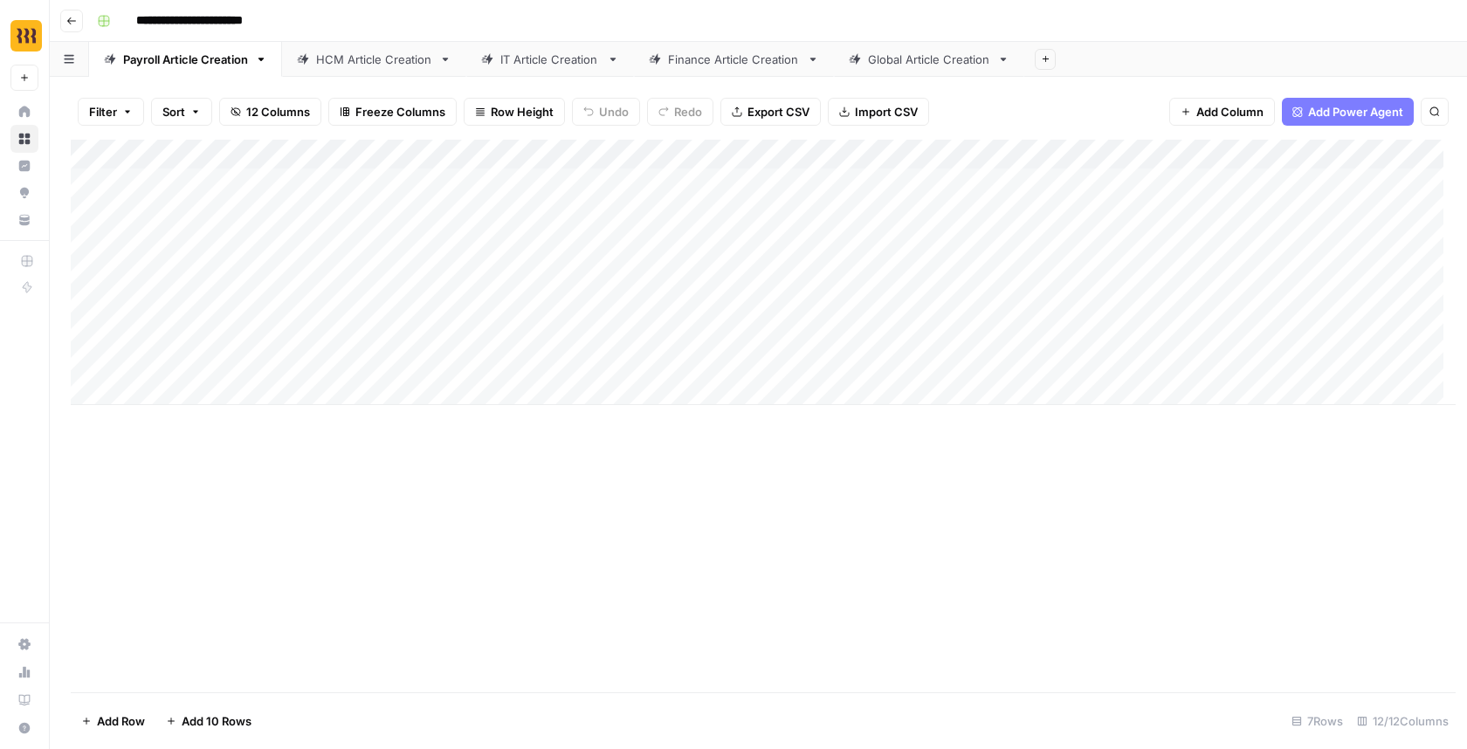
click at [378, 70] on link "HCM Article Creation" at bounding box center [374, 59] width 184 height 35
click at [525, 306] on div "Add Column" at bounding box center [758, 243] width 1375 height 206
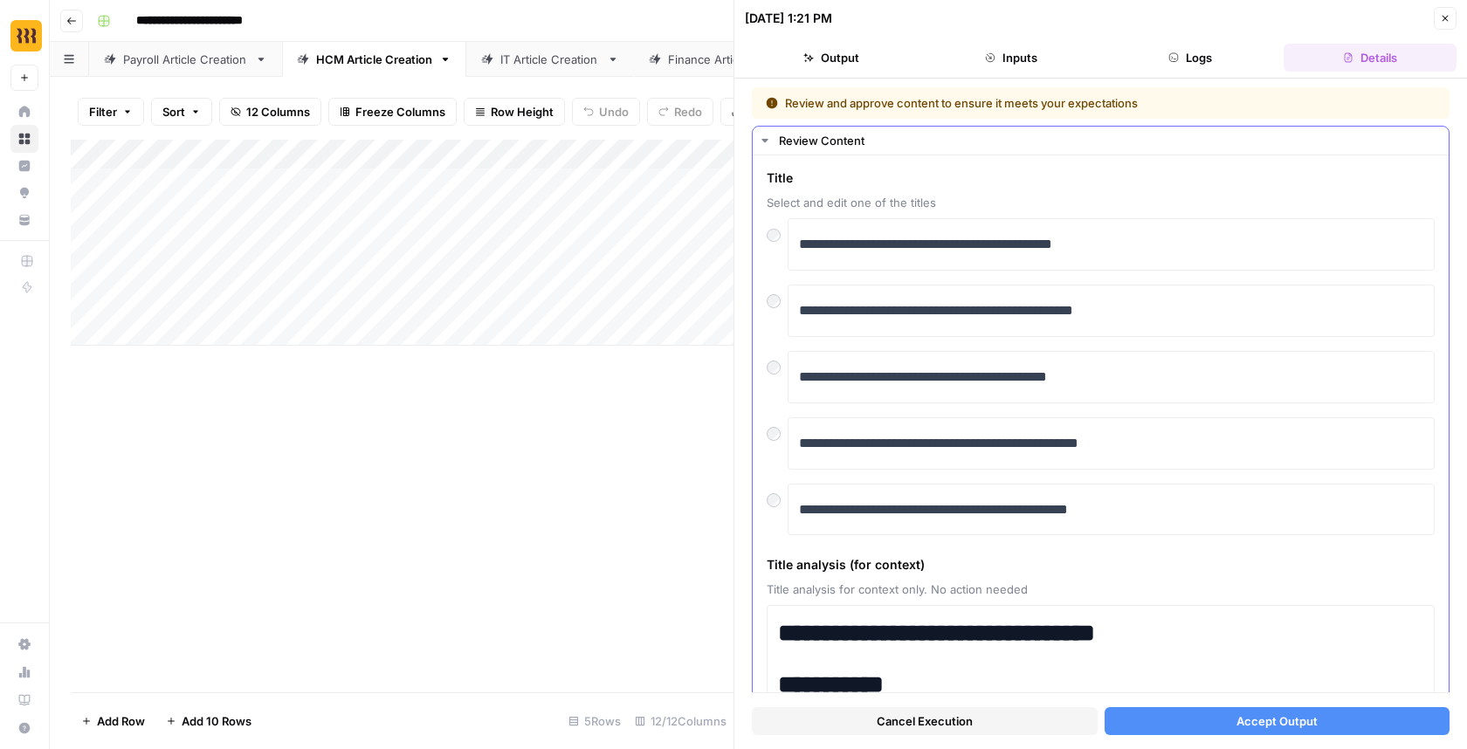
click at [1424, 718] on button "Accept Output" at bounding box center [1277, 721] width 346 height 28
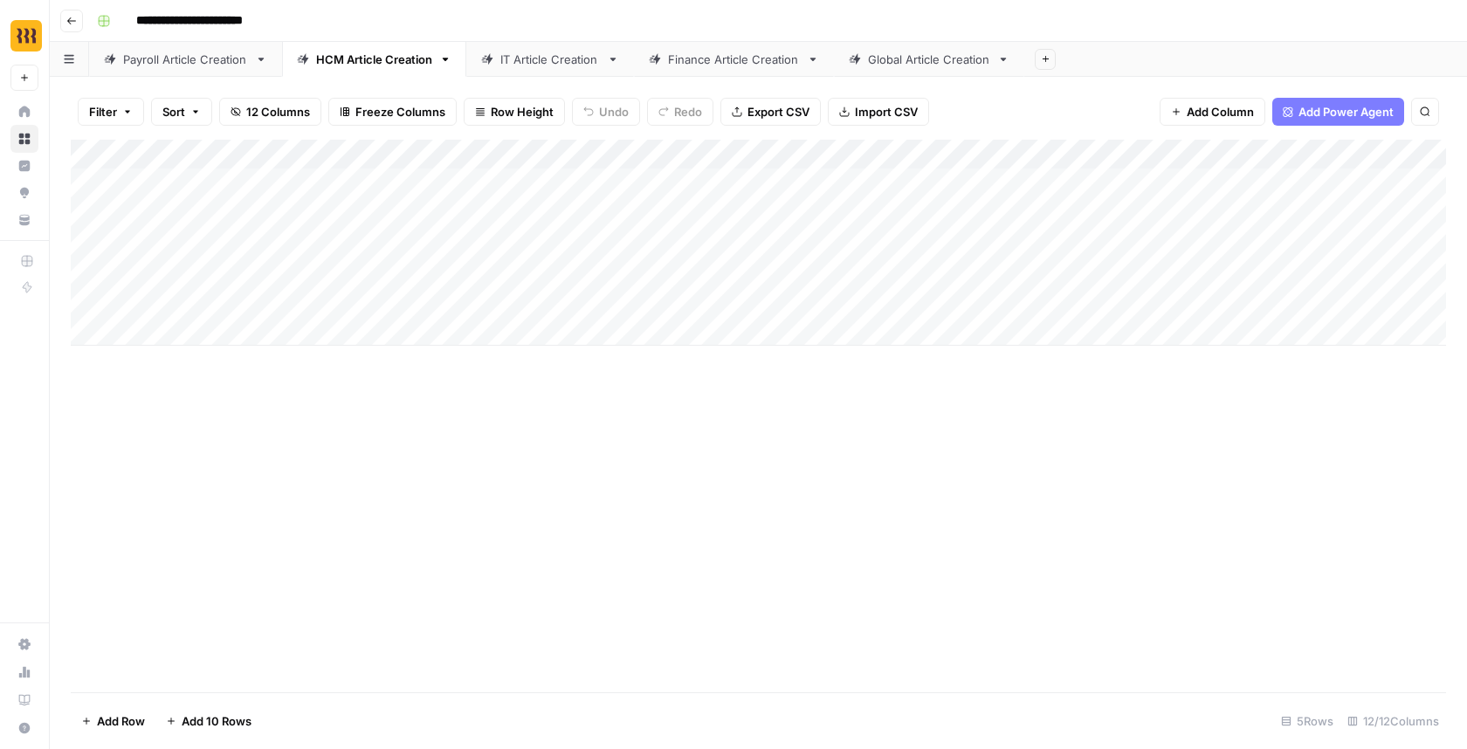
click at [251, 68] on link "Payroll Article Creation" at bounding box center [185, 59] width 193 height 35
click at [518, 358] on div "Add Column" at bounding box center [758, 272] width 1375 height 265
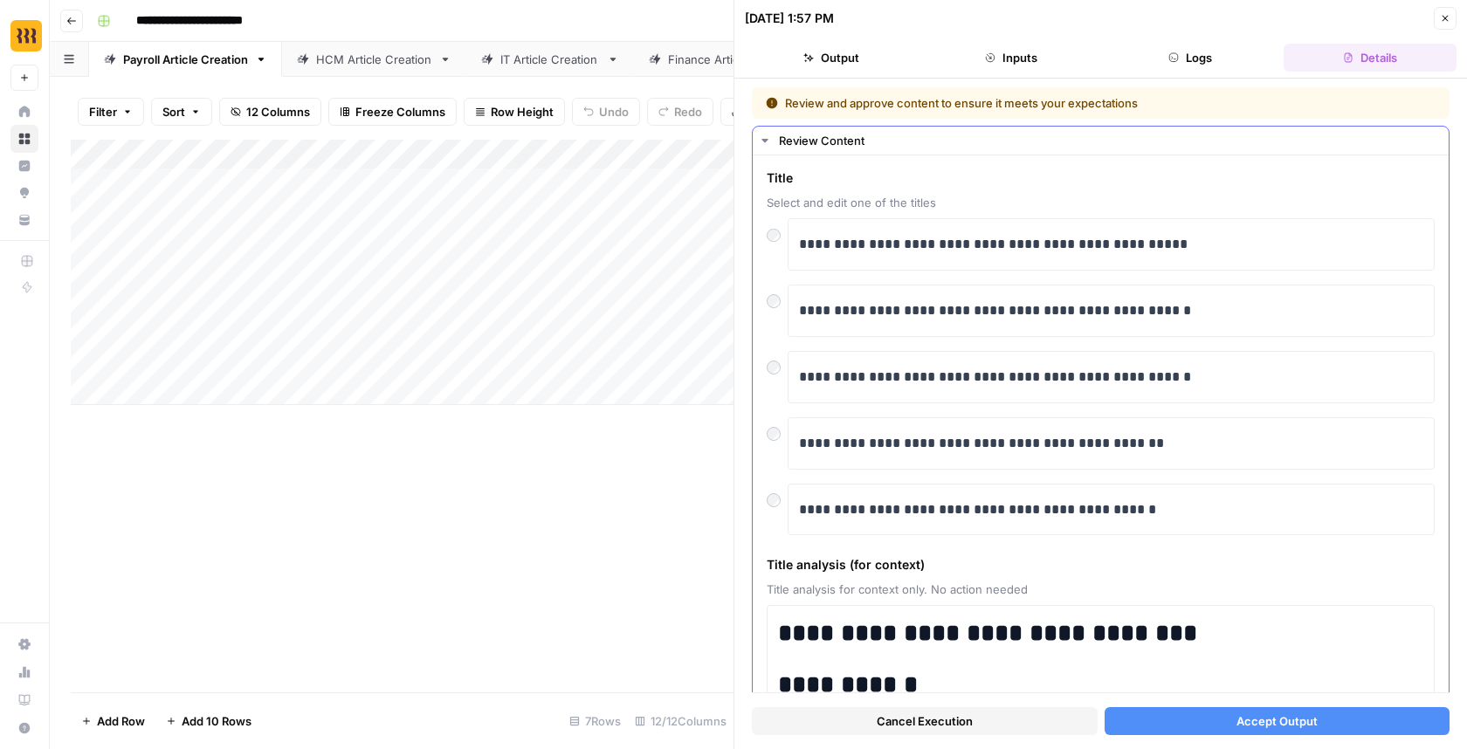
click at [779, 312] on div "**********" at bounding box center [1101, 311] width 668 height 52
click at [1420, 719] on button "Accept Output" at bounding box center [1277, 721] width 346 height 28
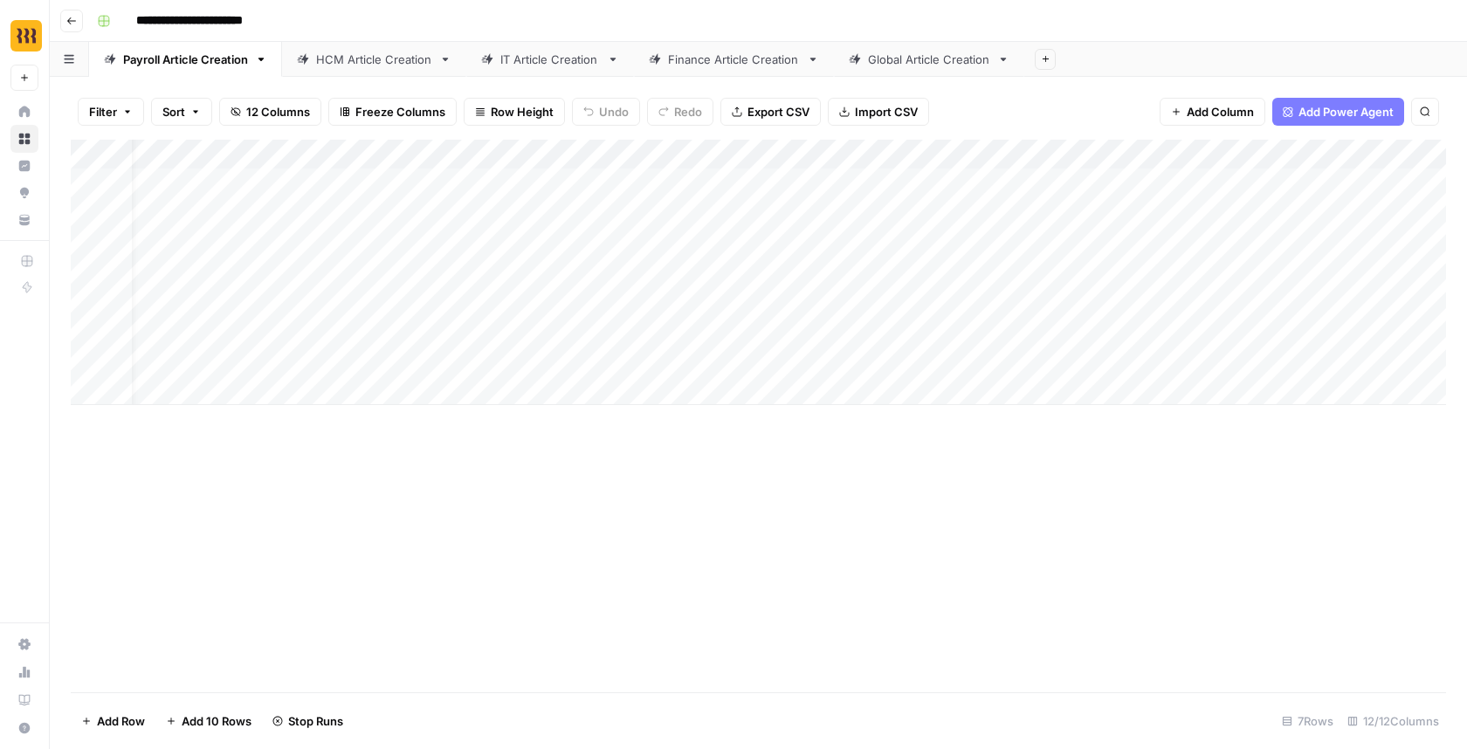
scroll to position [0, 787]
click at [792, 328] on div "Add Column" at bounding box center [758, 272] width 1375 height 265
click at [325, 86] on div "Filter Sort 12 Columns Freeze Columns Row Height Undo Redo Export CSV Import CS…" at bounding box center [758, 112] width 1375 height 56
click at [352, 72] on link "HCM Article Creation" at bounding box center [374, 59] width 184 height 35
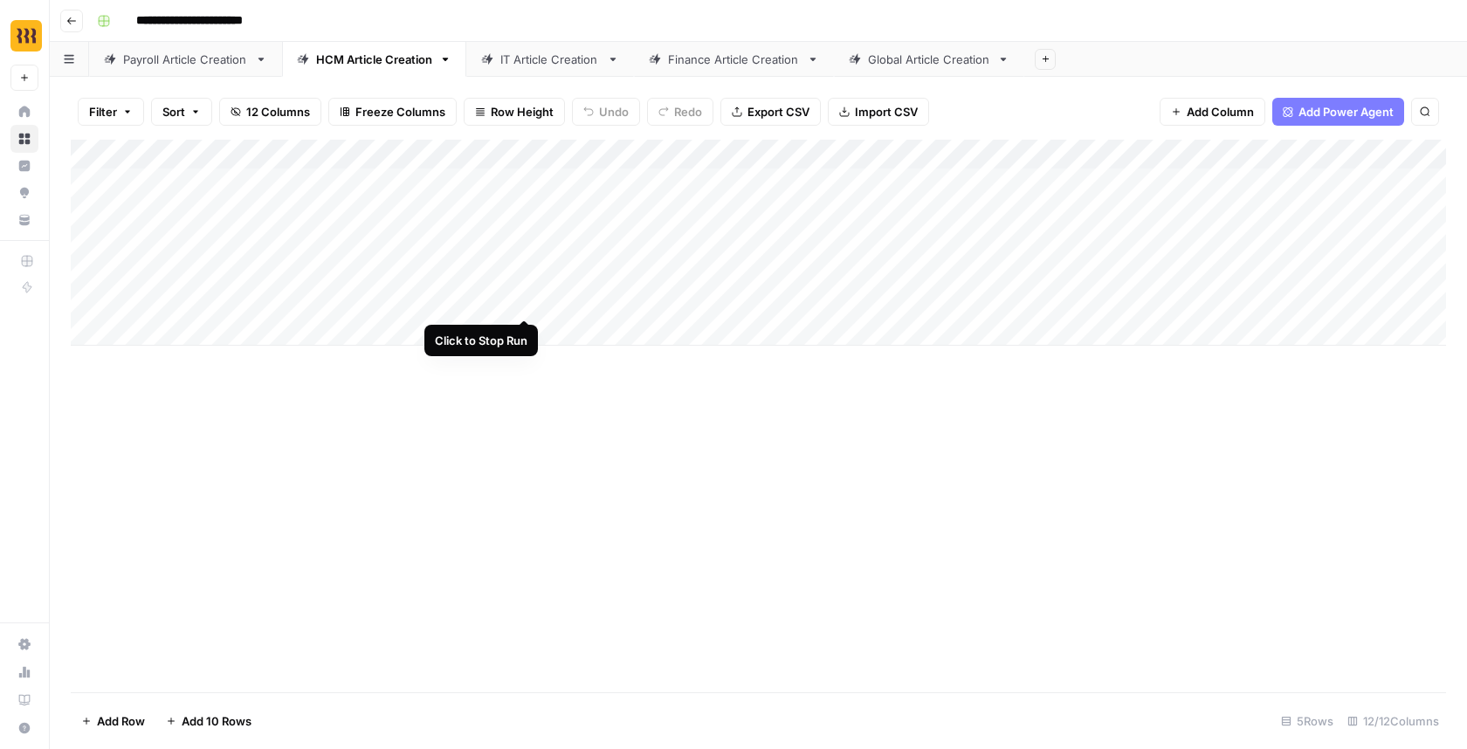
click at [527, 303] on div "Add Column" at bounding box center [758, 243] width 1375 height 206
click at [527, 306] on div "Add Column" at bounding box center [758, 243] width 1375 height 206
click at [529, 306] on div "Add Column" at bounding box center [758, 243] width 1375 height 206
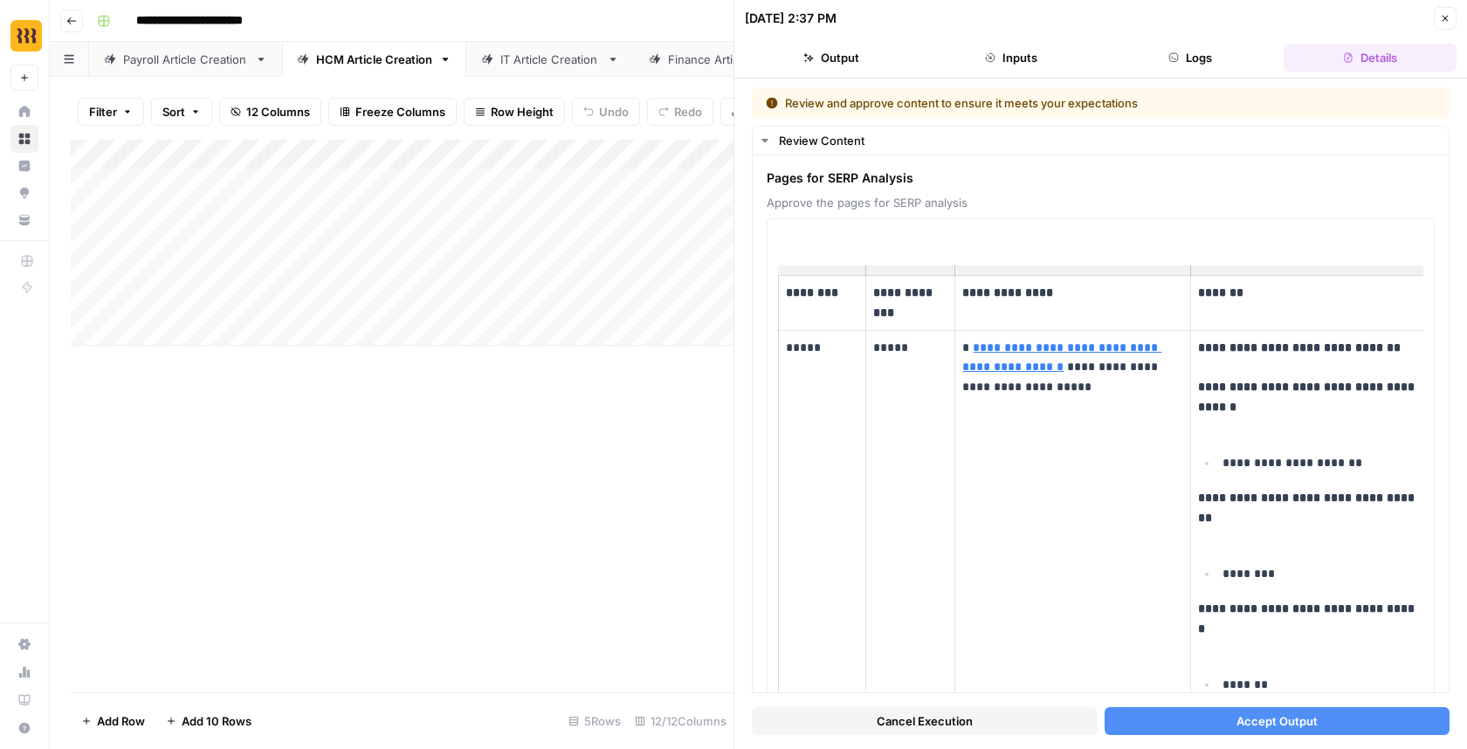
click at [1433, 718] on button "Accept Output" at bounding box center [1277, 721] width 346 height 28
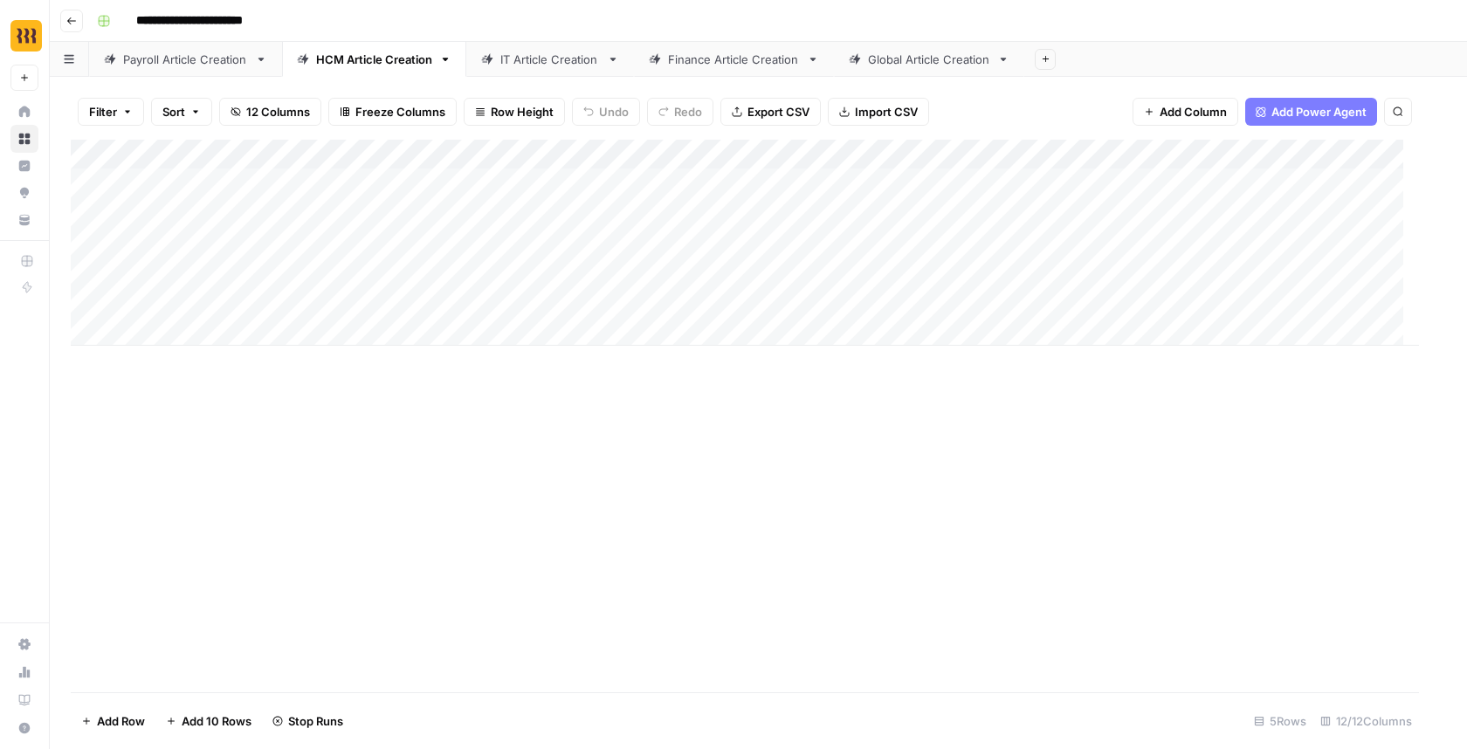
click at [215, 52] on div "Payroll Article Creation" at bounding box center [185, 59] width 125 height 17
click at [706, 353] on div "Add Column" at bounding box center [758, 272] width 1375 height 265
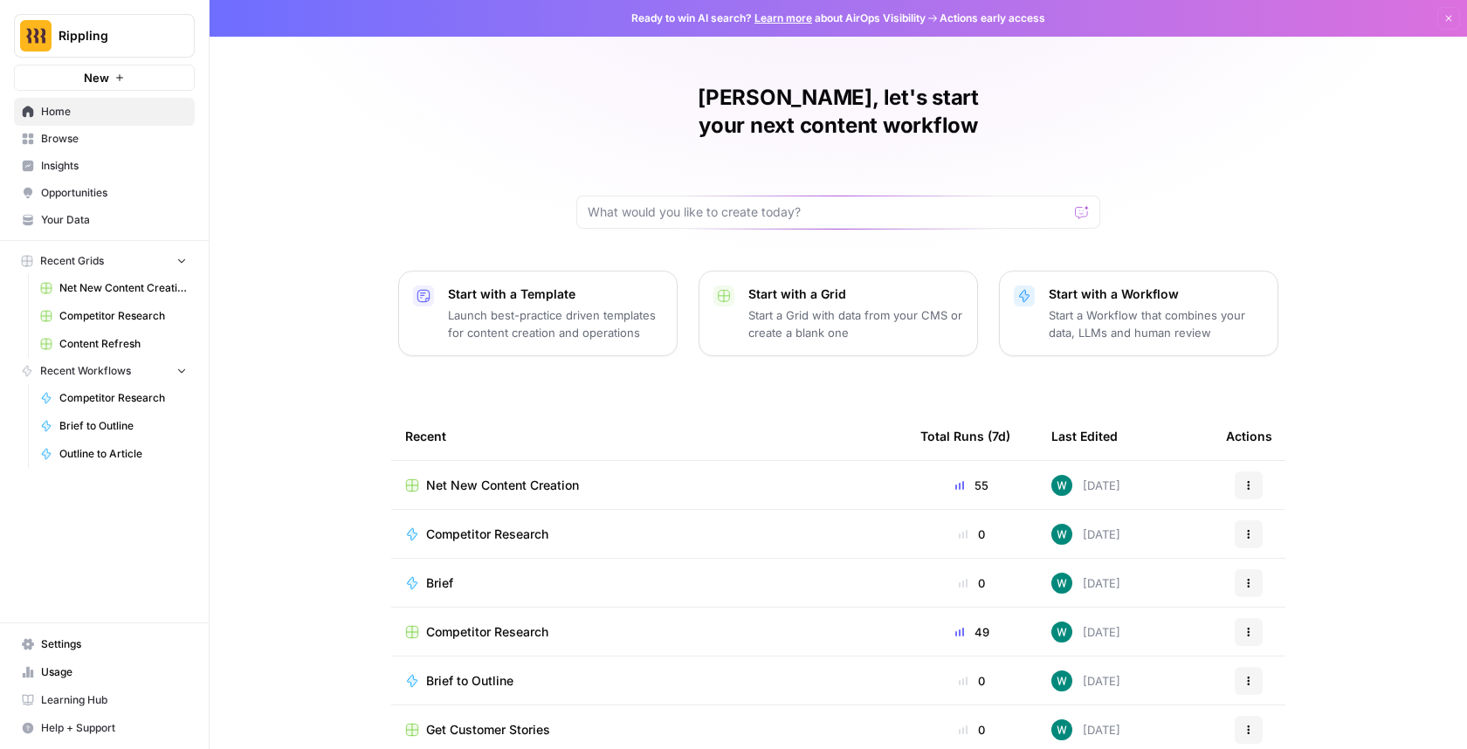
click at [152, 46] on button "Rippling" at bounding box center [104, 36] width 181 height 44
